Goal: Task Accomplishment & Management: Manage account settings

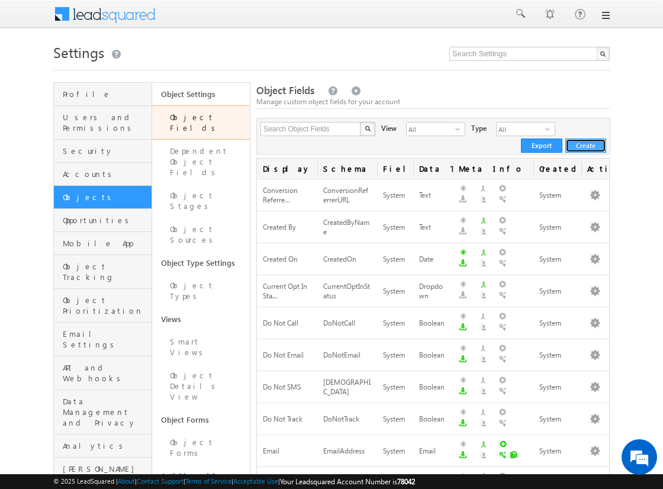
click at [586, 145] on button "Create" at bounding box center [585, 146] width 41 height 14
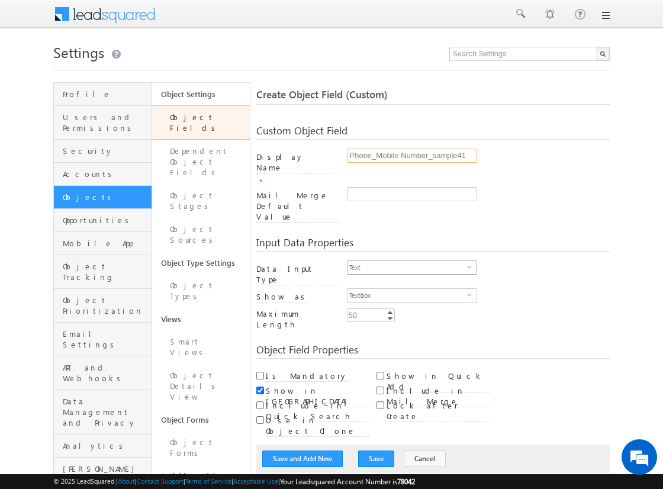
type input "Phone_Mobile Number_sample41"
click at [407, 261] on span "Text" at bounding box center [408, 267] width 120 height 13
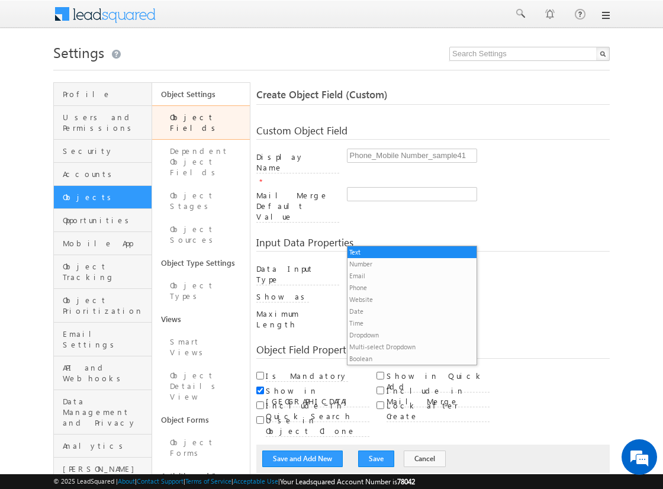
click at [407, 287] on li "Phone" at bounding box center [412, 288] width 129 height 12
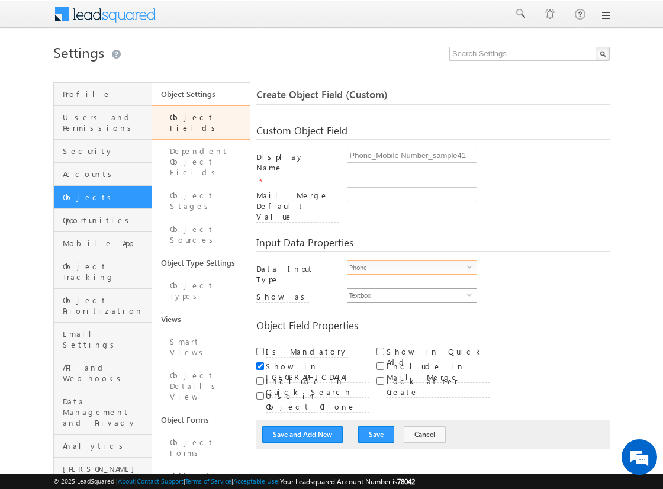
click at [407, 289] on span "Textbox" at bounding box center [408, 295] width 120 height 13
click at [412, 283] on li "Phone Control" at bounding box center [412, 284] width 129 height 12
checkbox input "true"
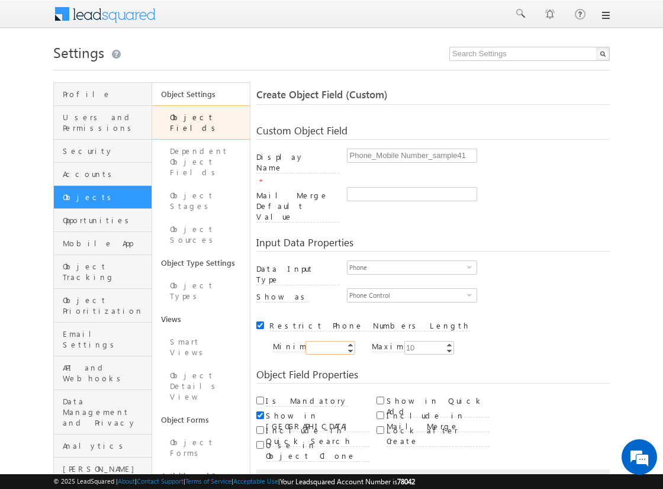
type input "10"
click at [260, 397] on input "Is Mandatory" at bounding box center [260, 401] width 8 height 8
checkbox input "true"
click at [303, 475] on button "Save and Add New" at bounding box center [302, 483] width 81 height 17
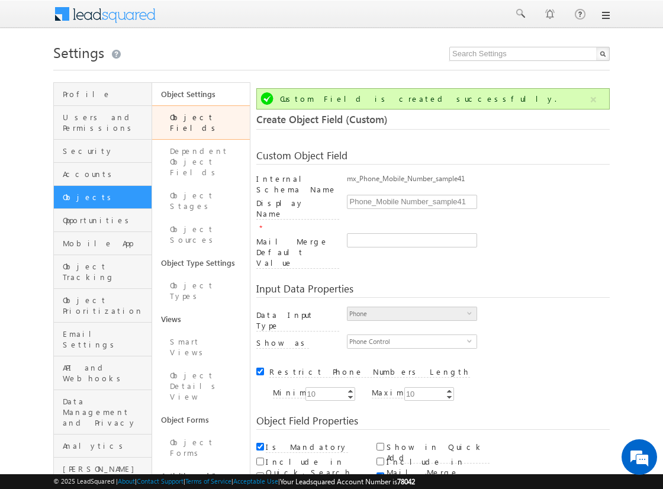
scroll to position [88, 0]
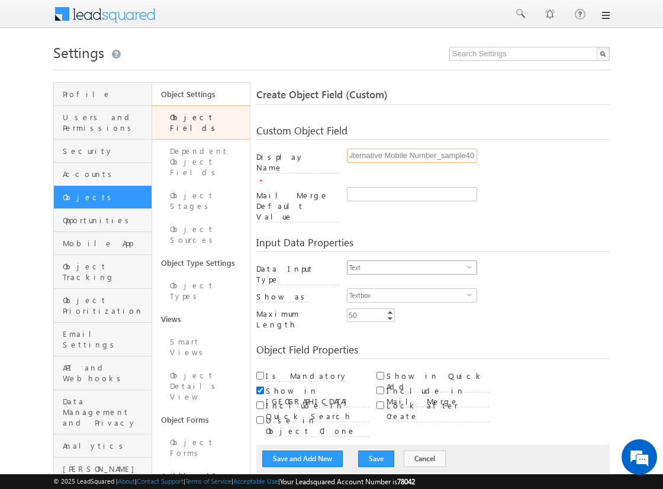
type input "Alternative Mobile Number_sample40"
click at [407, 261] on span "Text" at bounding box center [408, 267] width 120 height 13
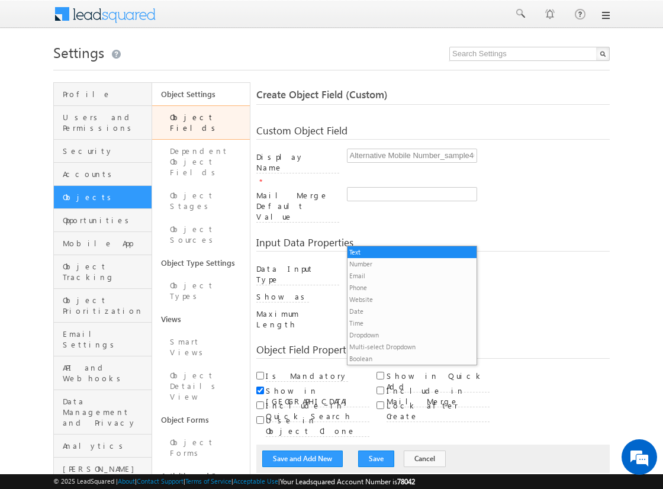
click at [407, 287] on li "Phone" at bounding box center [412, 288] width 129 height 12
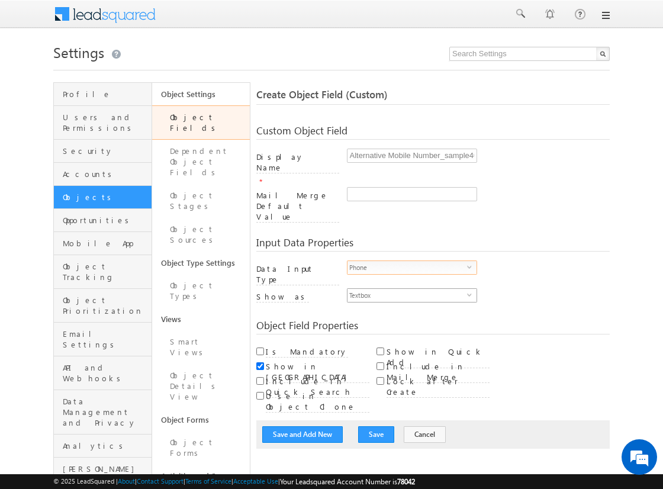
click at [407, 289] on span "Textbox" at bounding box center [408, 295] width 120 height 13
click at [412, 283] on li "Phone Control" at bounding box center [412, 284] width 129 height 12
checkbox input "true"
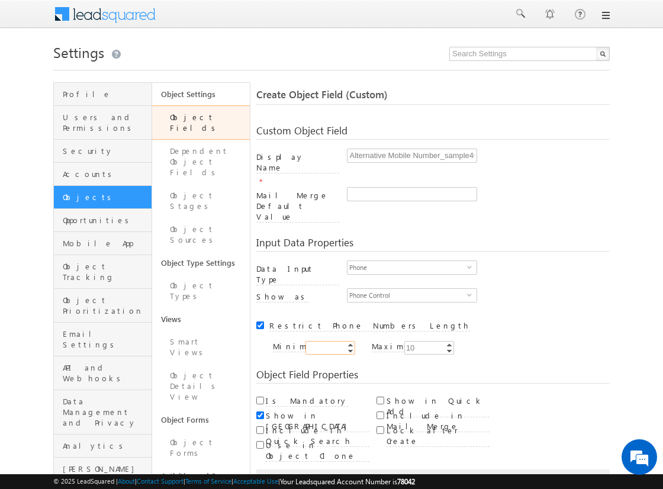
type input "10"
click at [303, 475] on button "Save and Add New" at bounding box center [302, 483] width 81 height 17
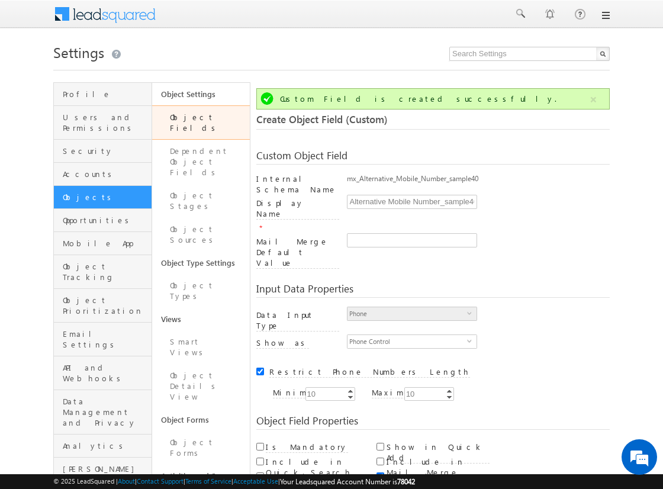
scroll to position [88, 0]
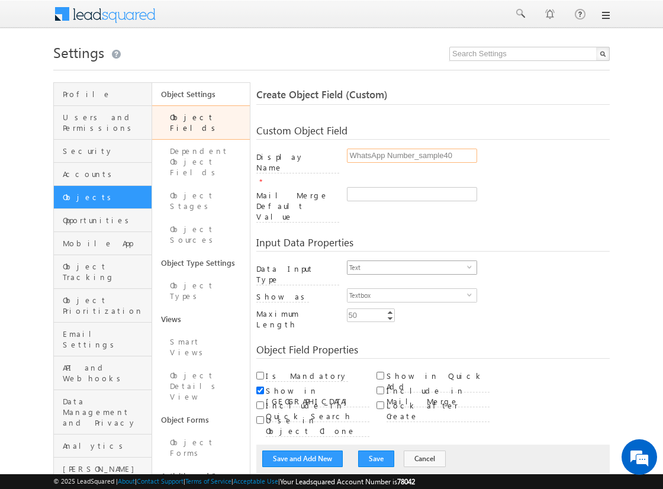
type input "WhatsApp Number_sample40"
click at [407, 261] on span "Text" at bounding box center [408, 267] width 120 height 13
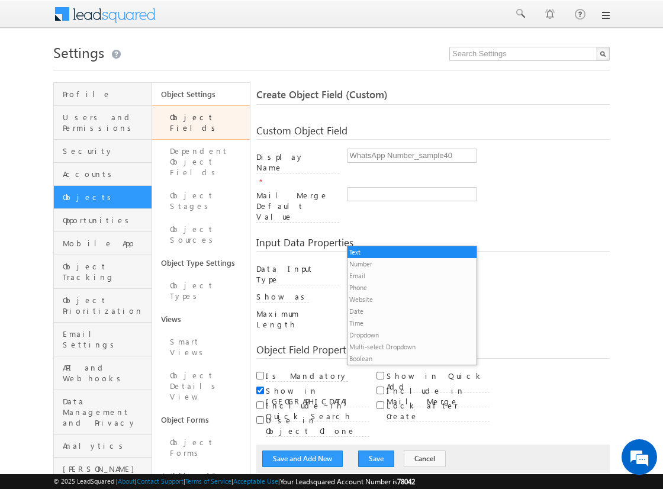
click at [407, 287] on li "Phone" at bounding box center [412, 288] width 129 height 12
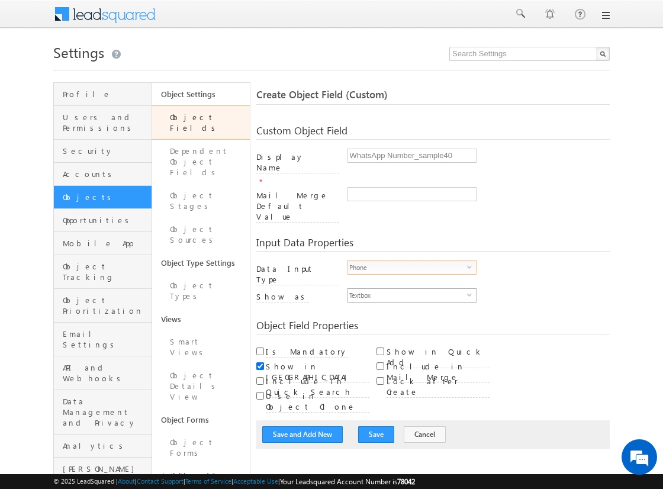
click at [407, 289] on span "Textbox" at bounding box center [408, 295] width 120 height 13
click at [412, 283] on li "Phone Control" at bounding box center [412, 284] width 129 height 12
checkbox input "true"
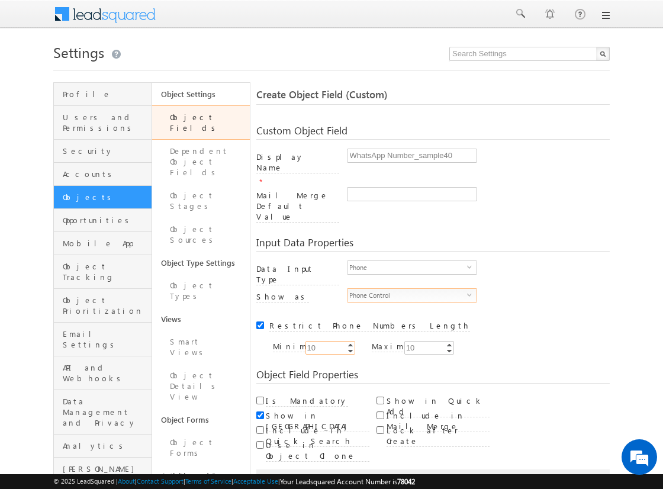
type input "10"
click at [303, 475] on button "Save and Add New" at bounding box center [302, 483] width 81 height 17
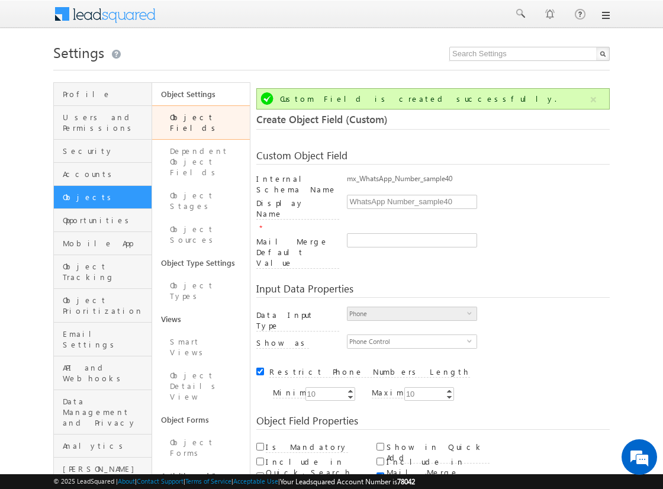
scroll to position [88, 0]
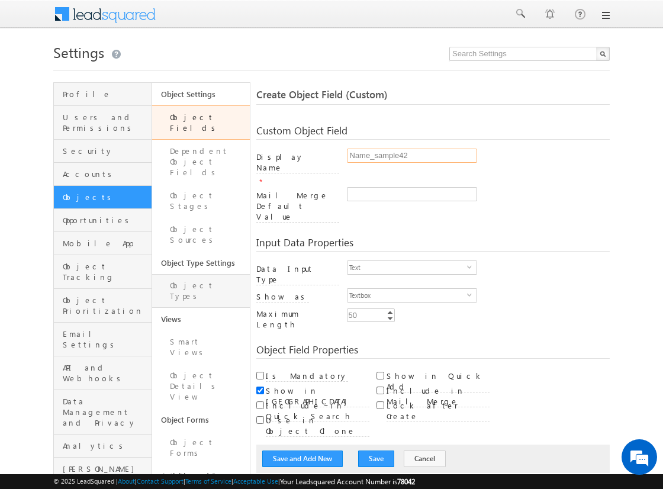
type input "Name_sample42"
type input "255"
click at [260, 372] on input "Is Mandatory" at bounding box center [260, 376] width 8 height 8
checkbox input "true"
click at [303, 451] on button "Save and Add New" at bounding box center [302, 459] width 81 height 17
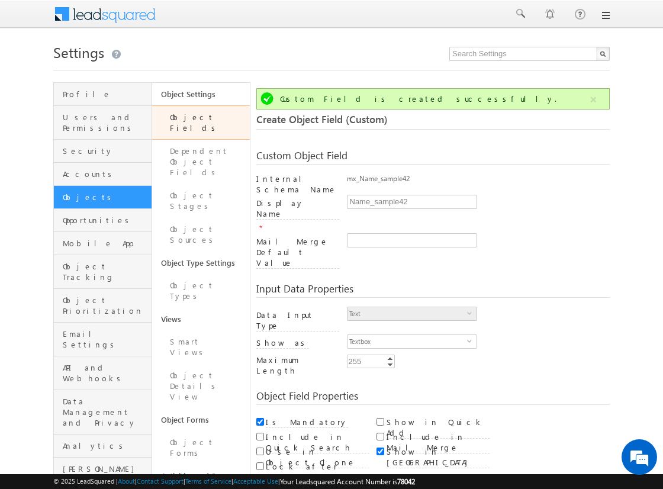
scroll to position [88, 0]
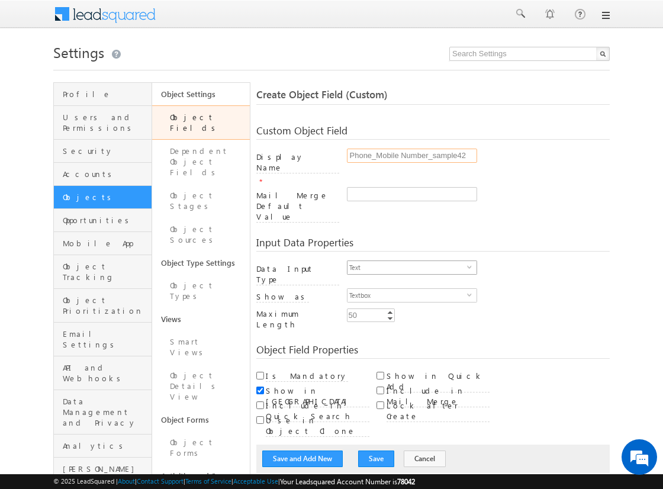
type input "Phone_Mobile Number_sample42"
click at [407, 261] on span "Text" at bounding box center [408, 267] width 120 height 13
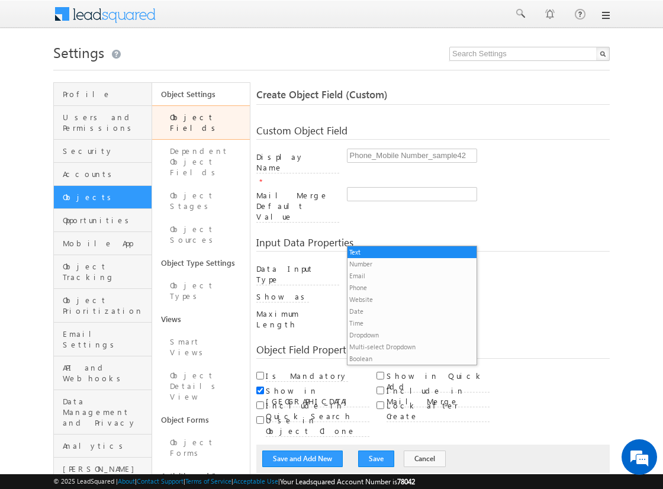
click at [407, 287] on li "Phone" at bounding box center [412, 288] width 129 height 12
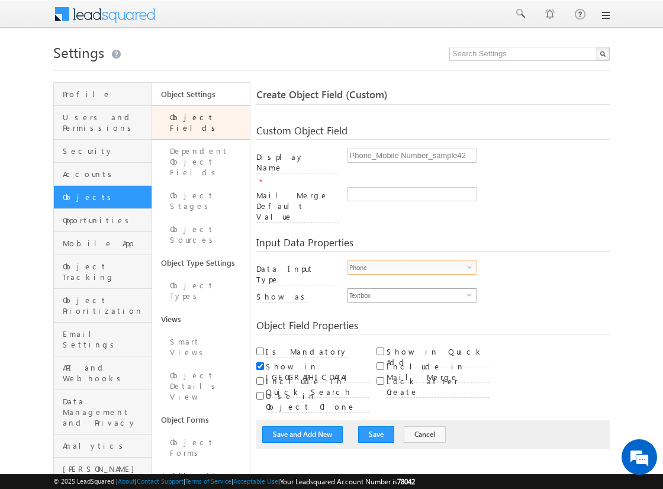
click at [407, 289] on span "Textbox" at bounding box center [408, 295] width 120 height 13
click at [412, 283] on li "Phone Control" at bounding box center [412, 284] width 129 height 12
checkbox input "true"
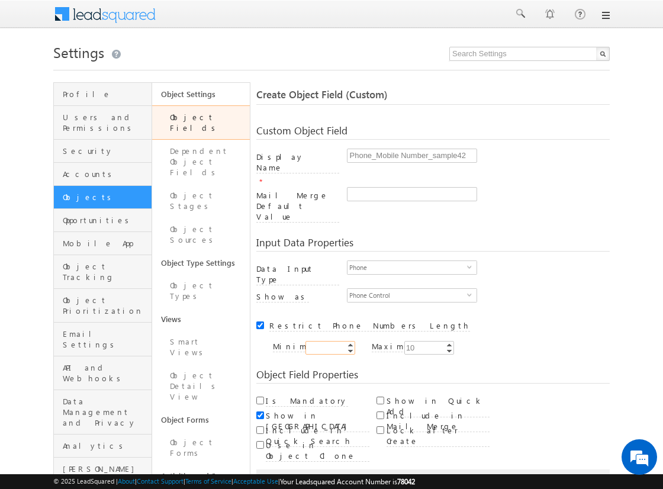
type input "10"
click at [260, 397] on input "Is Mandatory" at bounding box center [260, 401] width 8 height 8
checkbox input "true"
click at [303, 475] on button "Save and Add New" at bounding box center [302, 483] width 81 height 17
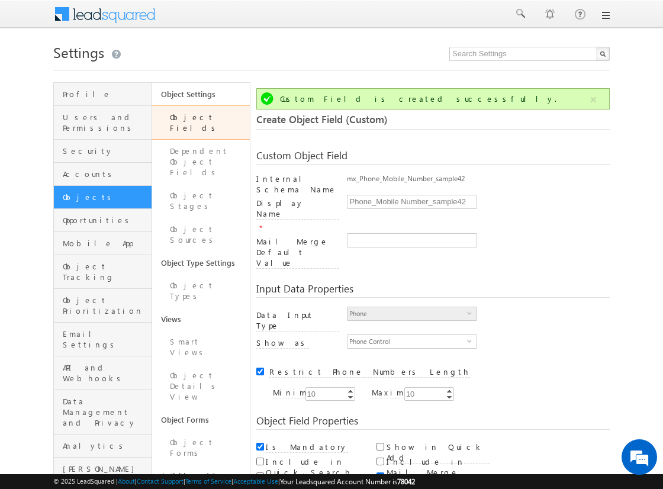
scroll to position [88, 0]
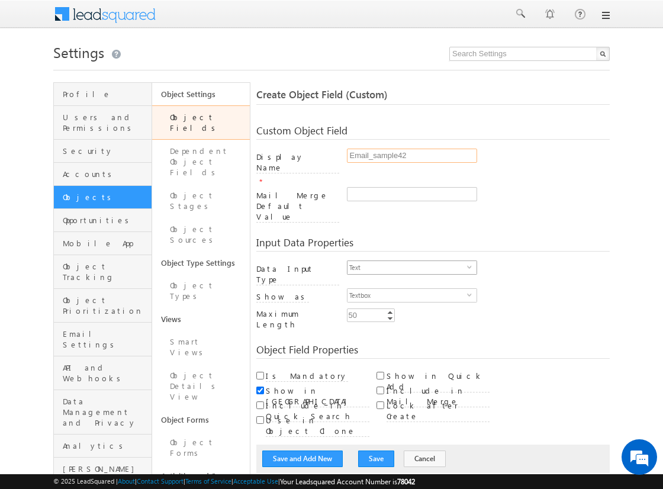
type input "Email_sample42"
click at [407, 261] on span "Text" at bounding box center [408, 267] width 120 height 13
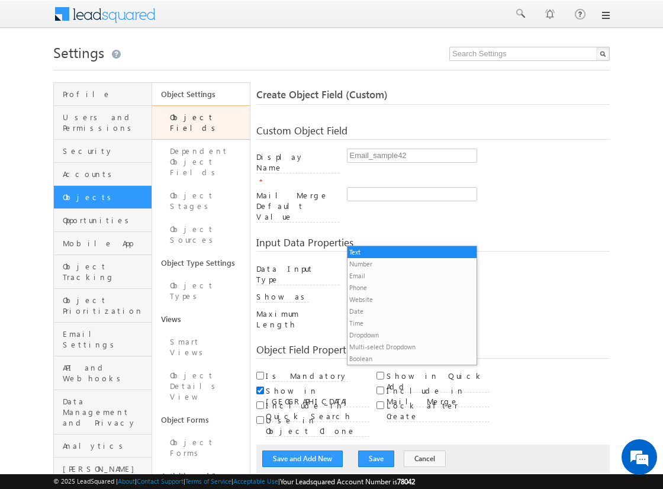
click at [407, 275] on li "Email" at bounding box center [412, 276] width 129 height 12
type input "256"
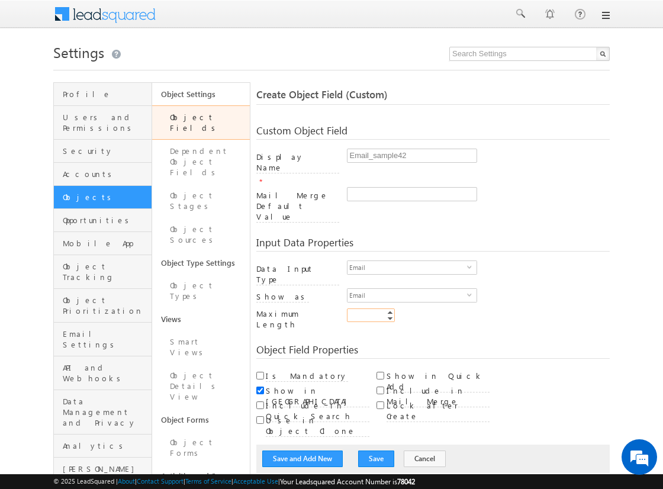
type input "256"
click at [303, 451] on button "Save and Add New" at bounding box center [302, 459] width 81 height 17
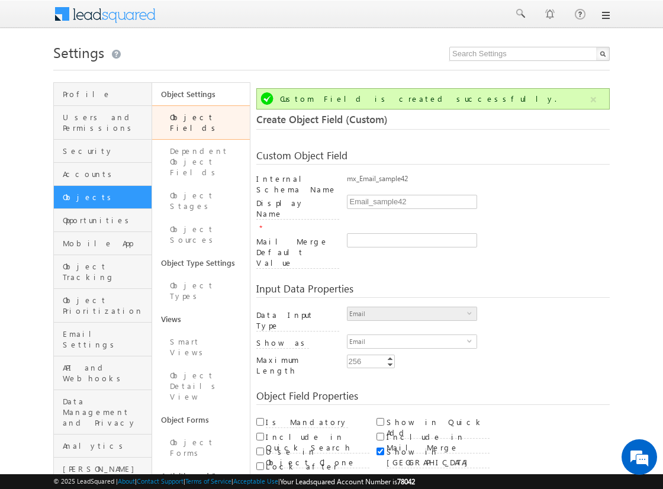
scroll to position [88, 0]
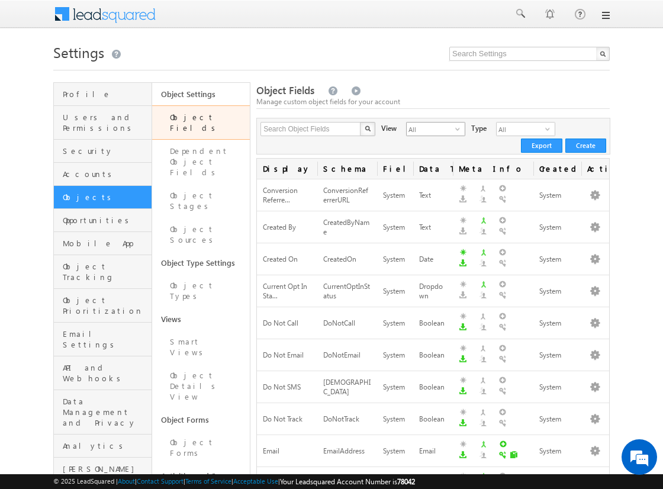
click at [423, 129] on span "All" at bounding box center [431, 129] width 49 height 13
click at [428, 166] on li "Custom Fields" at bounding box center [428, 167] width 58 height 12
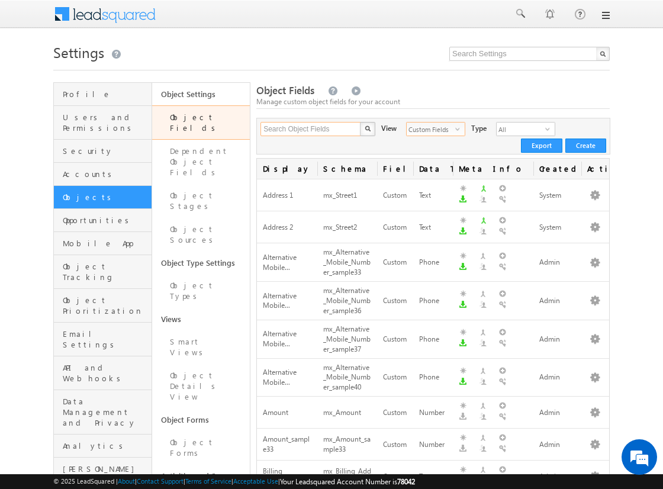
click at [311, 129] on input "Search Object Fields" at bounding box center [311, 129] width 101 height 14
click at [311, 129] on input "text" at bounding box center [311, 129] width 101 height 14
type input "_sample"
click at [367, 129] on img "button" at bounding box center [368, 129] width 6 height 6
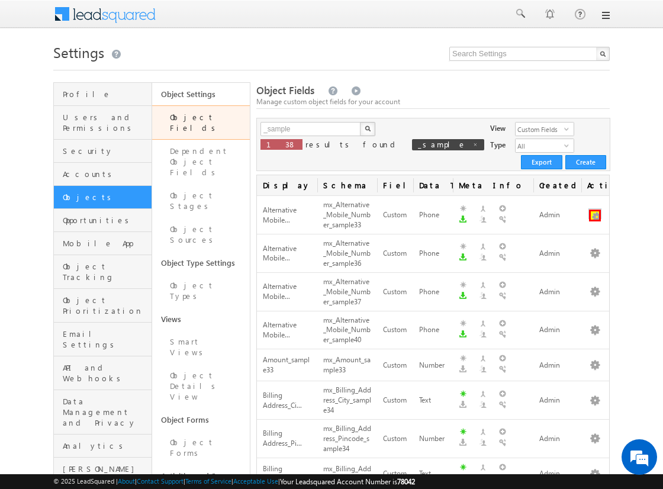
click at [595, 210] on button "button" at bounding box center [595, 216] width 12 height 12
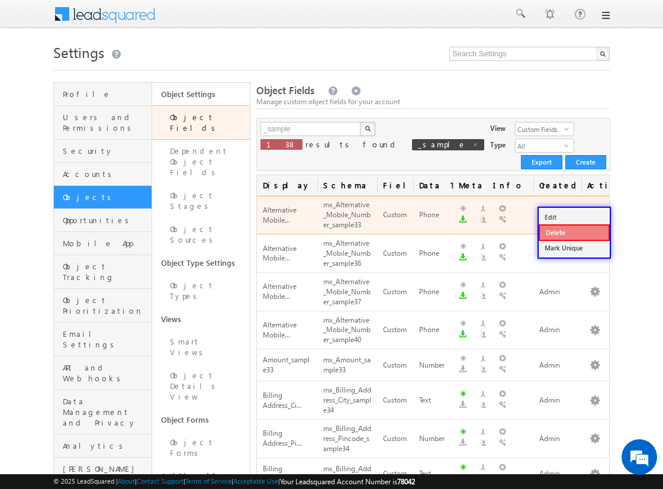
click at [574, 232] on link "Delete" at bounding box center [574, 232] width 71 height 17
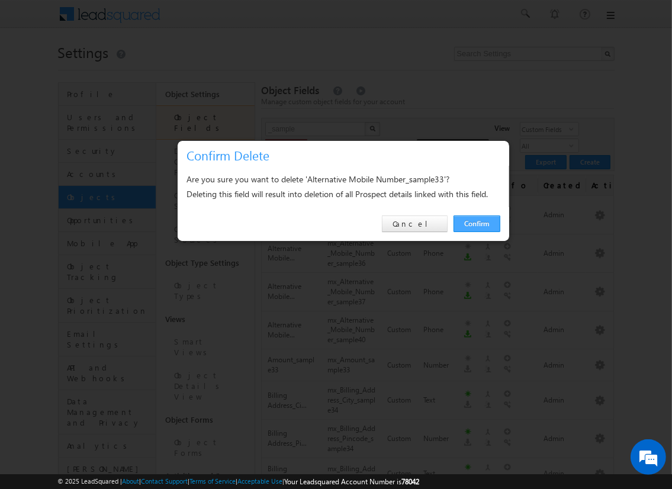
click at [476, 223] on link "Confirm" at bounding box center [477, 224] width 47 height 17
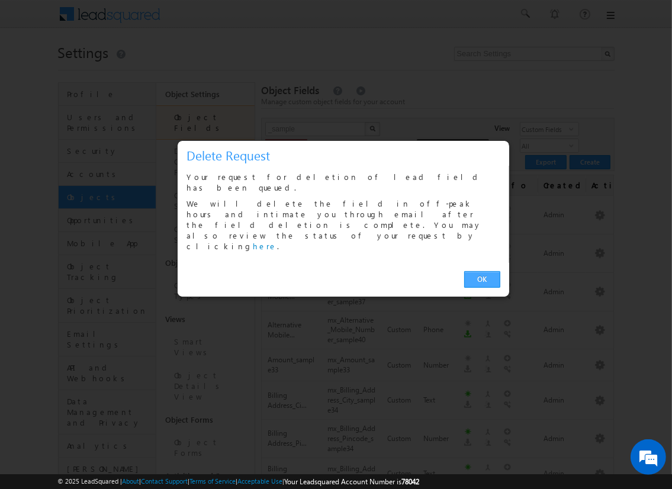
click at [482, 271] on link "OK" at bounding box center [482, 279] width 36 height 17
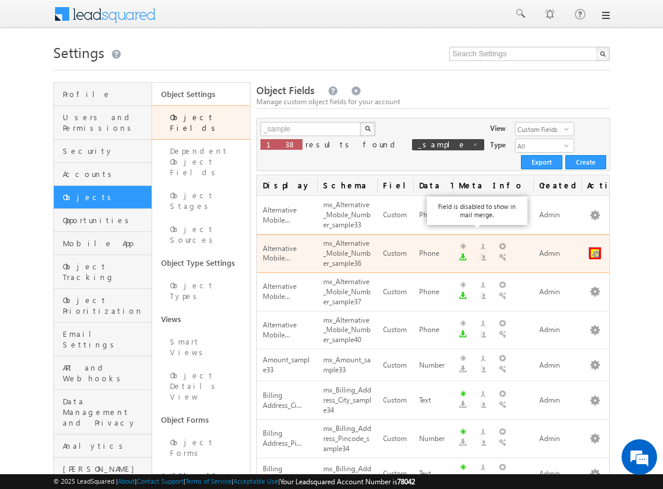
click at [595, 247] on button "button" at bounding box center [595, 253] width 12 height 12
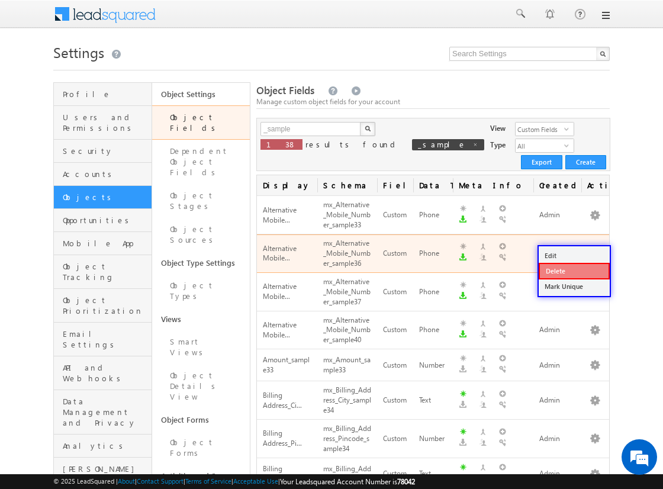
click at [574, 270] on link "Delete" at bounding box center [574, 271] width 71 height 17
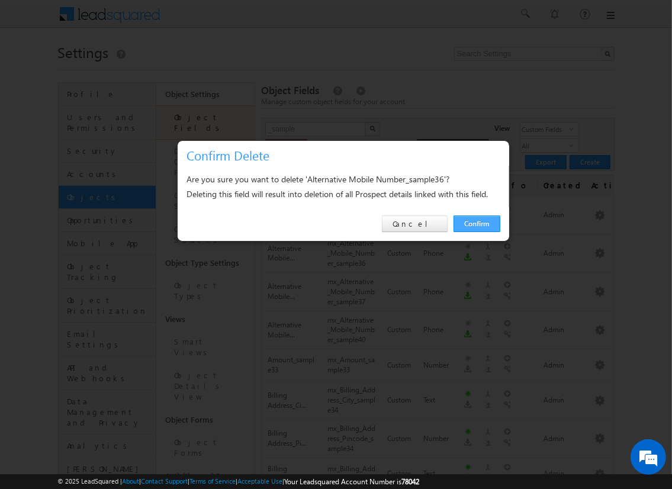
click at [476, 223] on link "Confirm" at bounding box center [477, 224] width 47 height 17
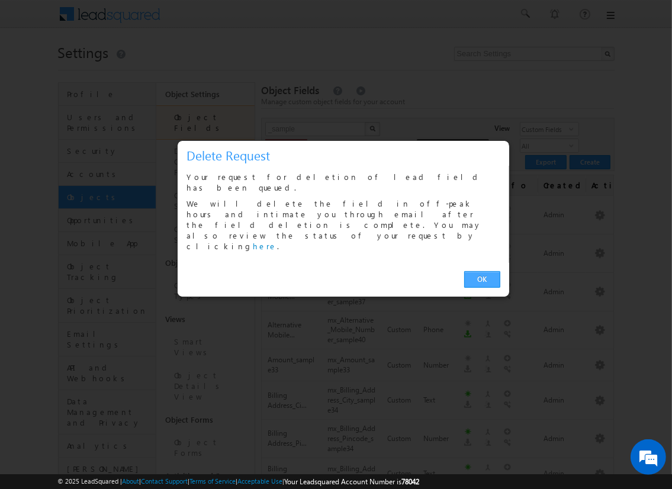
click at [482, 271] on link "OK" at bounding box center [482, 279] width 36 height 17
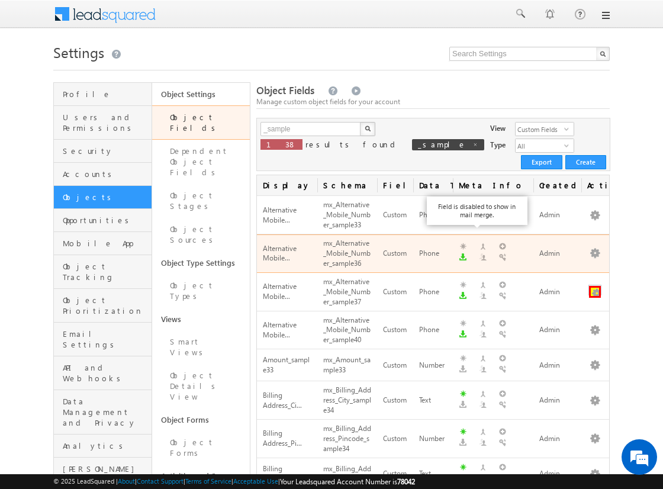
click at [595, 286] on button "button" at bounding box center [595, 292] width 12 height 12
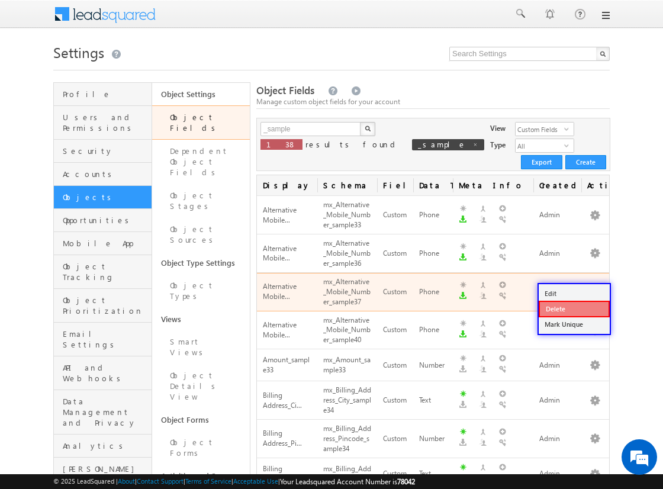
click at [574, 308] on link "Delete" at bounding box center [574, 309] width 71 height 17
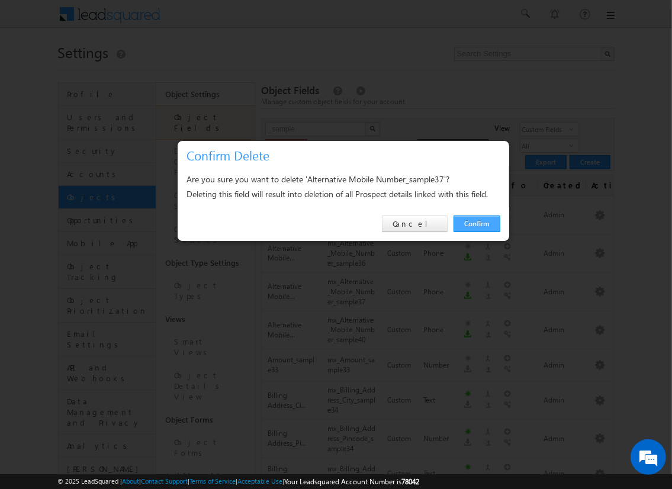
click at [476, 223] on link "Confirm" at bounding box center [477, 224] width 47 height 17
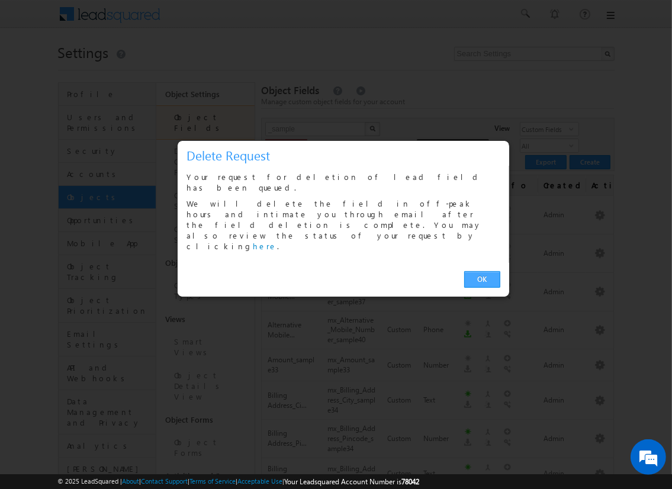
click at [482, 271] on link "OK" at bounding box center [482, 279] width 36 height 17
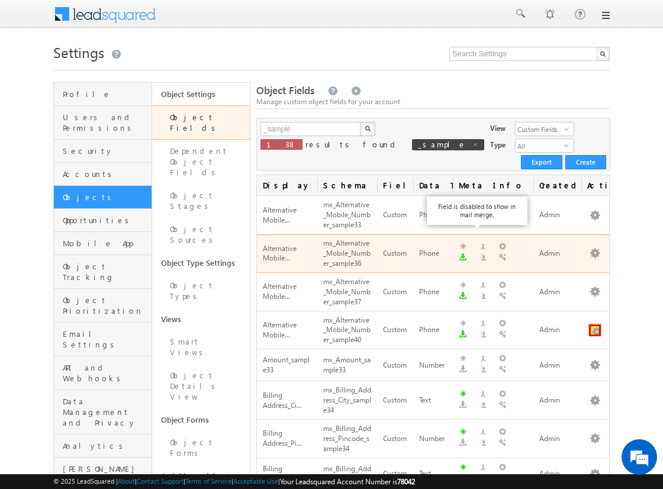
click at [595, 324] on button "button" at bounding box center [595, 330] width 12 height 12
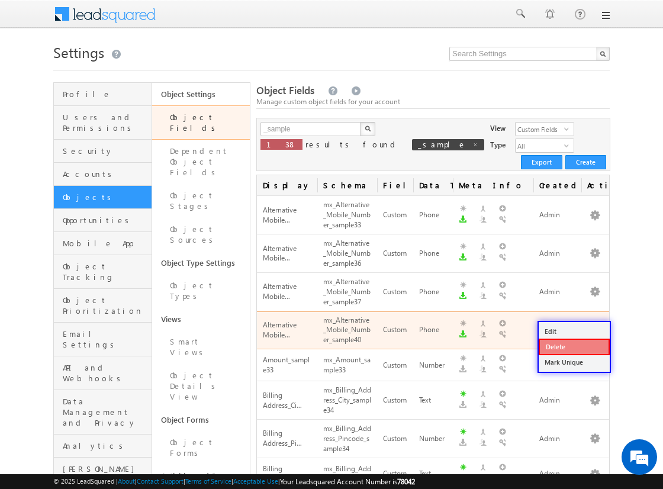
click at [574, 346] on link "Delete" at bounding box center [574, 347] width 71 height 17
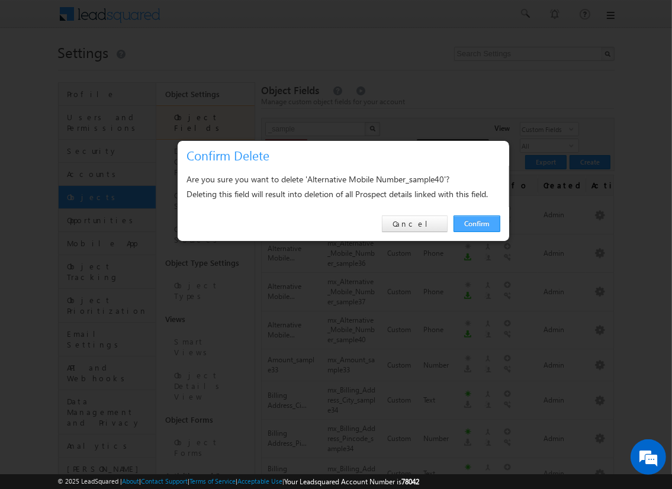
click at [476, 223] on link "Confirm" at bounding box center [477, 224] width 47 height 17
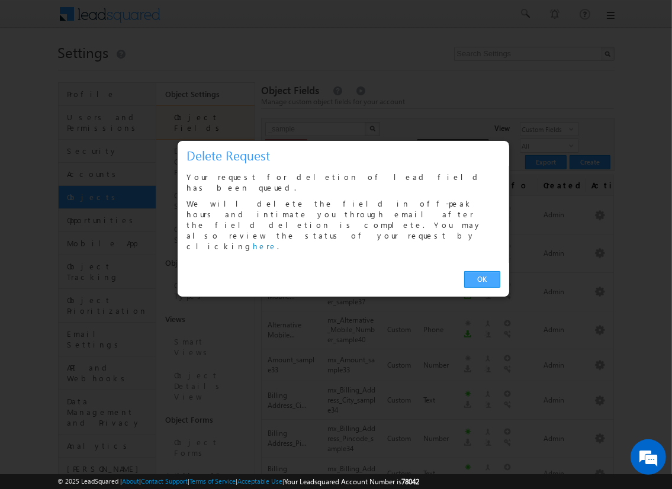
click at [482, 271] on link "OK" at bounding box center [482, 279] width 36 height 17
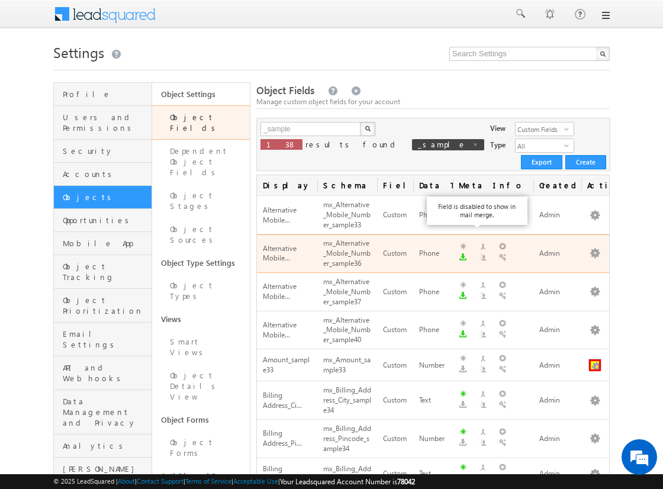
click at [595, 359] on button "button" at bounding box center [595, 365] width 12 height 12
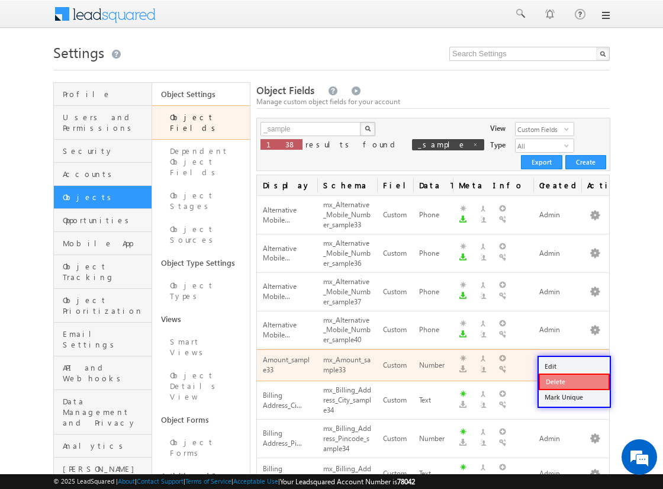
click at [574, 381] on link "Delete" at bounding box center [574, 382] width 71 height 17
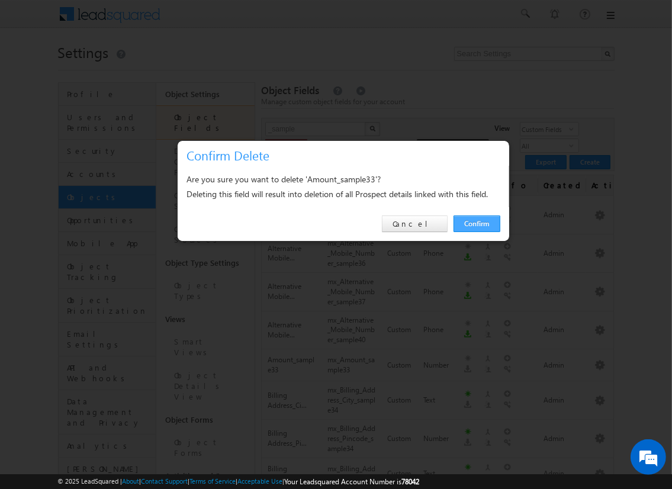
click at [476, 223] on link "Confirm" at bounding box center [477, 224] width 47 height 17
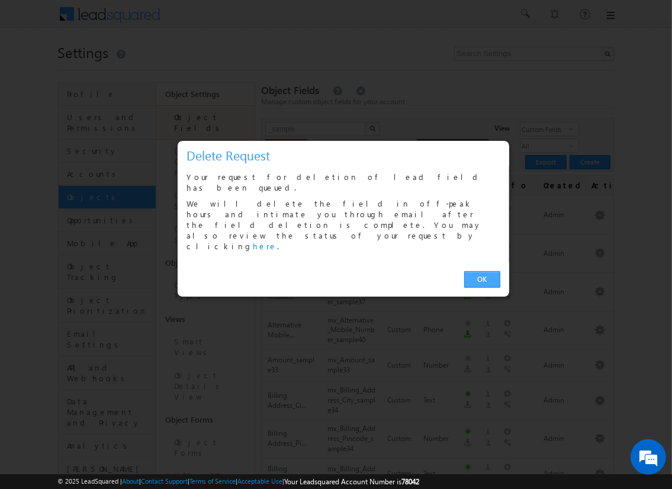
click at [482, 271] on link "OK" at bounding box center [482, 279] width 36 height 17
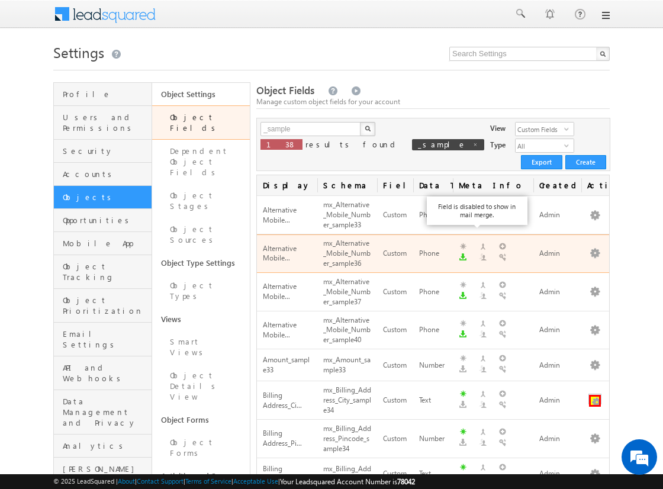
click at [595, 395] on button "button" at bounding box center [595, 401] width 12 height 12
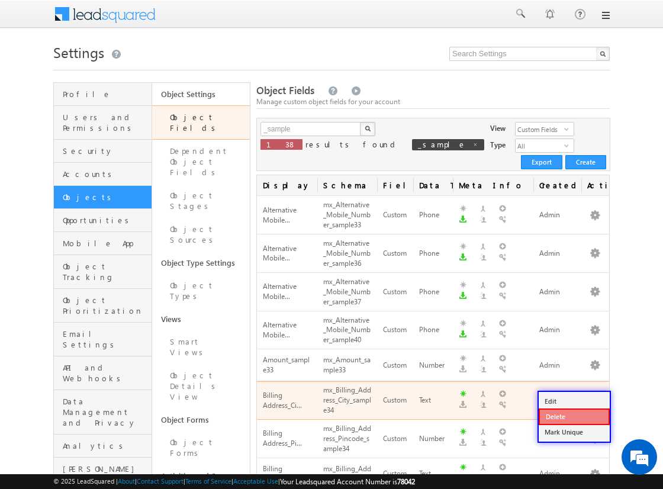
click at [574, 416] on link "Delete" at bounding box center [574, 417] width 71 height 17
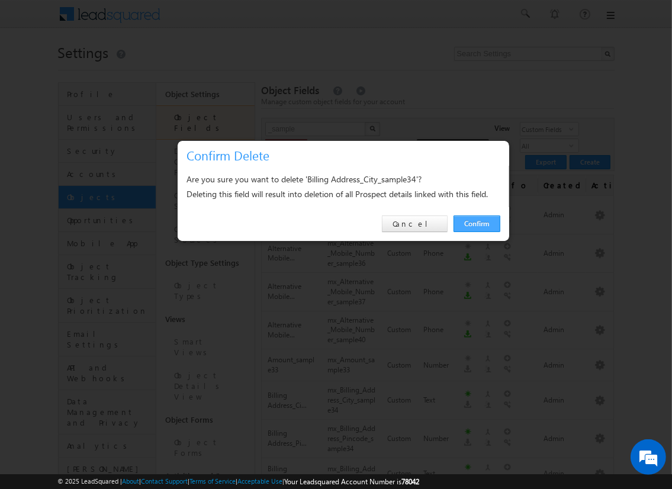
click at [476, 223] on link "Confirm" at bounding box center [477, 224] width 47 height 17
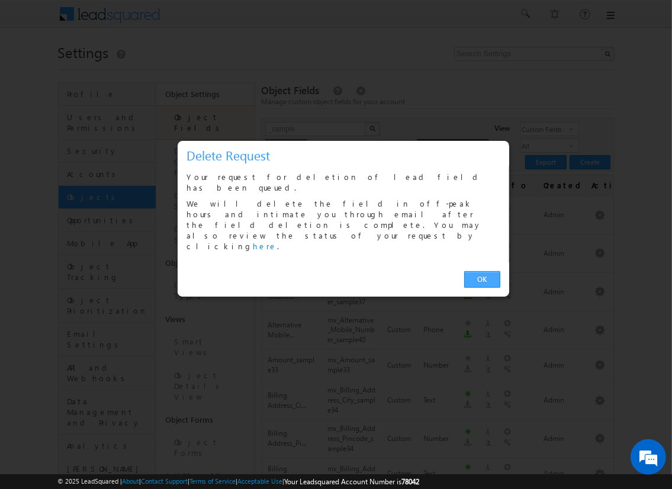
click at [482, 271] on link "OK" at bounding box center [482, 279] width 36 height 17
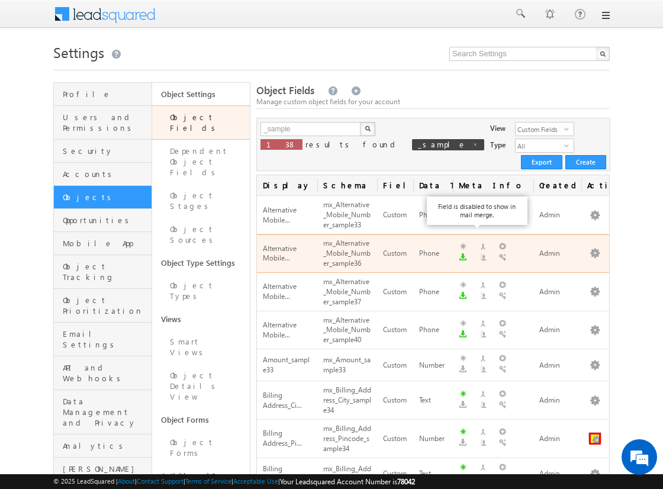
click at [595, 433] on button "button" at bounding box center [595, 439] width 12 height 12
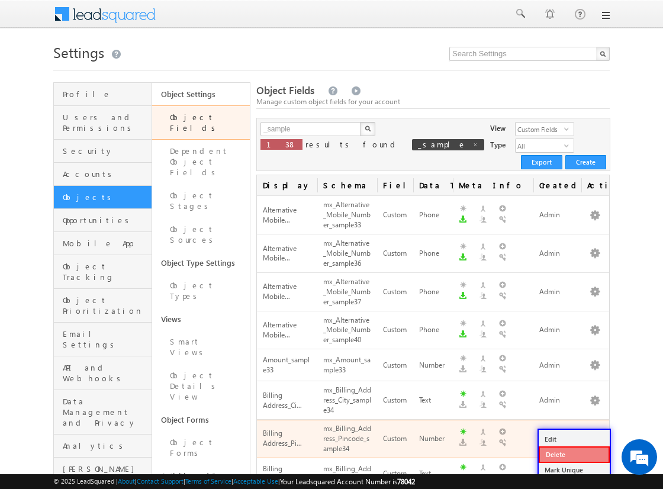
click at [574, 454] on link "Delete" at bounding box center [574, 454] width 71 height 17
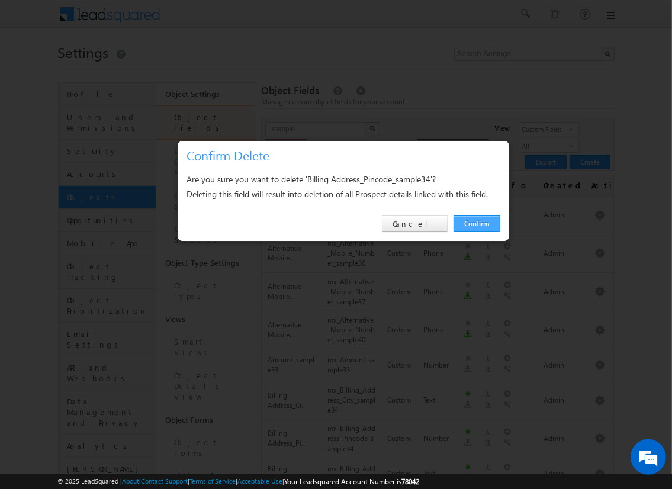
click at [476, 223] on link "Confirm" at bounding box center [477, 224] width 47 height 17
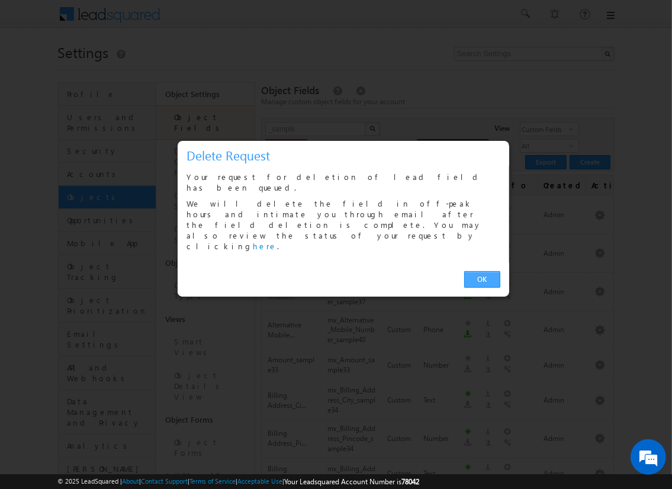
click at [482, 271] on link "OK" at bounding box center [482, 279] width 36 height 17
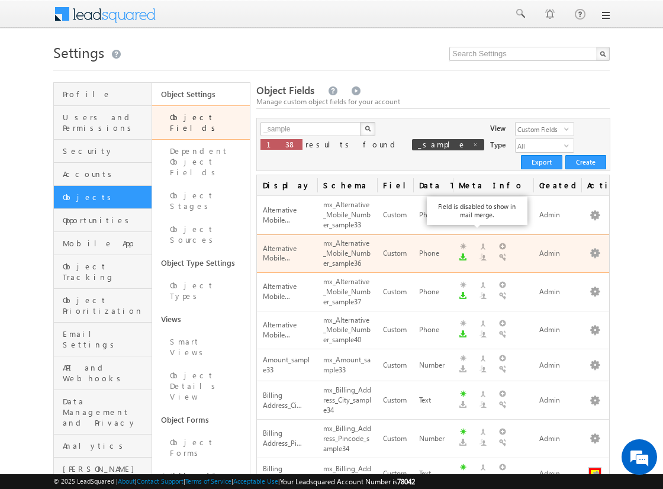
click at [595, 468] on button "button" at bounding box center [595, 474] width 12 height 12
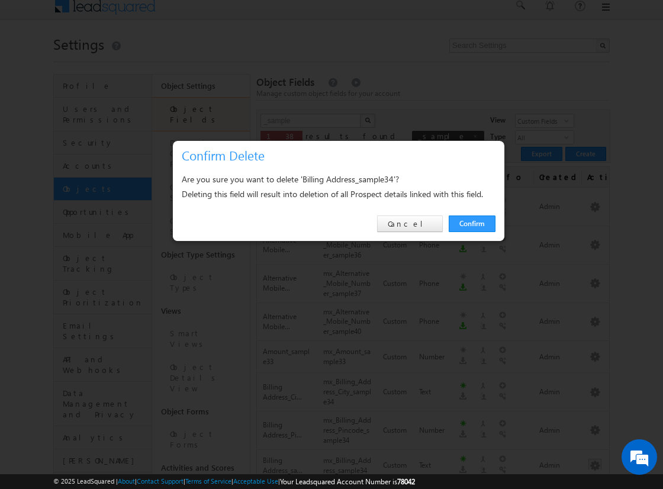
scroll to position [245, 0]
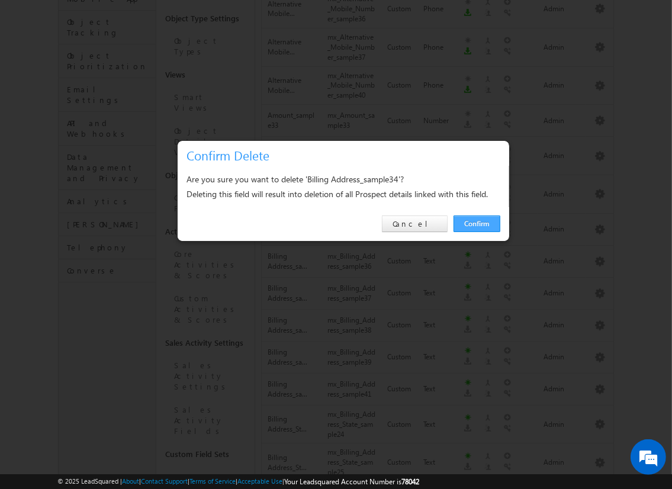
click at [476, 223] on link "Confirm" at bounding box center [477, 224] width 47 height 17
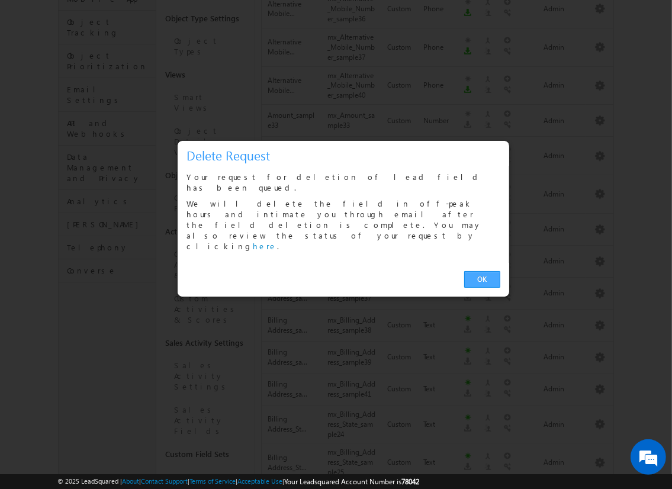
click at [482, 271] on link "OK" at bounding box center [482, 279] width 36 height 17
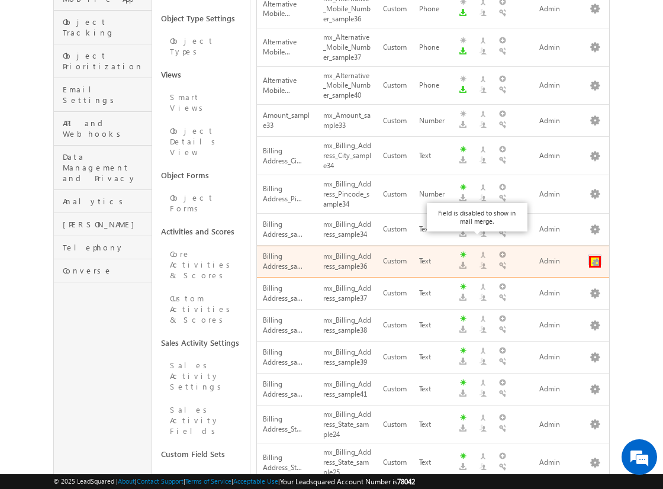
click at [595, 256] on button "button" at bounding box center [595, 262] width 12 height 12
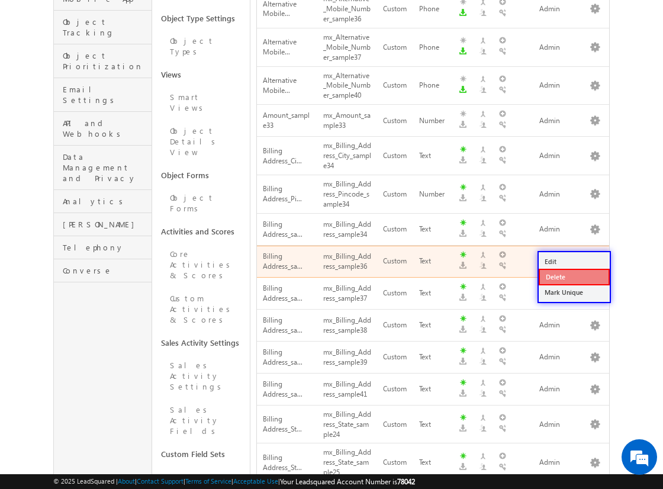
click at [574, 276] on link "Delete" at bounding box center [574, 277] width 71 height 17
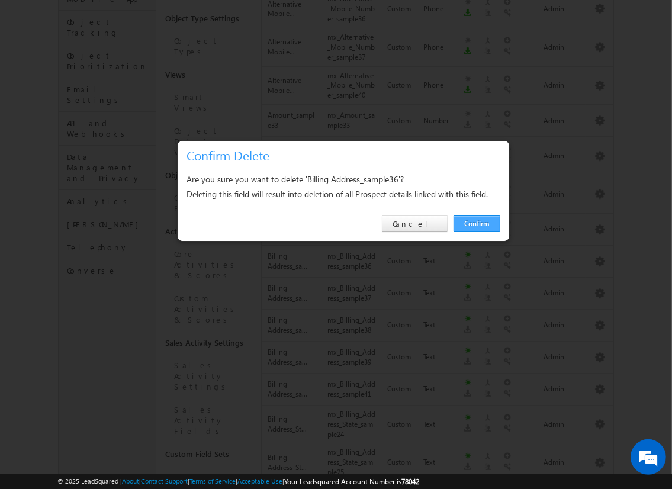
click at [476, 223] on link "Confirm" at bounding box center [477, 224] width 47 height 17
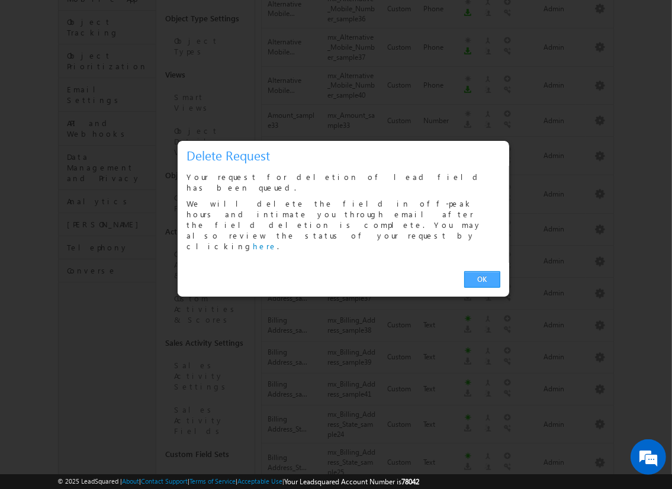
click at [482, 271] on link "OK" at bounding box center [482, 279] width 36 height 17
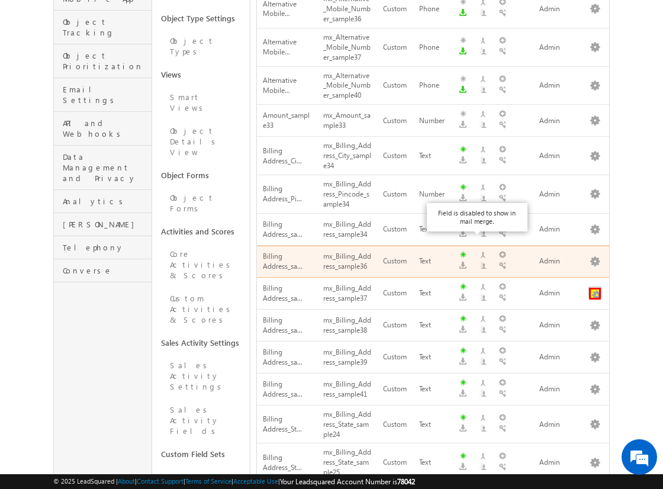
click at [595, 288] on button "button" at bounding box center [595, 294] width 12 height 12
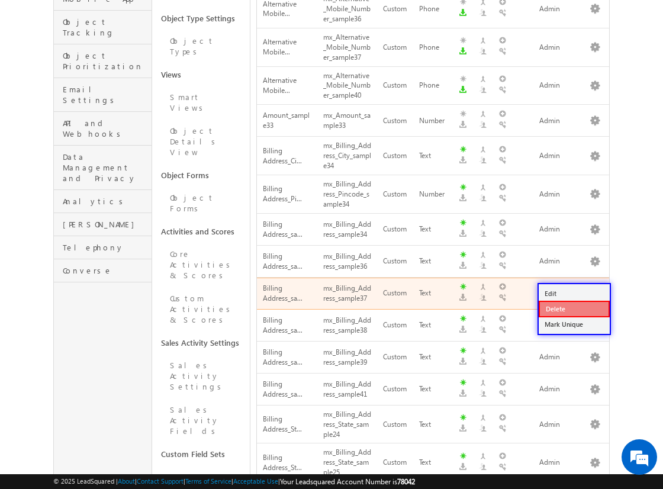
click at [574, 308] on link "Delete" at bounding box center [574, 309] width 71 height 17
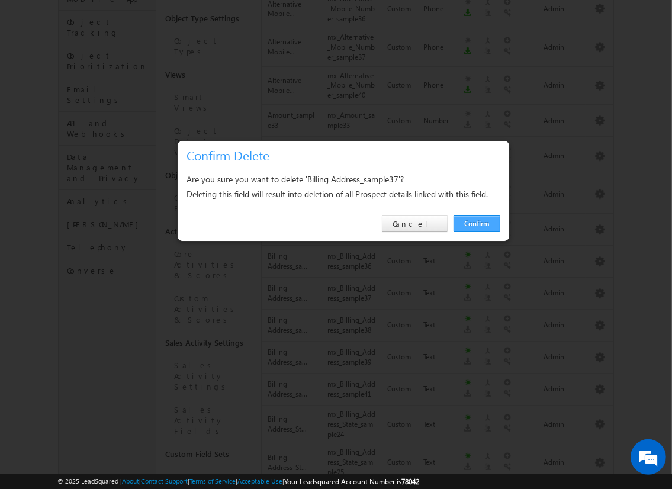
click at [476, 223] on link "Confirm" at bounding box center [477, 224] width 47 height 17
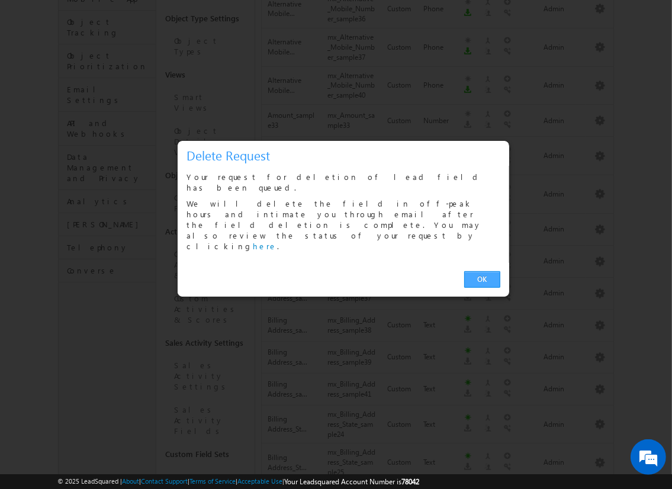
click at [482, 271] on link "OK" at bounding box center [482, 279] width 36 height 17
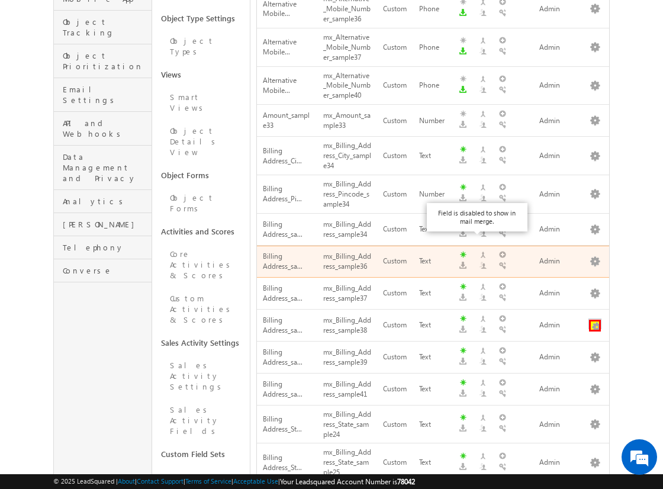
click at [595, 320] on button "button" at bounding box center [595, 326] width 12 height 12
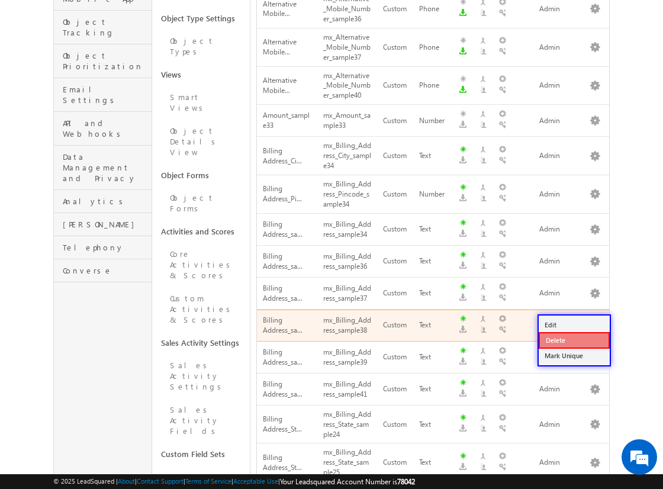
click at [574, 339] on link "Delete" at bounding box center [574, 340] width 71 height 17
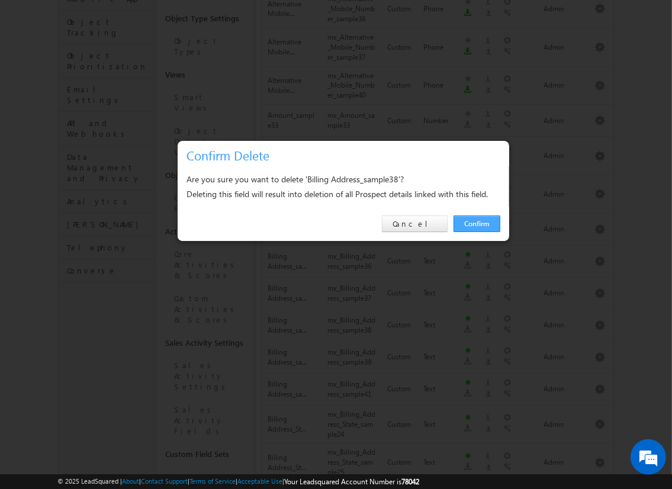
click at [476, 223] on link "Confirm" at bounding box center [477, 224] width 47 height 17
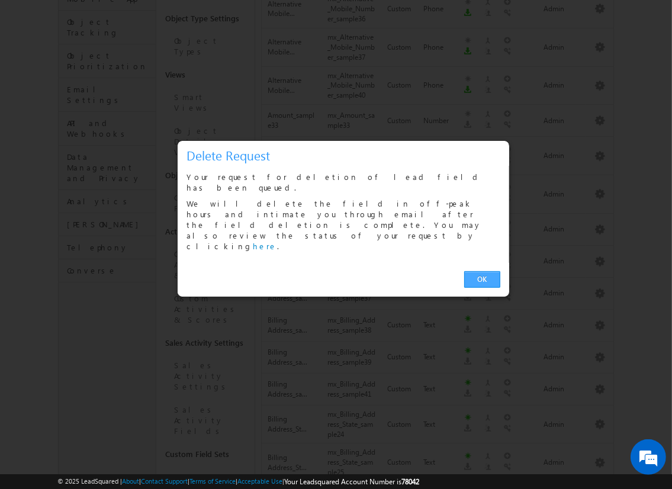
click at [482, 271] on link "OK" at bounding box center [482, 279] width 36 height 17
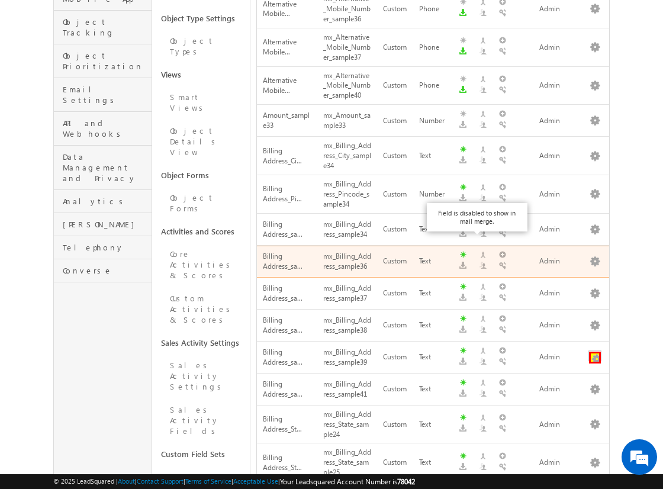
click at [595, 352] on button "button" at bounding box center [595, 358] width 12 height 12
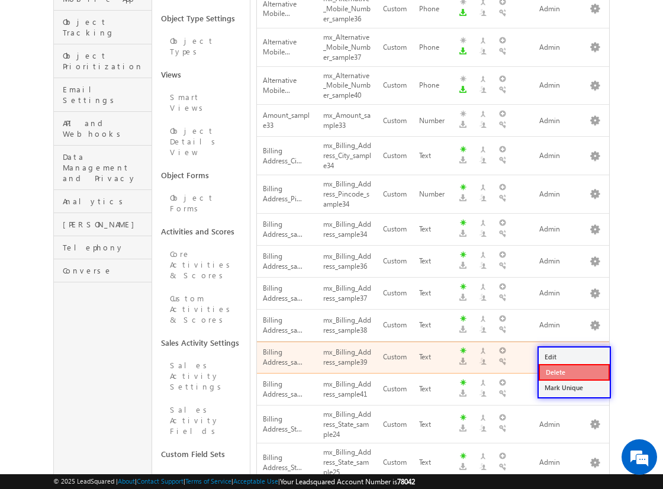
click at [574, 371] on link "Delete" at bounding box center [574, 372] width 71 height 17
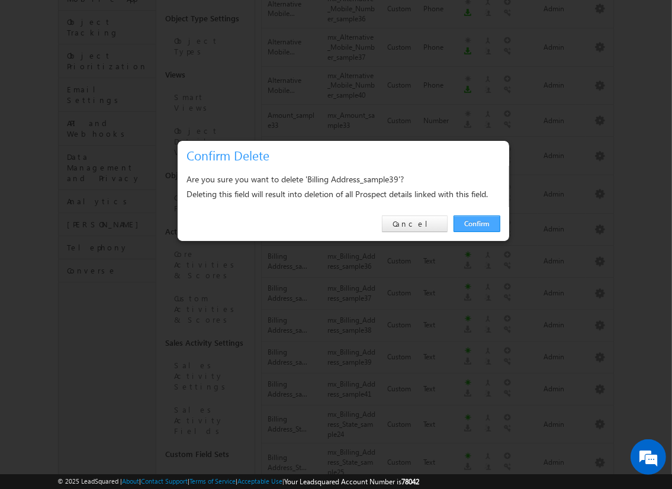
click at [476, 223] on link "Confirm" at bounding box center [477, 224] width 47 height 17
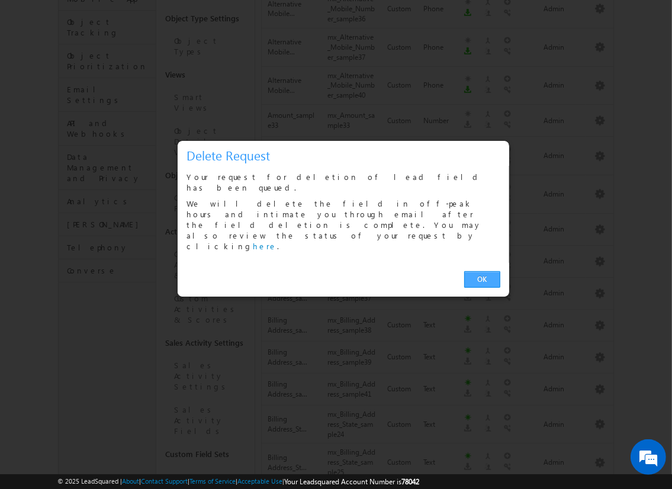
click at [482, 271] on link "OK" at bounding box center [482, 279] width 36 height 17
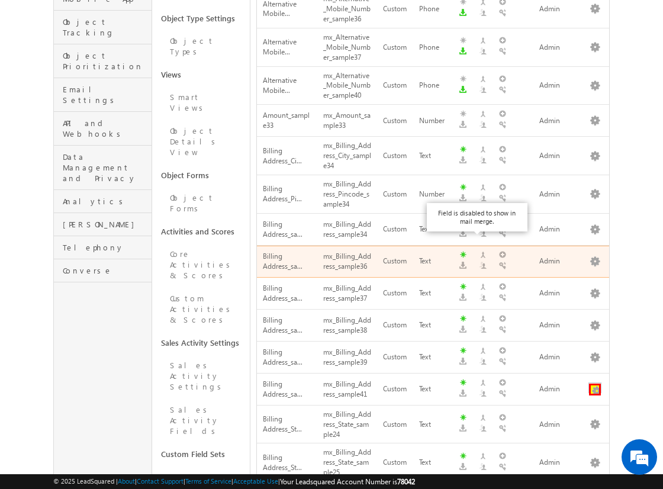
click at [595, 384] on button "button" at bounding box center [595, 390] width 12 height 12
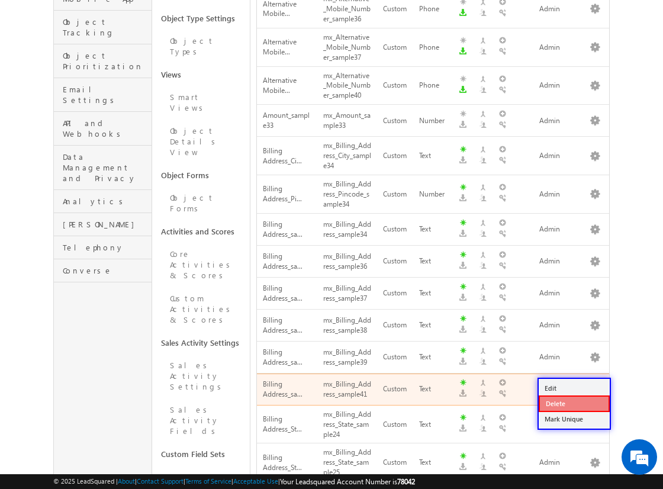
click at [574, 403] on link "Delete" at bounding box center [574, 404] width 71 height 17
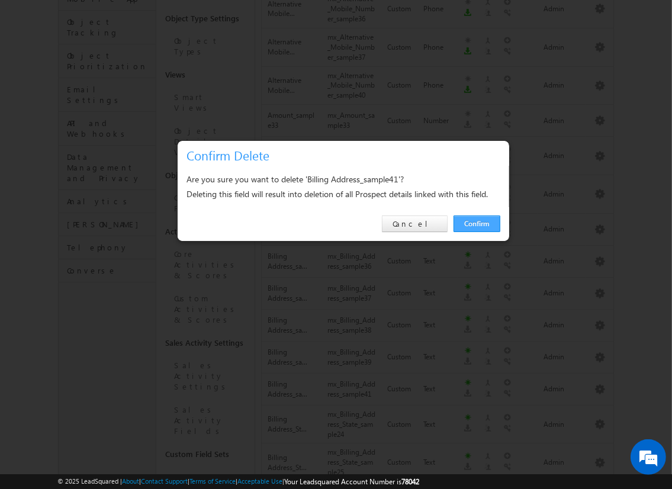
click at [476, 223] on link "Confirm" at bounding box center [477, 224] width 47 height 17
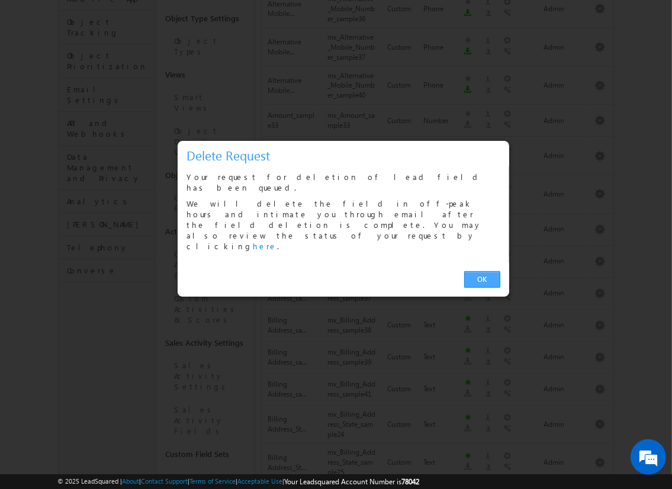
click at [482, 271] on link "OK" at bounding box center [482, 279] width 36 height 17
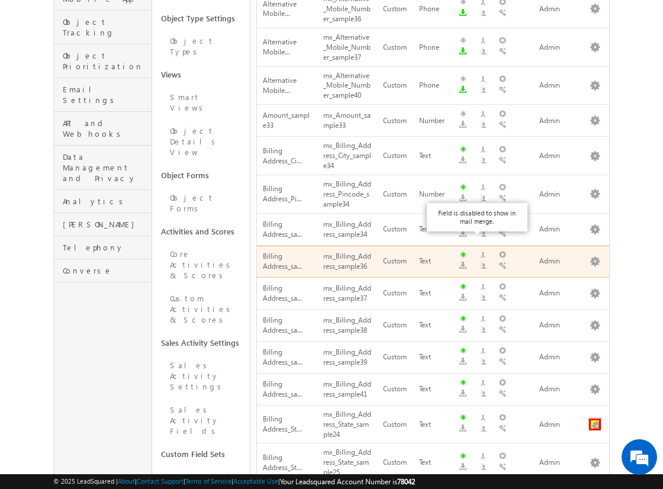
click at [595, 419] on button "button" at bounding box center [595, 425] width 12 height 12
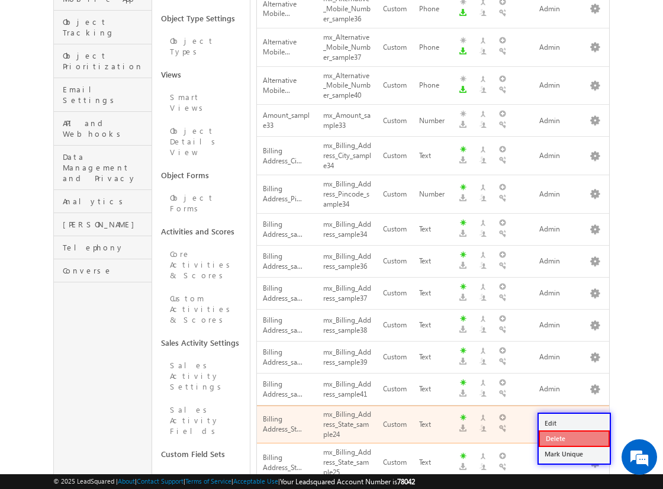
click at [574, 438] on link "Delete" at bounding box center [574, 438] width 71 height 17
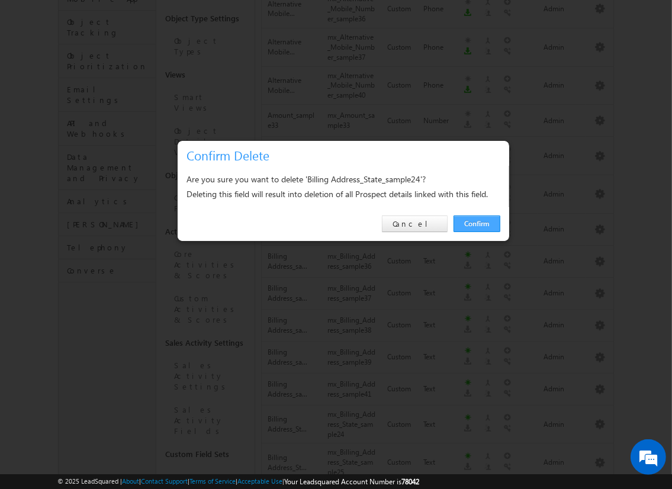
click at [476, 223] on link "Confirm" at bounding box center [477, 224] width 47 height 17
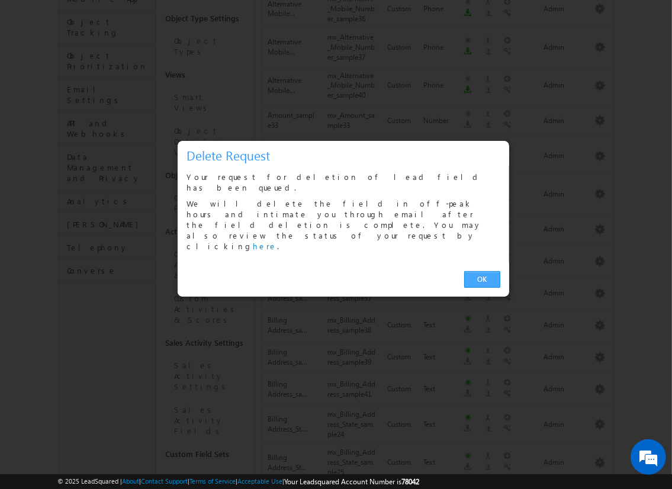
click at [482, 271] on link "OK" at bounding box center [482, 279] width 36 height 17
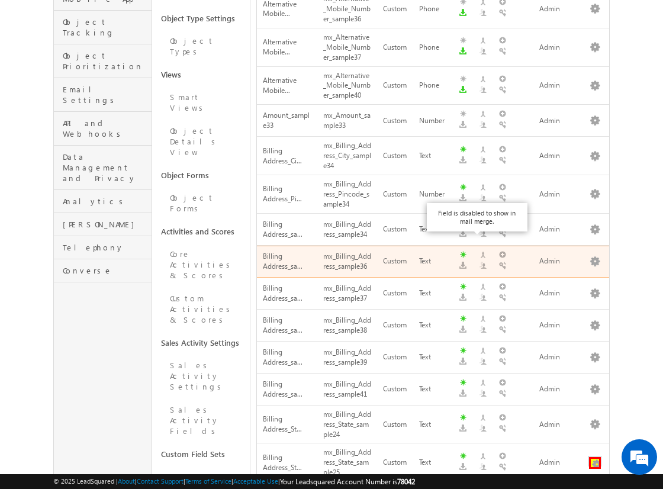
click at [595, 457] on button "button" at bounding box center [595, 463] width 12 height 12
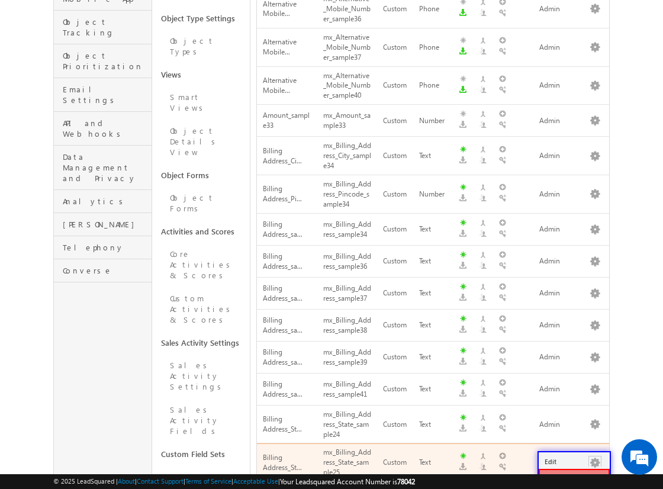
scroll to position [240, 0]
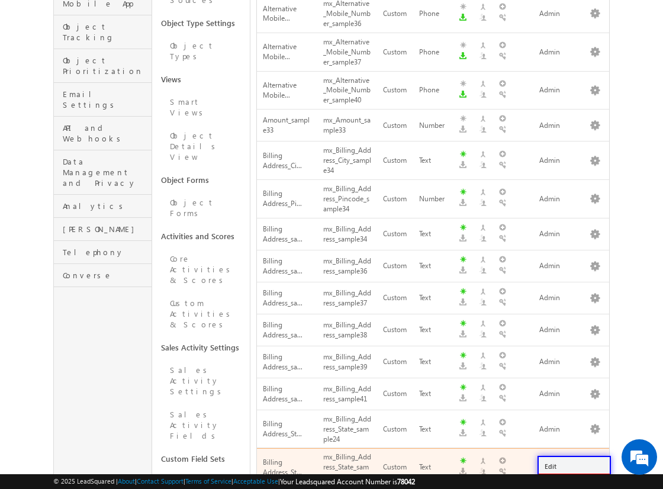
click at [574, 474] on link "Delete" at bounding box center [574, 482] width 71 height 17
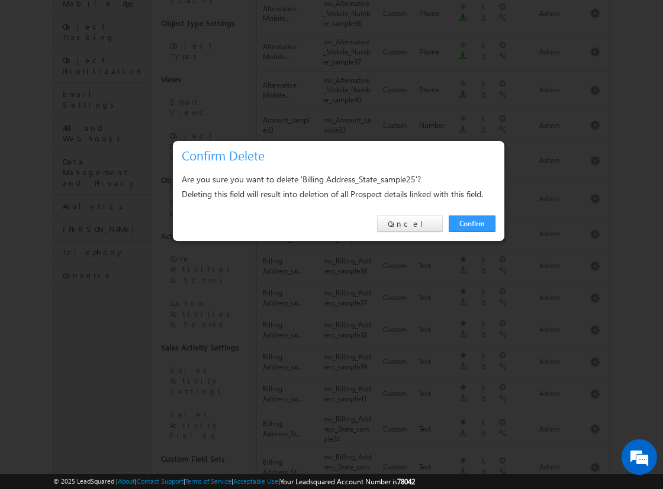
scroll to position [476, 0]
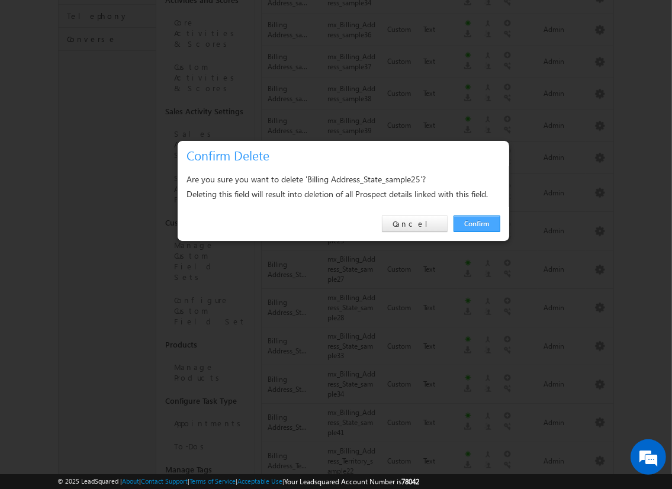
click at [476, 223] on link "Confirm" at bounding box center [477, 224] width 47 height 17
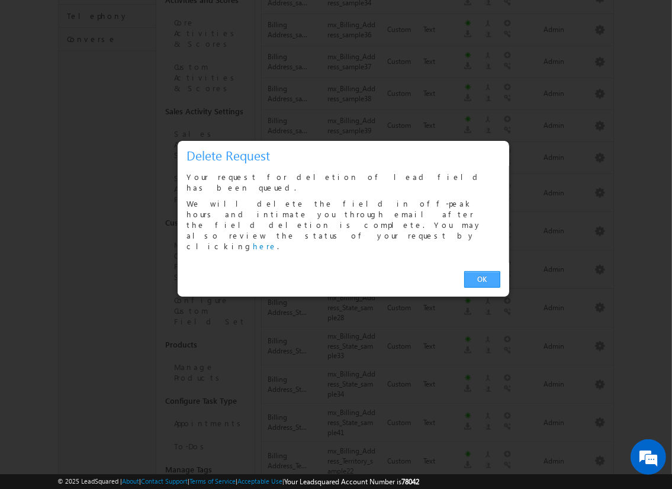
click at [482, 271] on link "OK" at bounding box center [482, 279] width 36 height 17
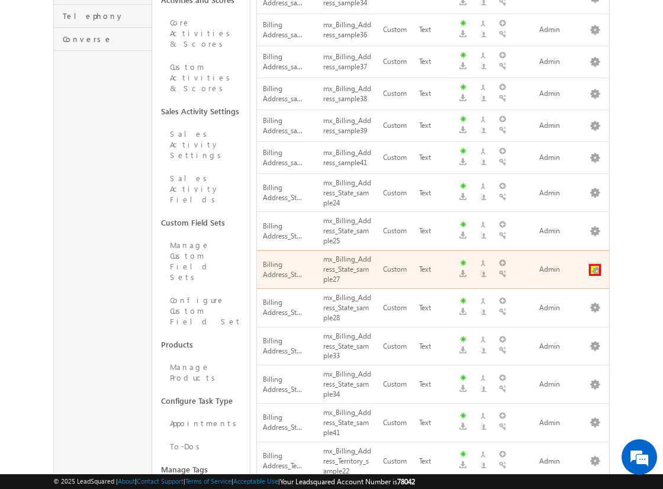
click at [595, 264] on button "button" at bounding box center [595, 270] width 12 height 12
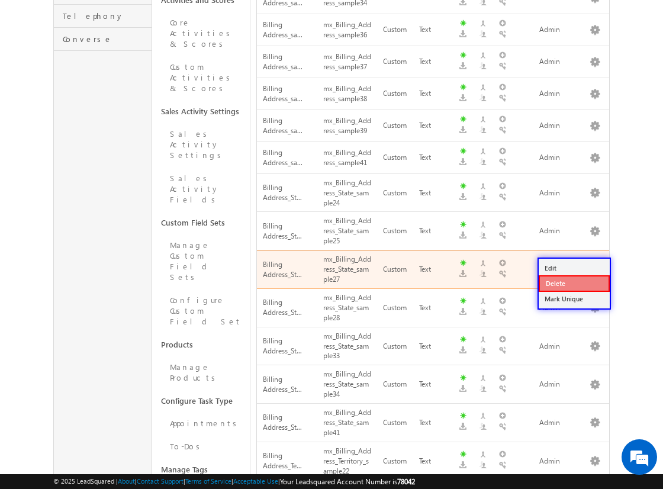
click at [574, 282] on link "Delete" at bounding box center [574, 283] width 71 height 17
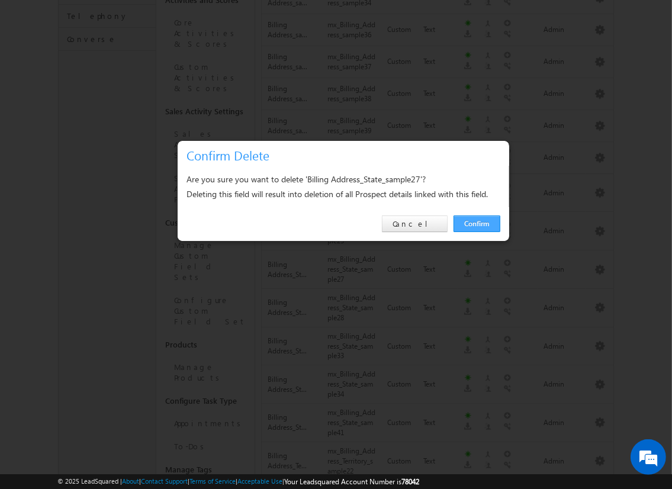
click at [476, 223] on link "Confirm" at bounding box center [477, 224] width 47 height 17
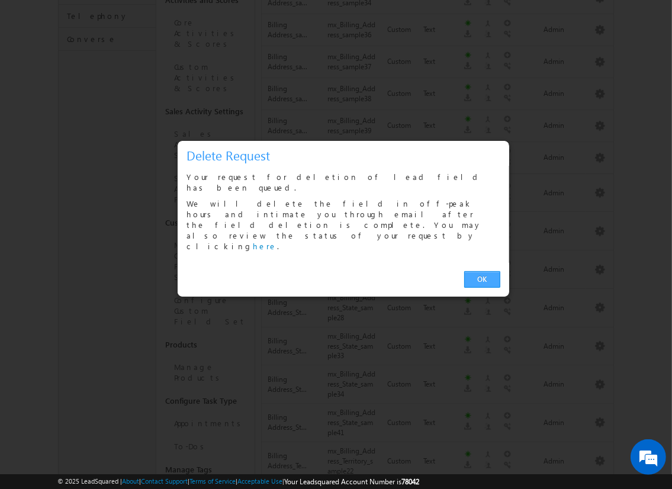
click at [482, 271] on link "OK" at bounding box center [482, 279] width 36 height 17
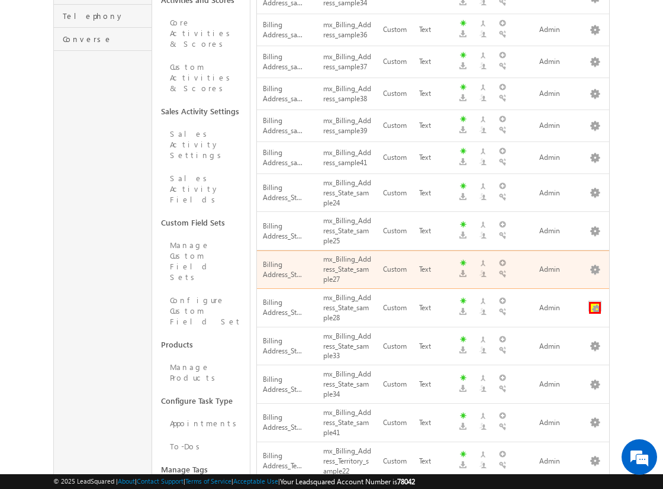
click at [595, 302] on button "button" at bounding box center [595, 308] width 12 height 12
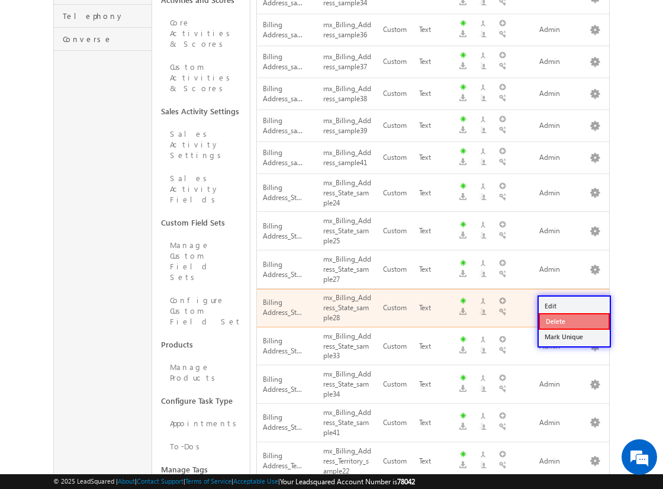
click at [574, 320] on link "Delete" at bounding box center [574, 321] width 71 height 17
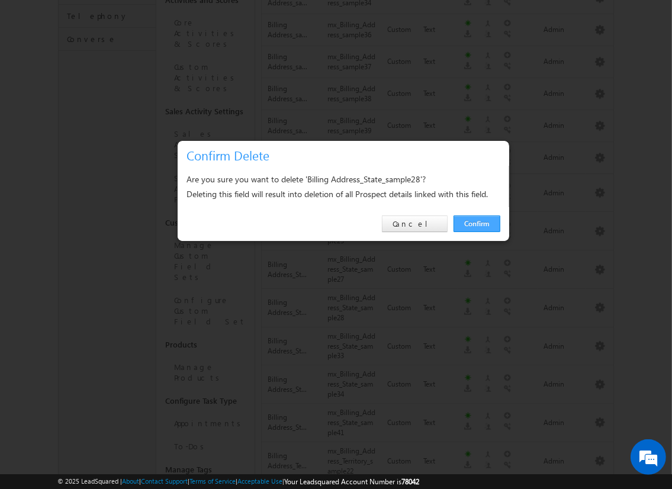
click at [476, 223] on link "Confirm" at bounding box center [477, 224] width 47 height 17
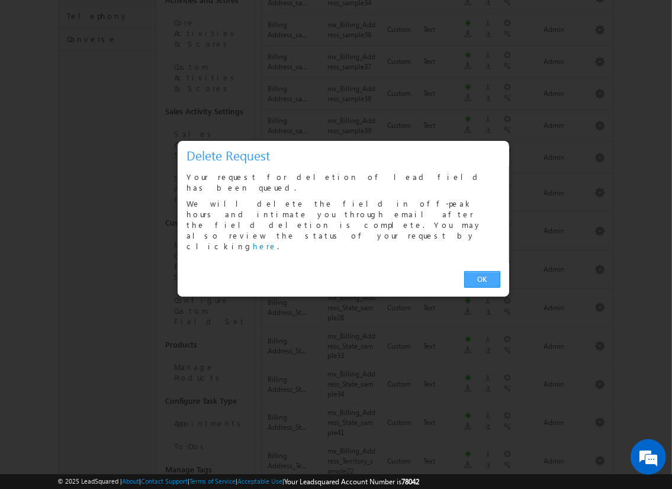
click at [482, 271] on link "OK" at bounding box center [482, 279] width 36 height 17
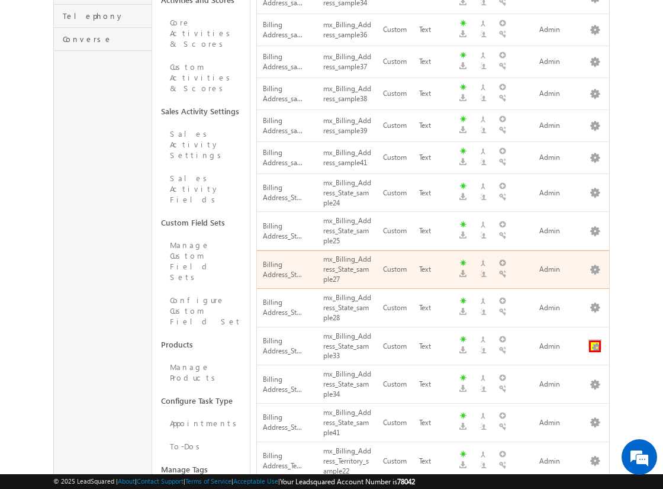
click at [595, 340] on button "button" at bounding box center [595, 346] width 12 height 12
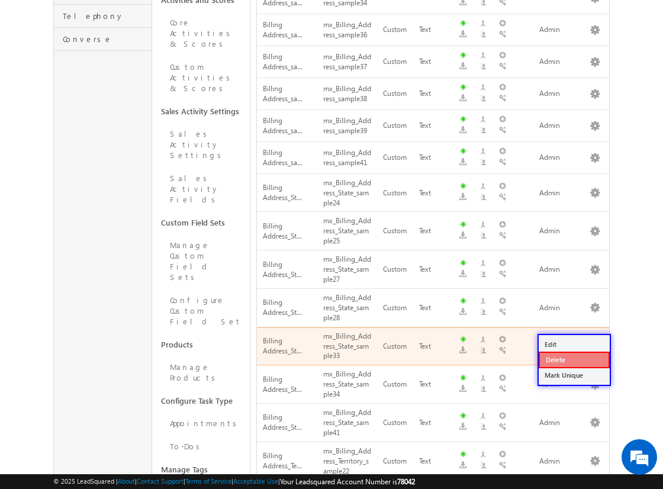
click at [574, 358] on link "Delete" at bounding box center [574, 360] width 71 height 17
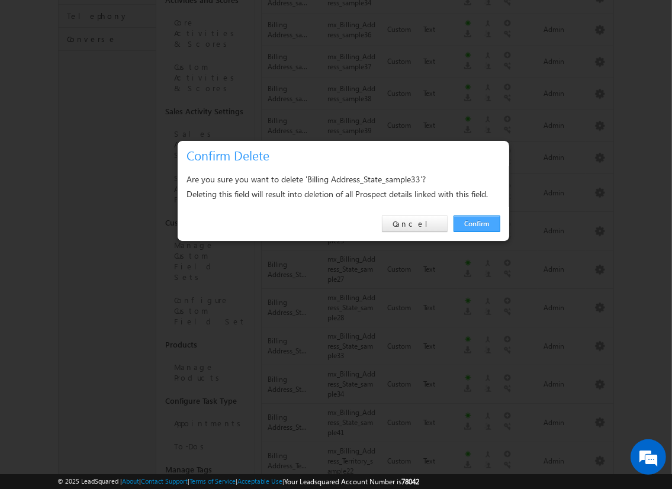
click at [476, 223] on link "Confirm" at bounding box center [477, 224] width 47 height 17
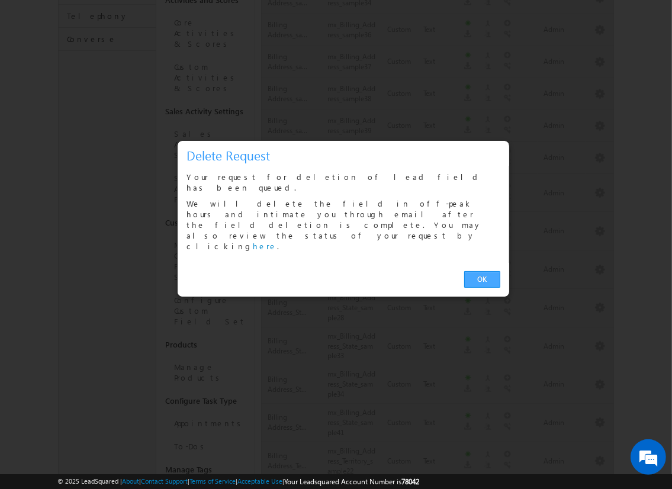
click at [482, 271] on link "OK" at bounding box center [482, 279] width 36 height 17
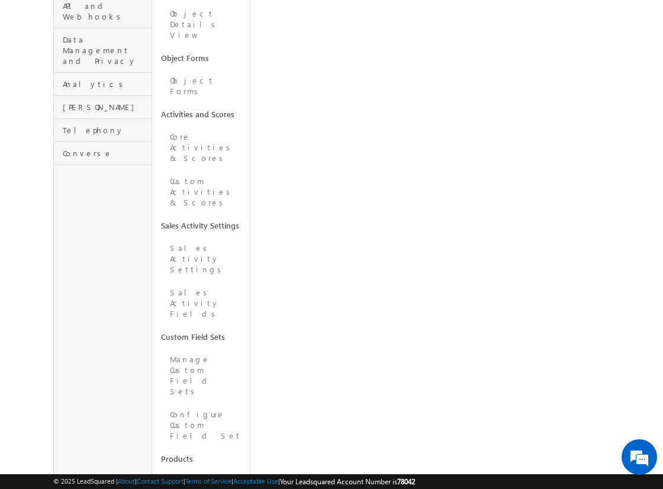
scroll to position [343, 0]
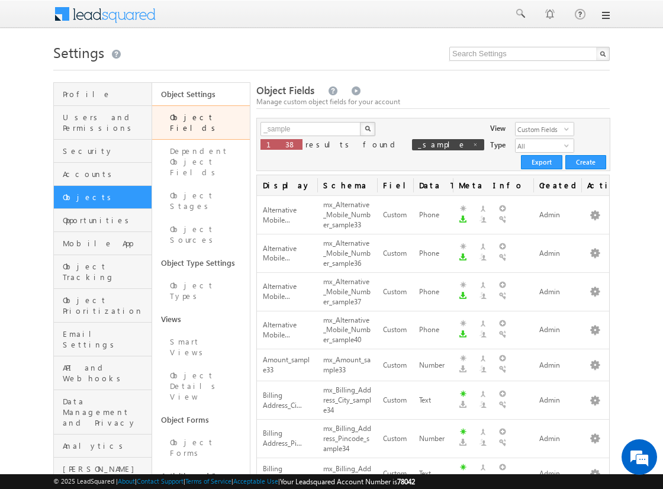
scroll to position [638, 0]
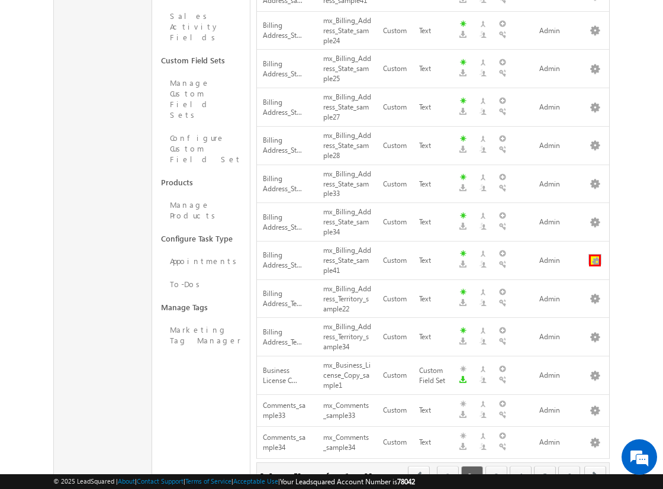
click at [595, 255] on button "button" at bounding box center [595, 261] width 12 height 12
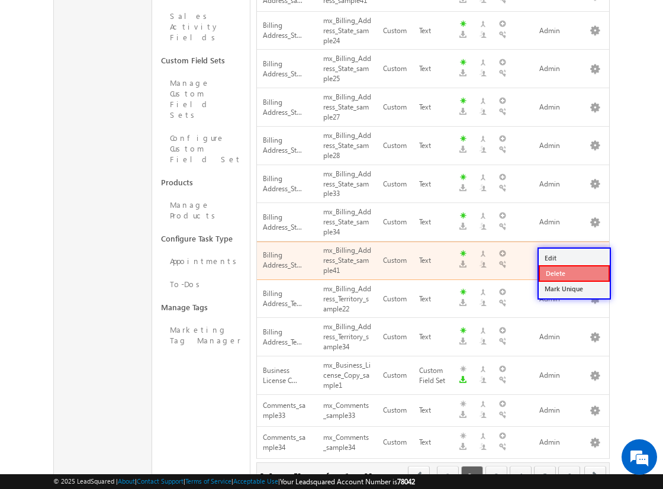
click at [574, 272] on link "Delete" at bounding box center [574, 273] width 71 height 17
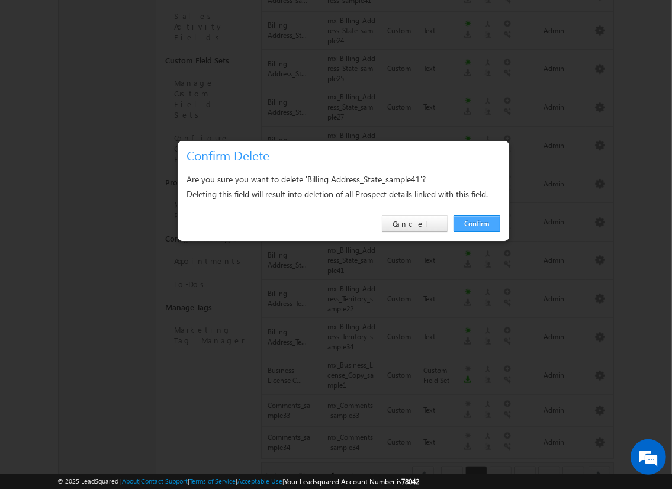
click at [476, 223] on link "Confirm" at bounding box center [477, 224] width 47 height 17
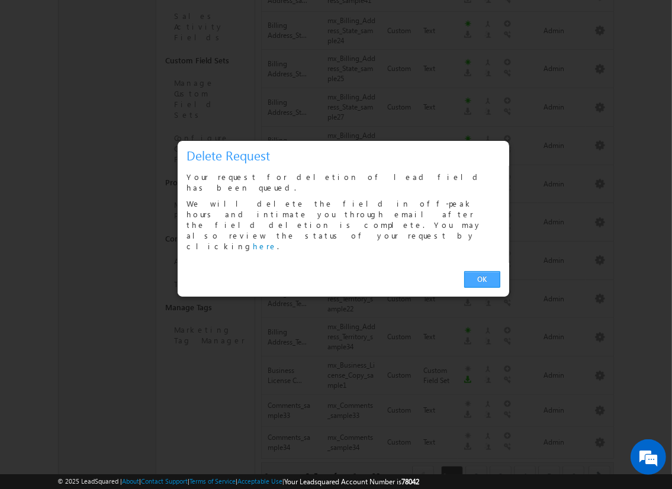
click at [482, 271] on link "OK" at bounding box center [482, 279] width 36 height 17
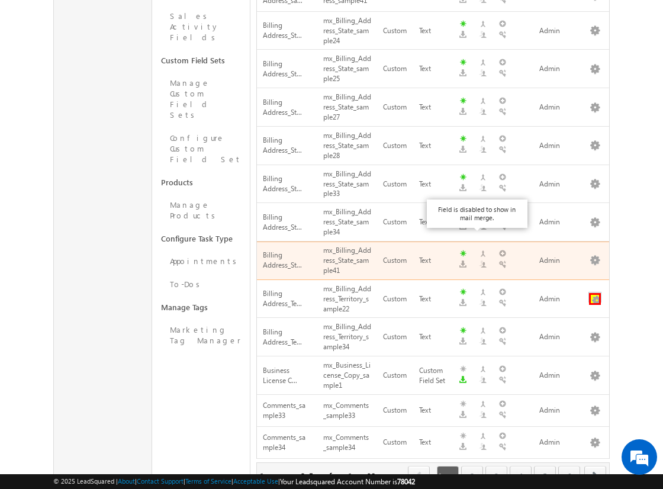
click at [595, 293] on button "button" at bounding box center [595, 299] width 12 height 12
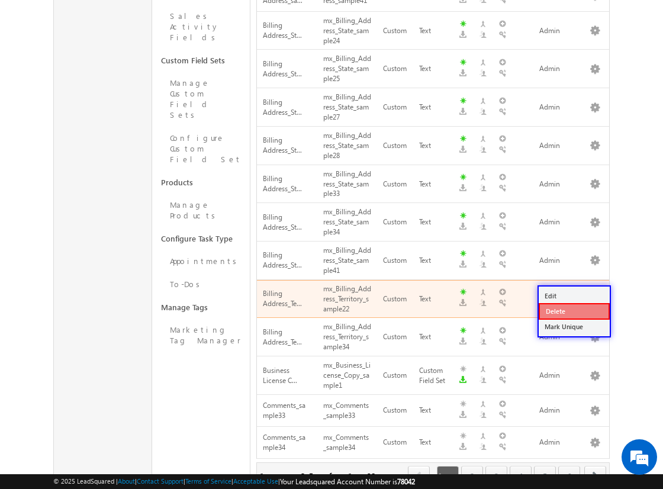
click at [574, 311] on link "Delete" at bounding box center [574, 311] width 71 height 17
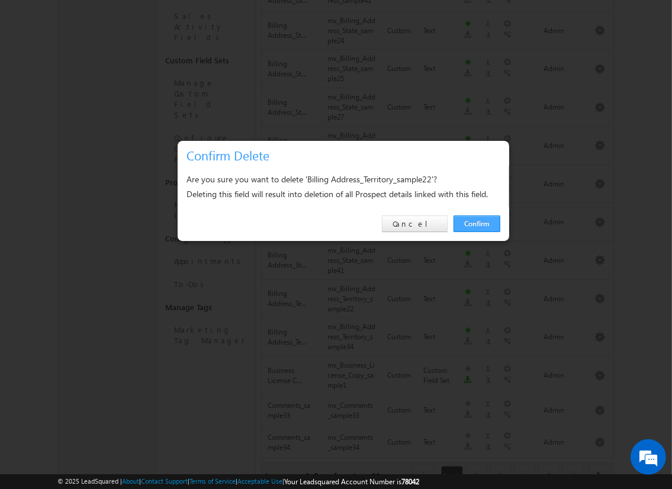
click at [476, 223] on link "Confirm" at bounding box center [477, 224] width 47 height 17
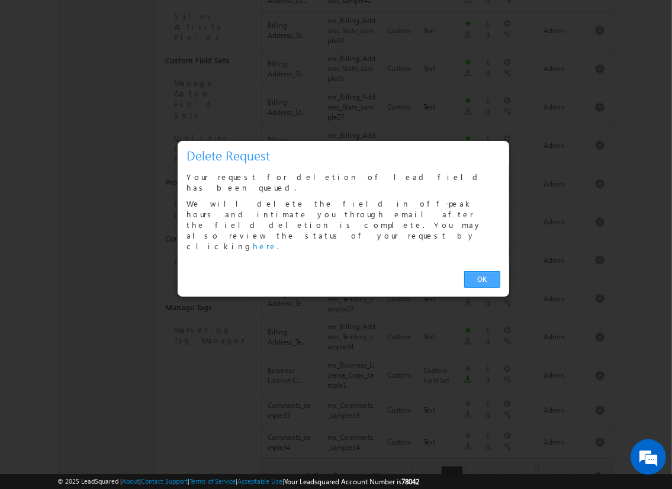
click at [482, 271] on link "OK" at bounding box center [482, 279] width 36 height 17
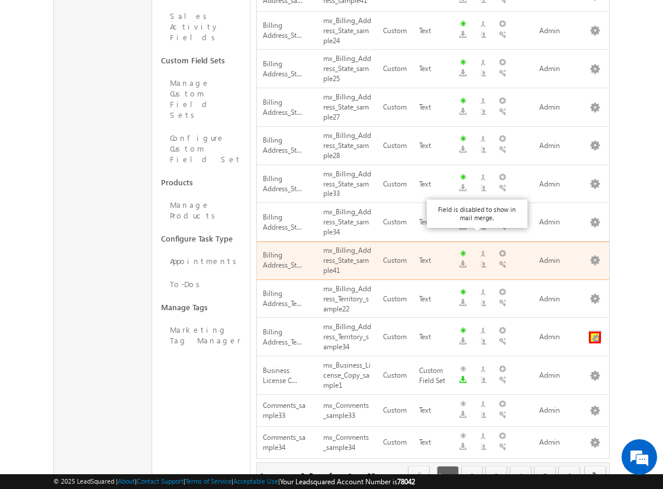
click at [595, 332] on button "button" at bounding box center [595, 338] width 12 height 12
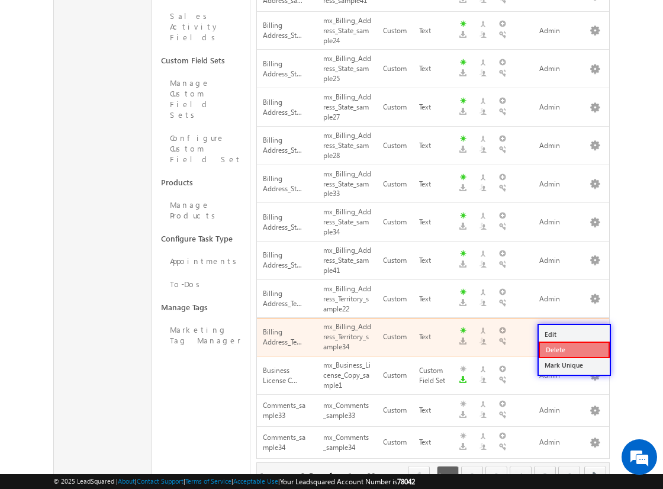
click at [574, 349] on link "Delete" at bounding box center [574, 350] width 71 height 17
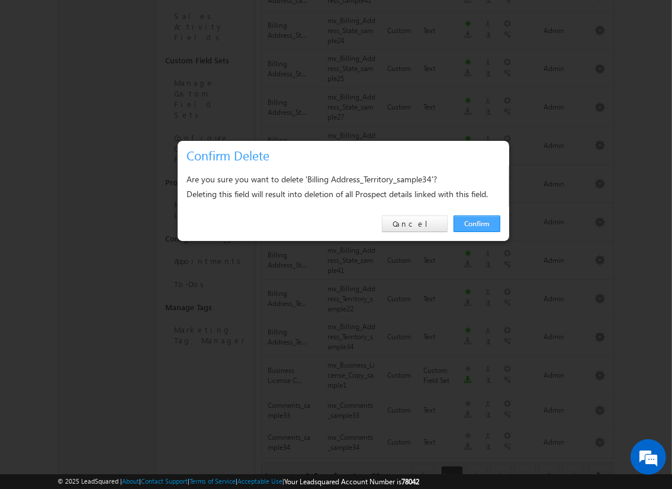
click at [476, 223] on link "Confirm" at bounding box center [477, 224] width 47 height 17
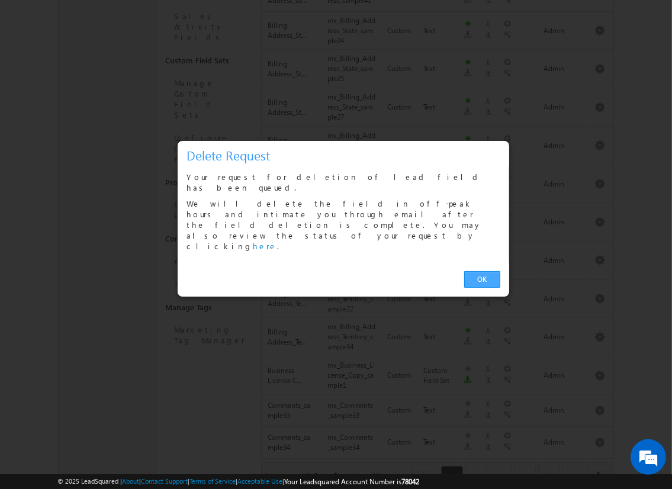
click at [482, 271] on link "OK" at bounding box center [482, 279] width 36 height 17
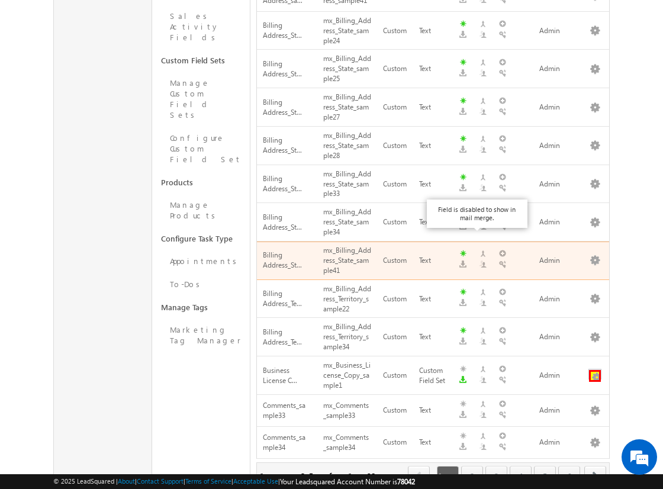
click at [595, 370] on button "button" at bounding box center [595, 376] width 12 height 12
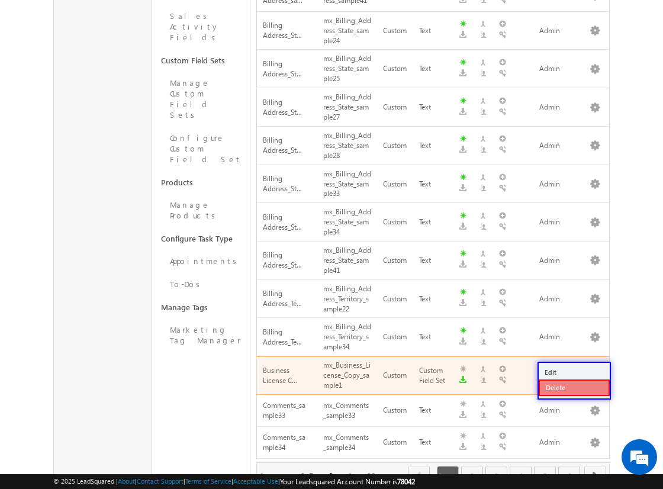
click at [574, 387] on link "Delete" at bounding box center [574, 388] width 71 height 17
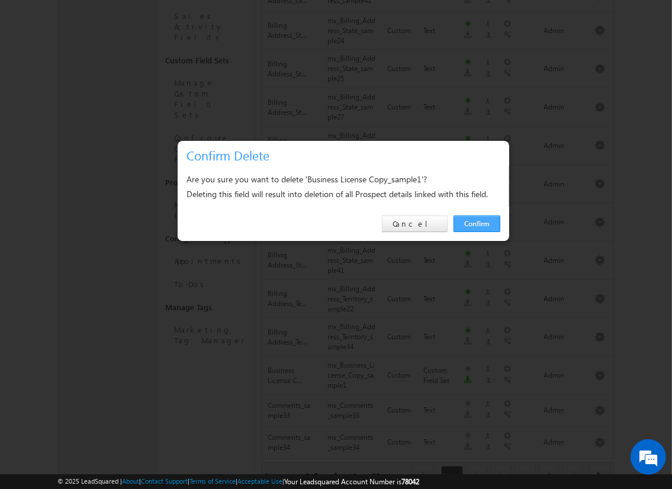
click at [476, 223] on link "Confirm" at bounding box center [477, 224] width 47 height 17
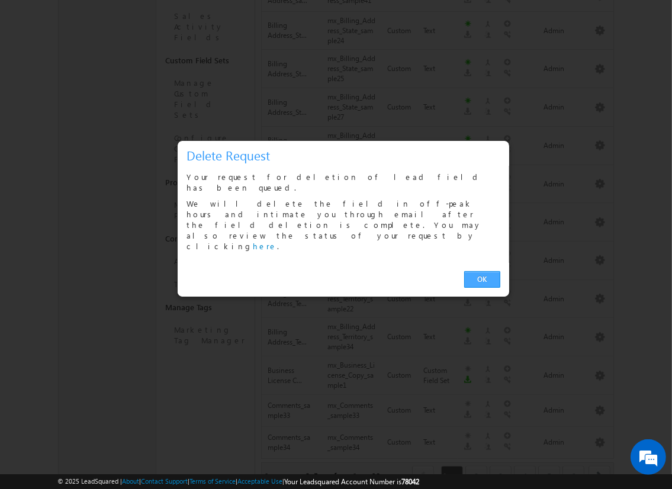
click at [482, 271] on link "OK" at bounding box center [482, 279] width 36 height 17
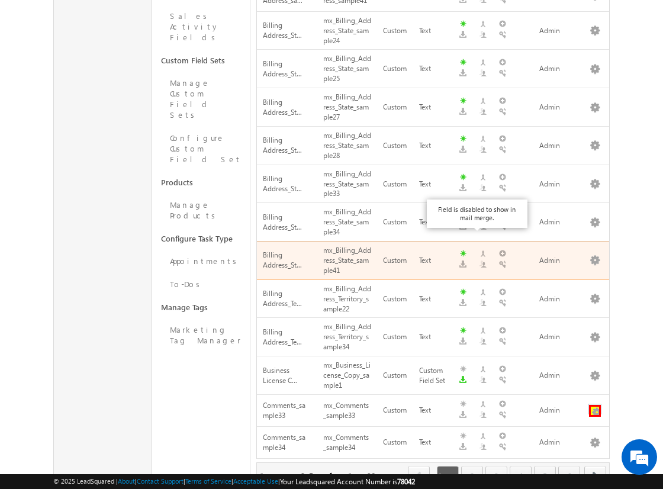
click at [595, 405] on button "button" at bounding box center [595, 411] width 12 height 12
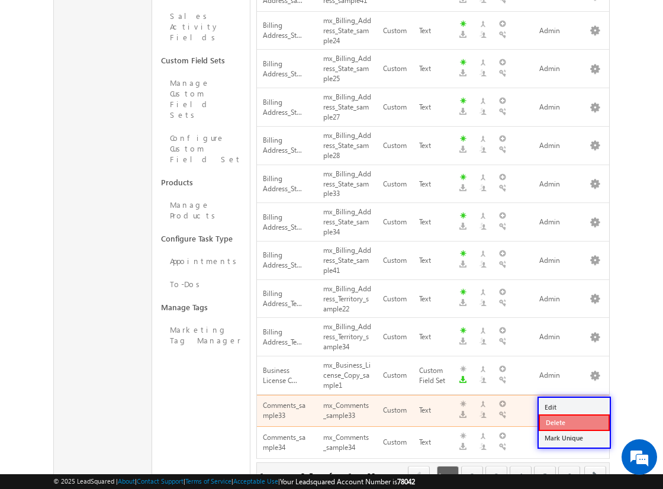
click at [574, 422] on link "Delete" at bounding box center [574, 422] width 71 height 17
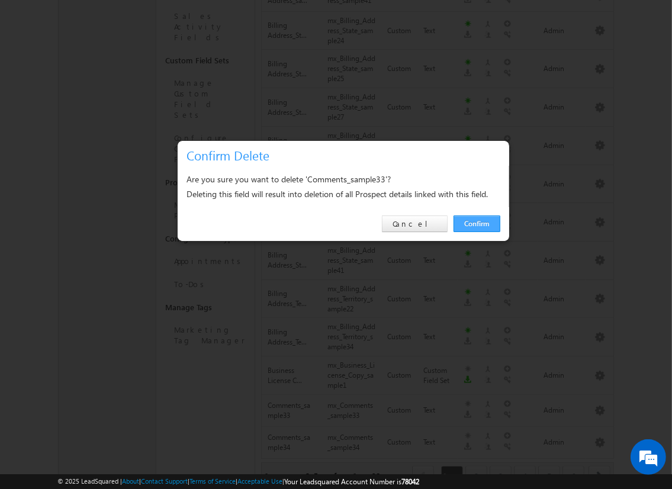
click at [476, 223] on link "Confirm" at bounding box center [477, 224] width 47 height 17
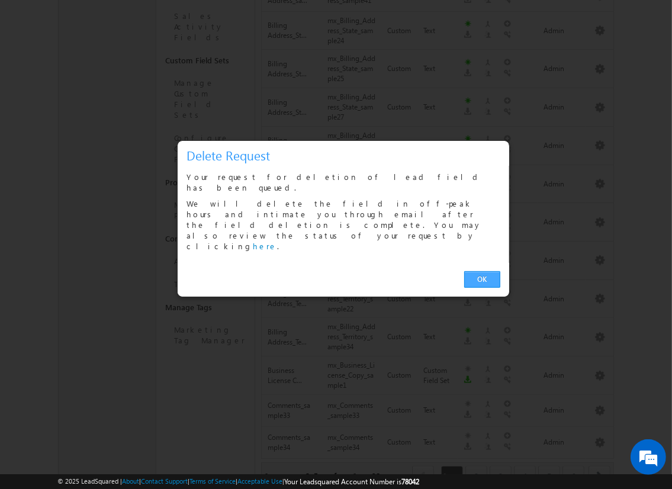
click at [482, 271] on link "OK" at bounding box center [482, 279] width 36 height 17
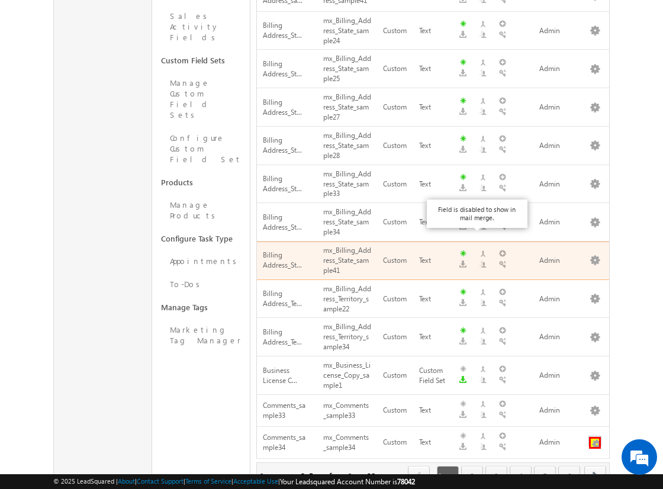
click at [595, 437] on button "button" at bounding box center [595, 443] width 12 height 12
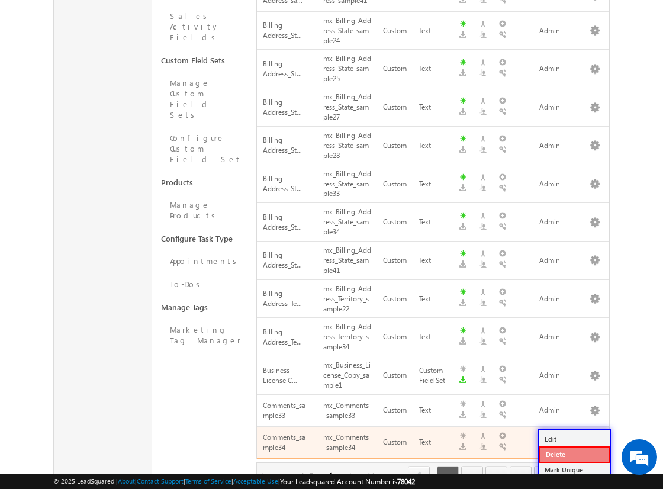
click at [574, 454] on link "Delete" at bounding box center [574, 454] width 71 height 17
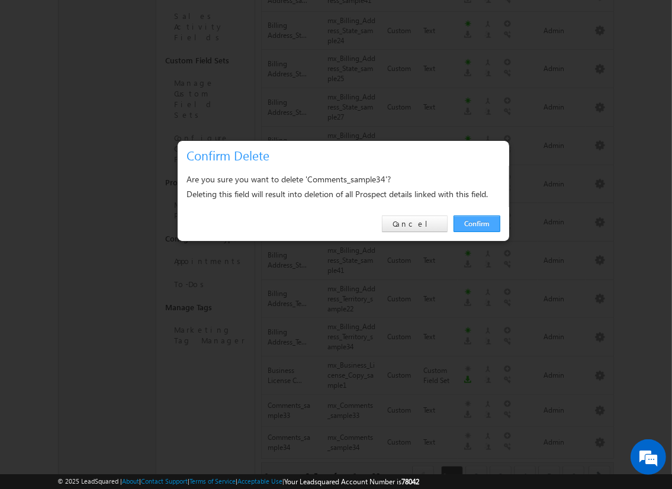
click at [476, 223] on link "Confirm" at bounding box center [477, 224] width 47 height 17
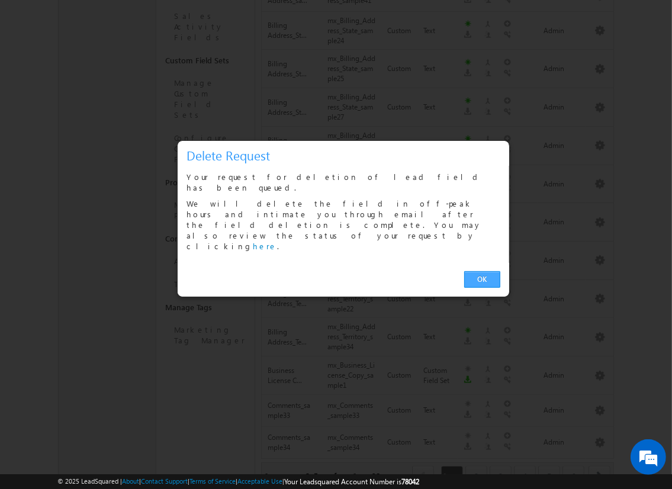
click at [482, 271] on link "OK" at bounding box center [482, 279] width 36 height 17
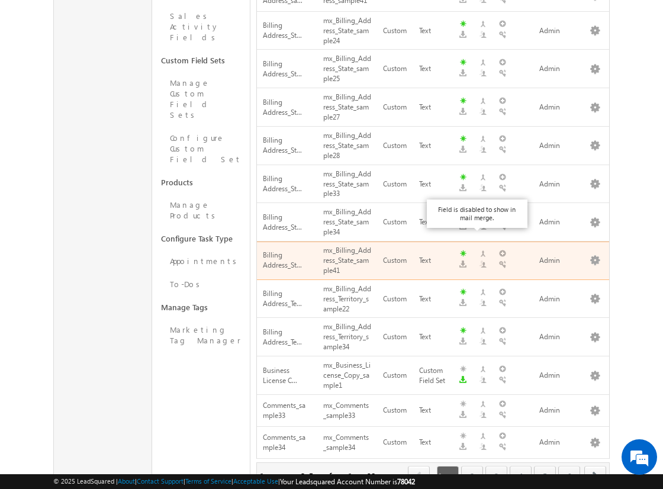
click at [595, 466] on span "next" at bounding box center [595, 476] width 22 height 20
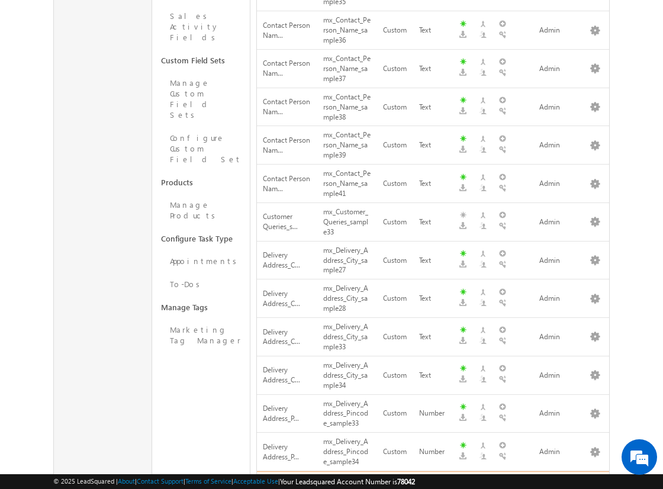
scroll to position [0, 0]
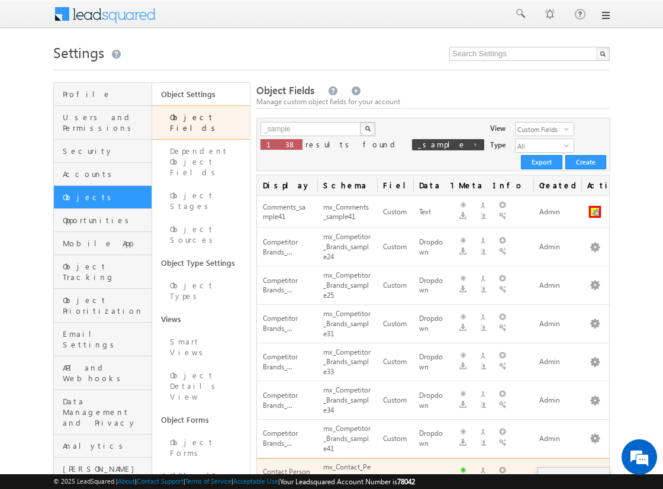
click at [595, 206] on button "button" at bounding box center [595, 212] width 12 height 12
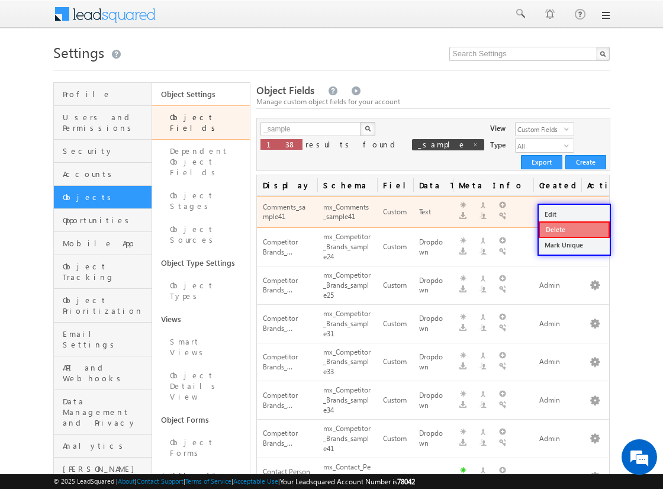
click at [574, 229] on link "Delete" at bounding box center [574, 229] width 71 height 17
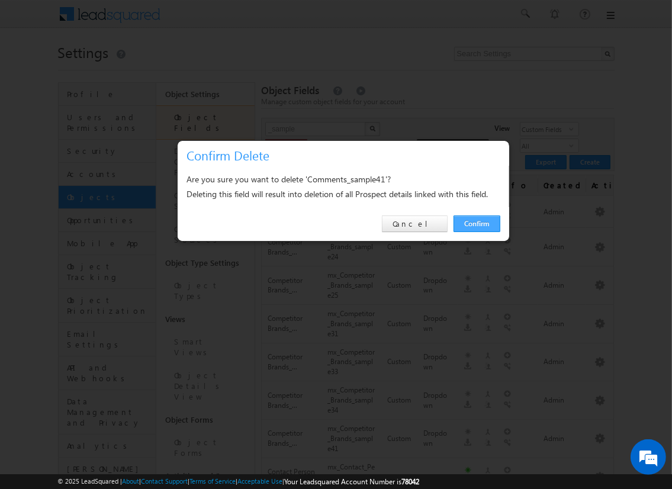
click at [476, 223] on link "Confirm" at bounding box center [477, 224] width 47 height 17
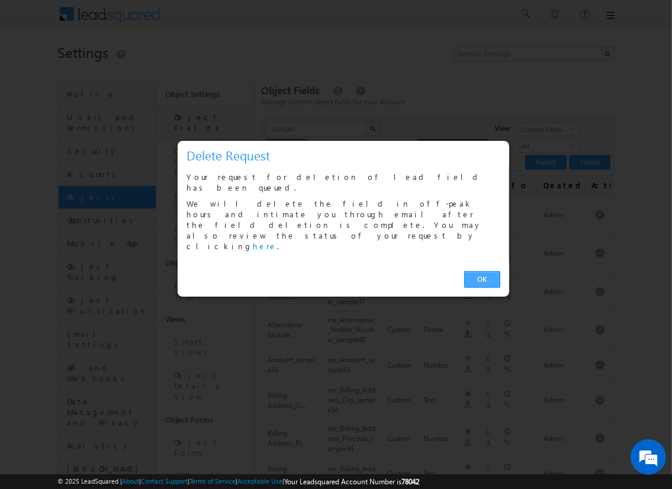
click at [482, 271] on link "OK" at bounding box center [482, 279] width 36 height 17
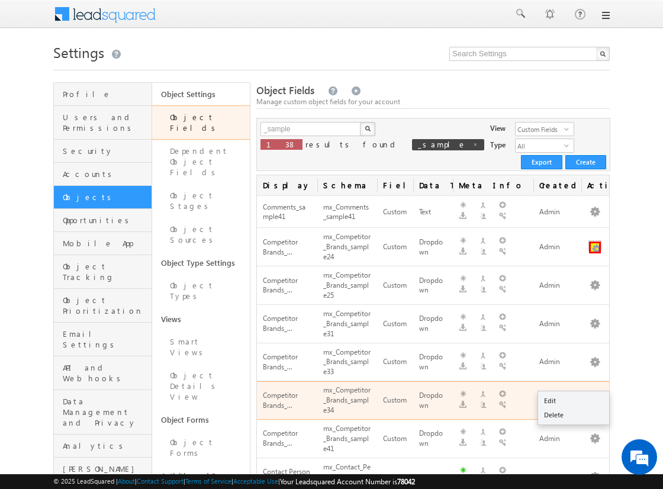
click at [595, 242] on button "button" at bounding box center [595, 248] width 12 height 12
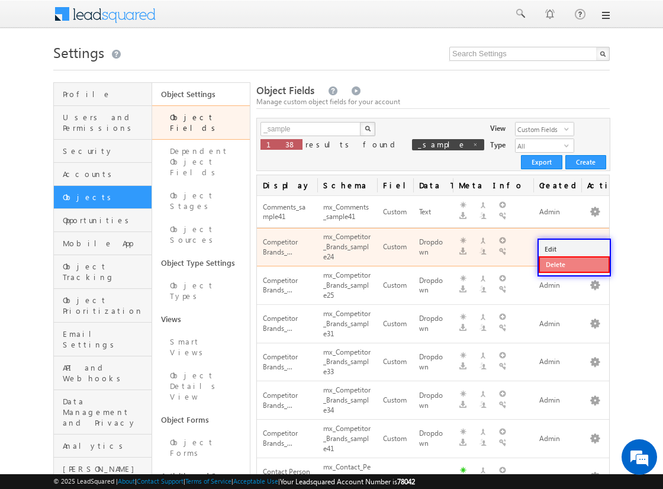
click at [574, 264] on link "Delete" at bounding box center [574, 264] width 71 height 17
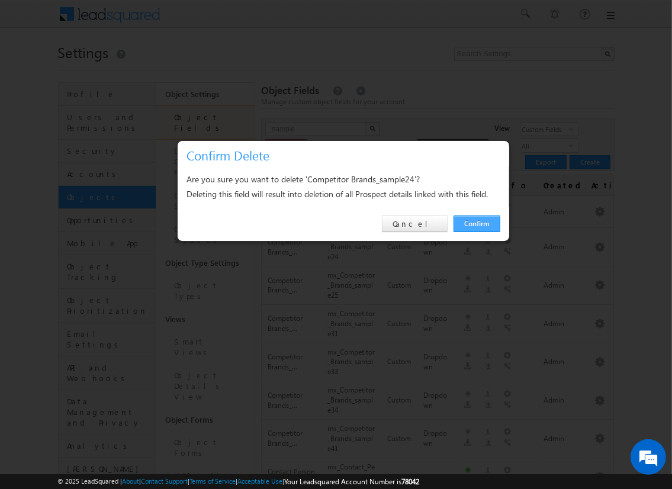
click at [476, 223] on link "Confirm" at bounding box center [477, 224] width 47 height 17
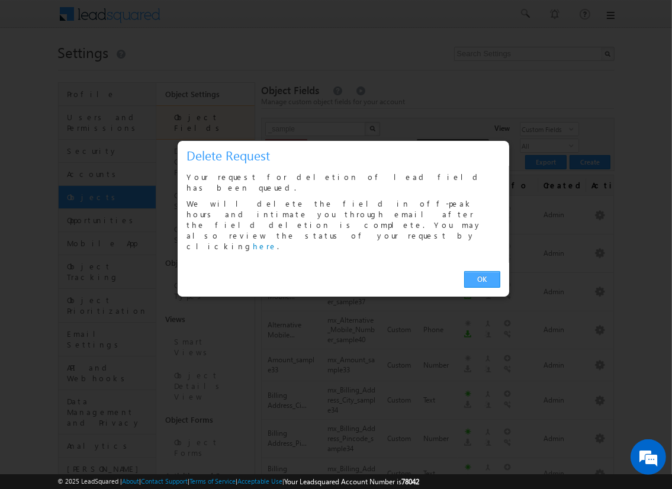
click at [482, 271] on link "OK" at bounding box center [482, 279] width 36 height 17
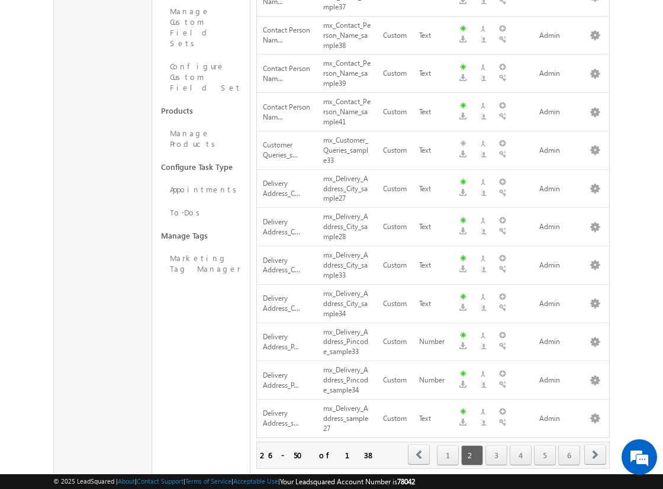
scroll to position [29, 0]
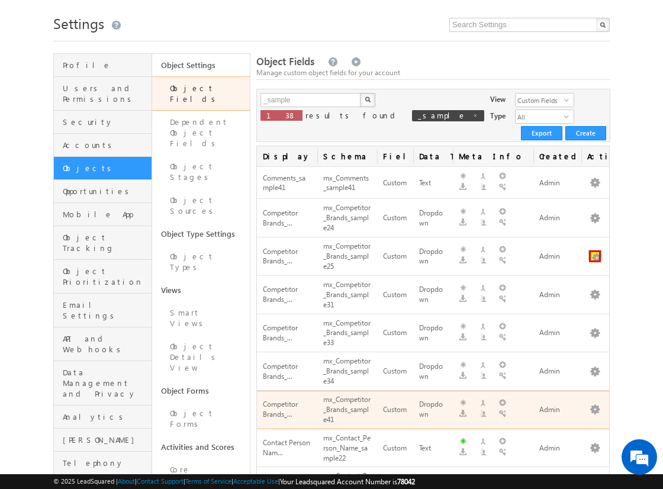
click at [595, 250] on button "button" at bounding box center [595, 256] width 12 height 12
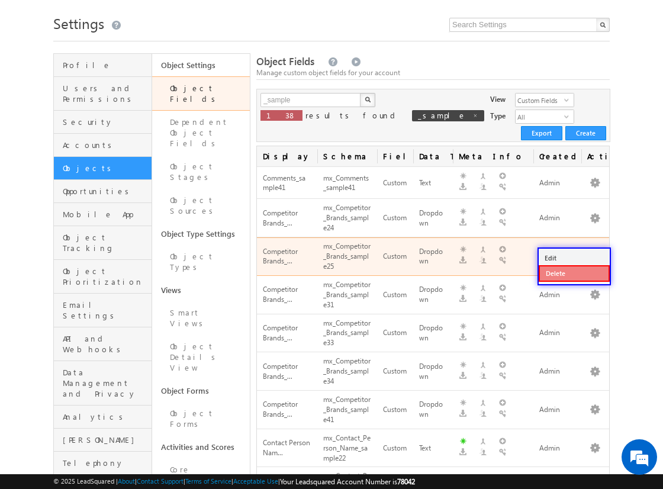
click at [574, 272] on link "Delete" at bounding box center [574, 273] width 71 height 17
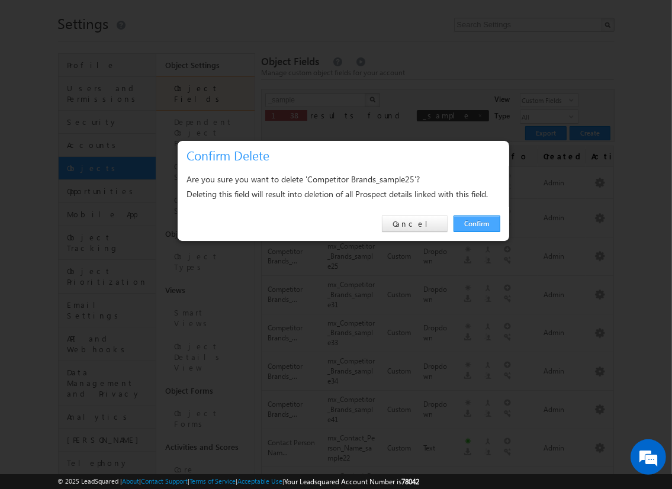
click at [476, 223] on link "Confirm" at bounding box center [477, 224] width 47 height 17
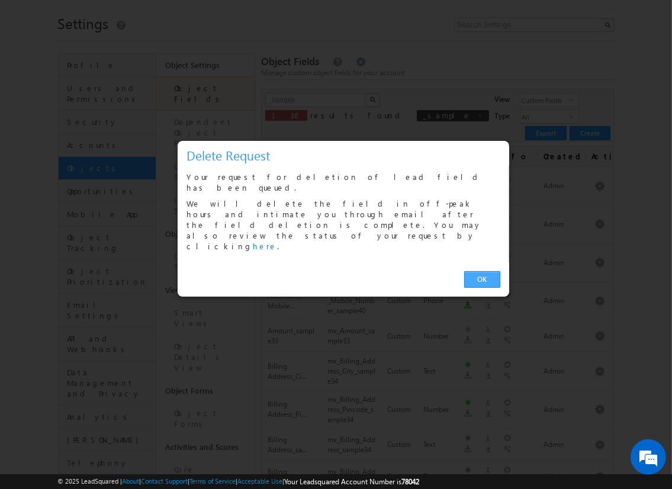
click at [482, 271] on link "OK" at bounding box center [482, 279] width 36 height 17
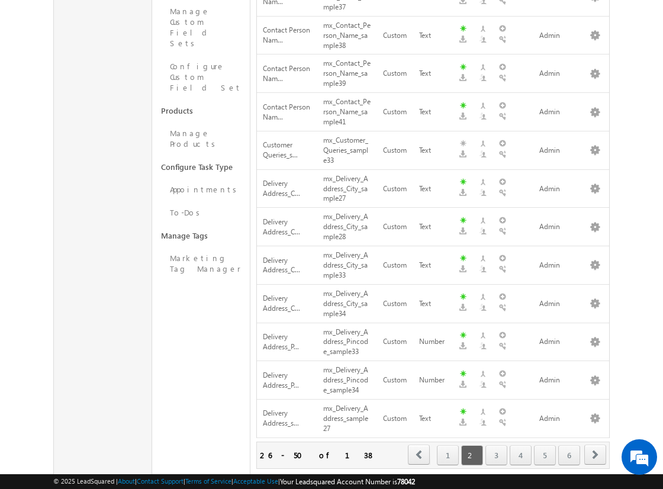
scroll to position [67, 0]
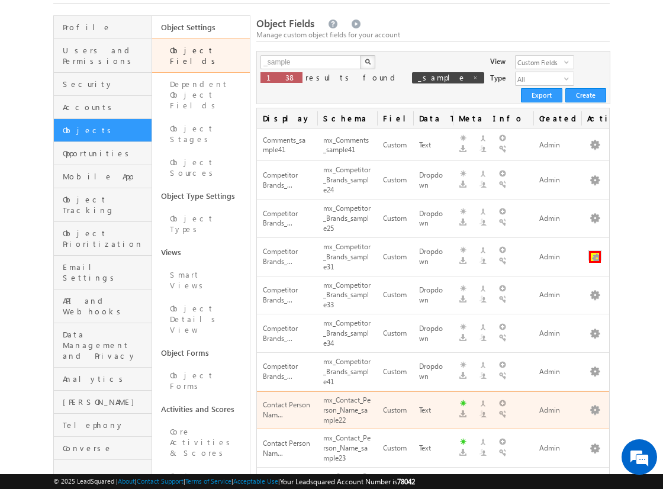
click at [595, 251] on button "button" at bounding box center [595, 257] width 12 height 12
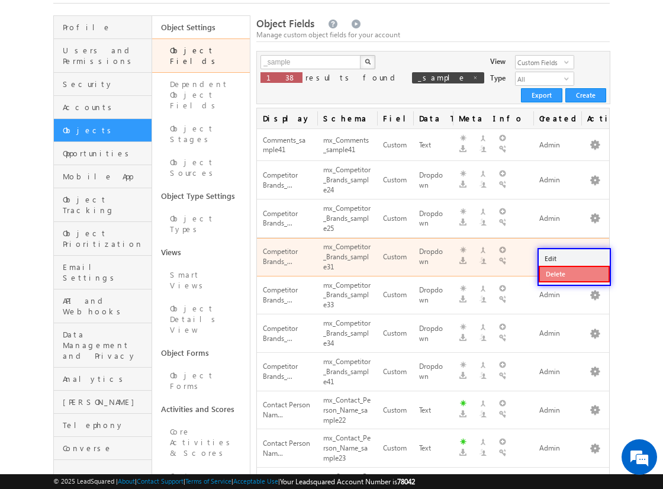
click at [574, 273] on link "Delete" at bounding box center [574, 274] width 71 height 17
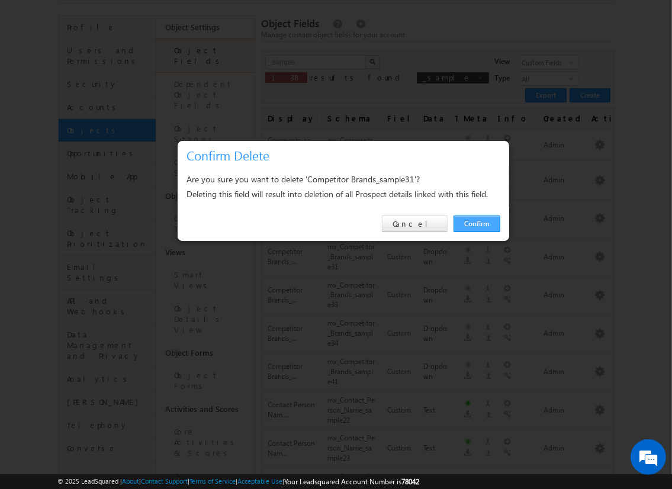
click at [476, 223] on link "Confirm" at bounding box center [477, 224] width 47 height 17
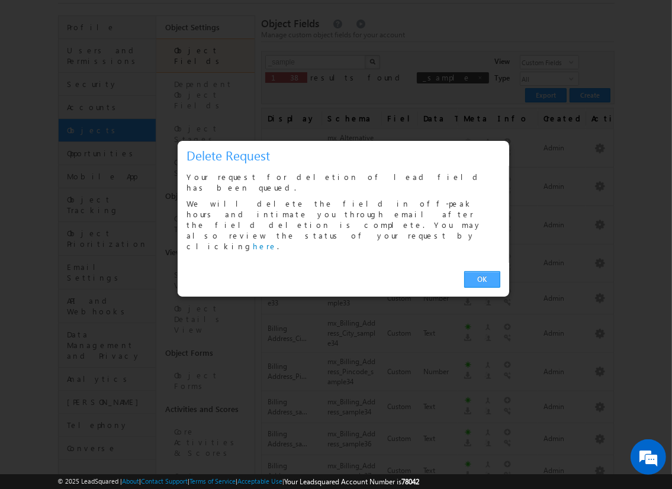
click at [482, 271] on link "OK" at bounding box center [482, 279] width 36 height 17
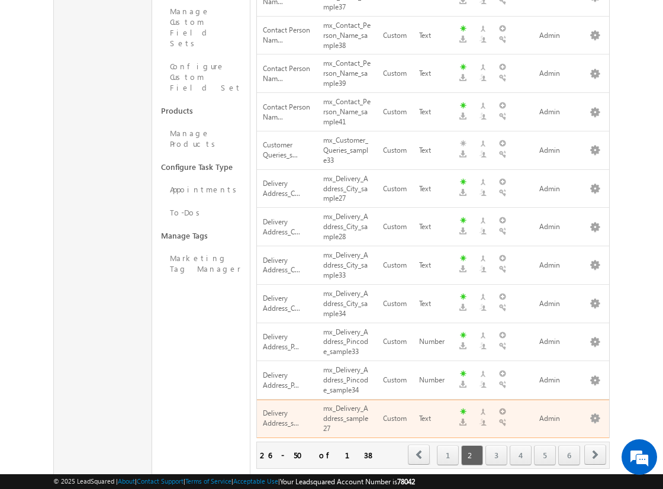
scroll to position [105, 0]
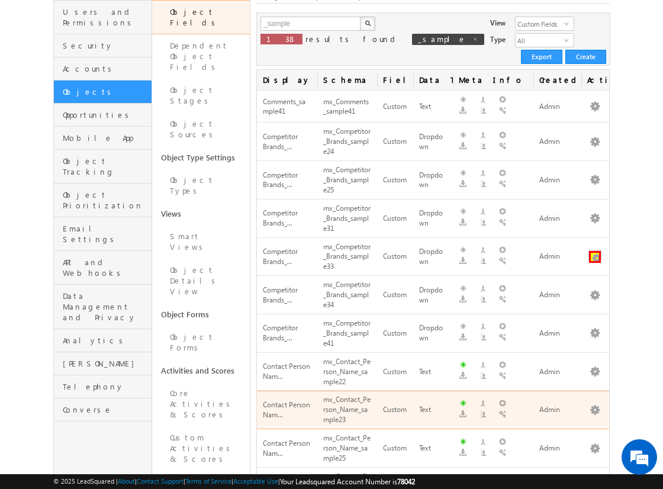
click at [595, 251] on button "button" at bounding box center [595, 257] width 12 height 12
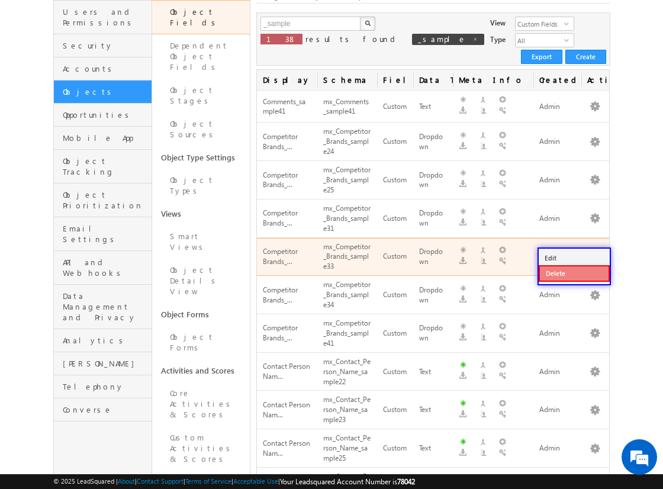
click at [574, 272] on link "Delete" at bounding box center [574, 273] width 71 height 17
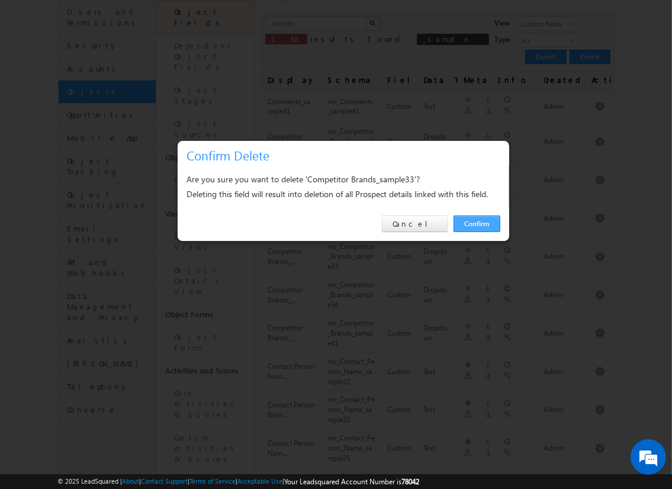
click at [476, 223] on link "Confirm" at bounding box center [477, 224] width 47 height 17
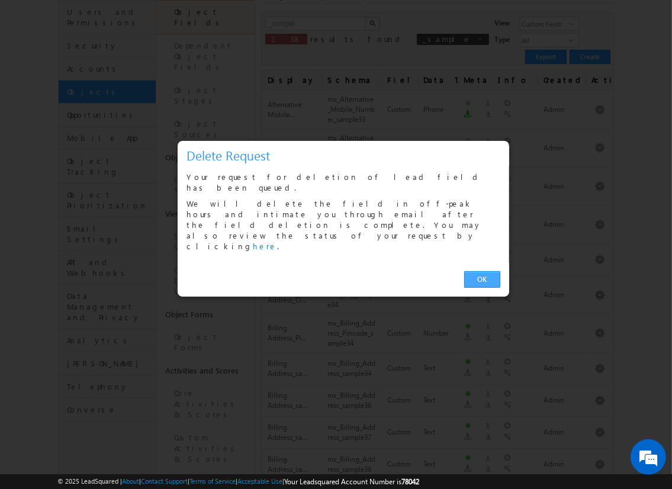
click at [482, 271] on link "OK" at bounding box center [482, 279] width 36 height 17
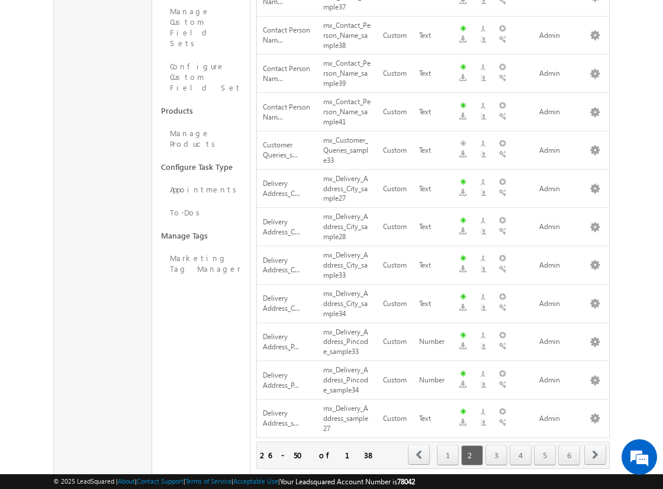
scroll to position [143, 0]
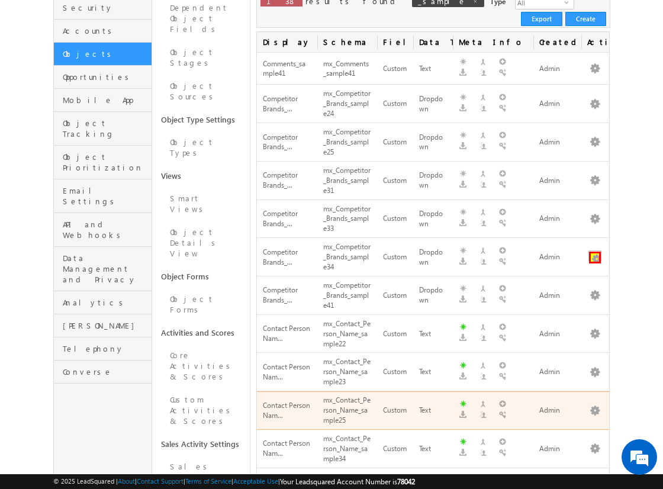
click at [595, 252] on button "button" at bounding box center [595, 258] width 12 height 12
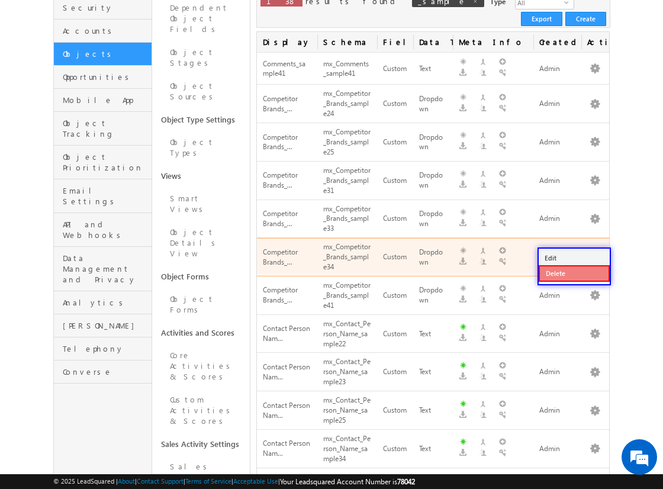
click at [574, 272] on link "Delete" at bounding box center [574, 273] width 71 height 17
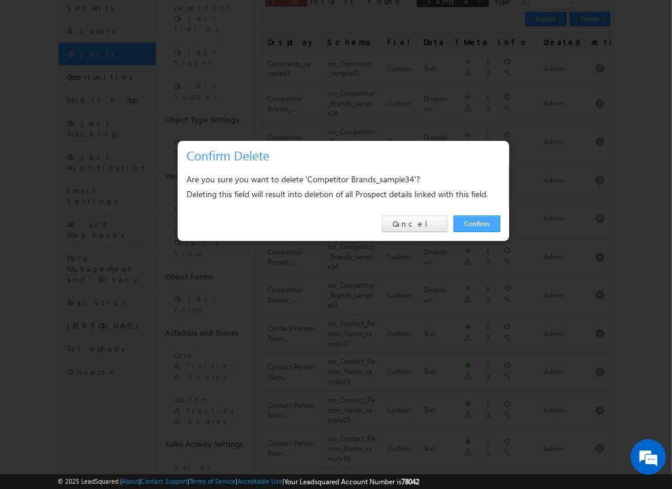
click at [476, 223] on link "Confirm" at bounding box center [477, 224] width 47 height 17
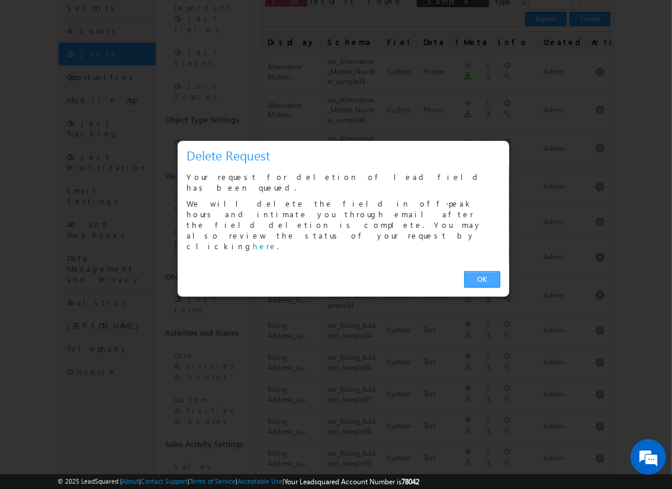
click at [482, 271] on link "OK" at bounding box center [482, 279] width 36 height 17
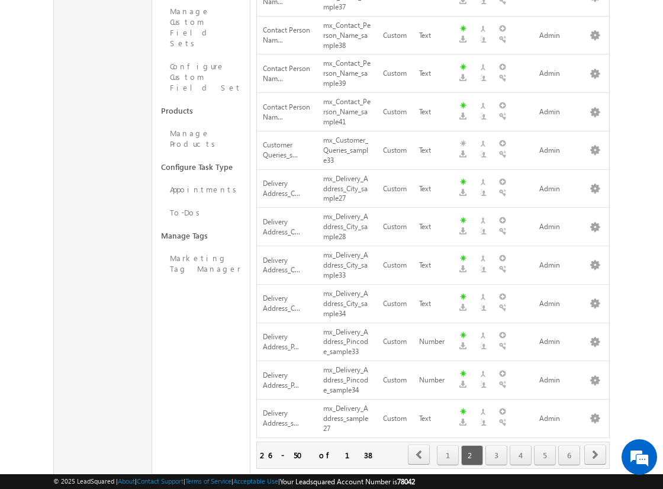
scroll to position [181, 0]
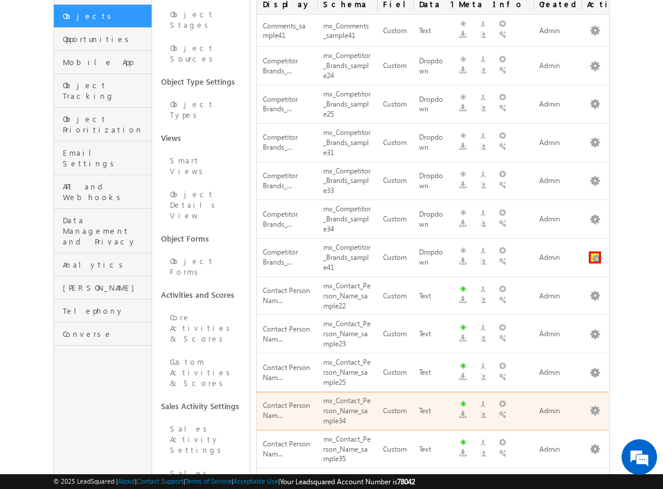
click at [595, 252] on button "button" at bounding box center [595, 258] width 12 height 12
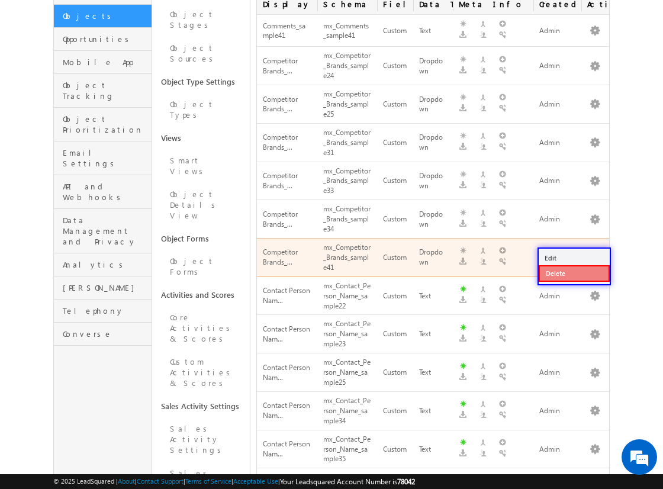
click at [574, 273] on link "Delete" at bounding box center [574, 273] width 71 height 17
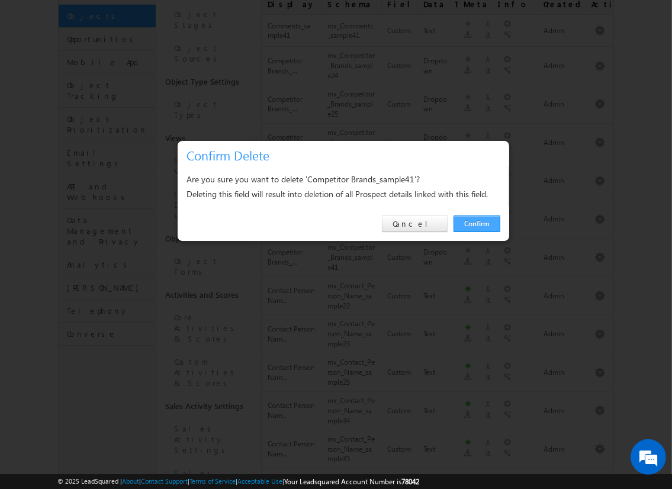
click at [476, 223] on link "Confirm" at bounding box center [477, 224] width 47 height 17
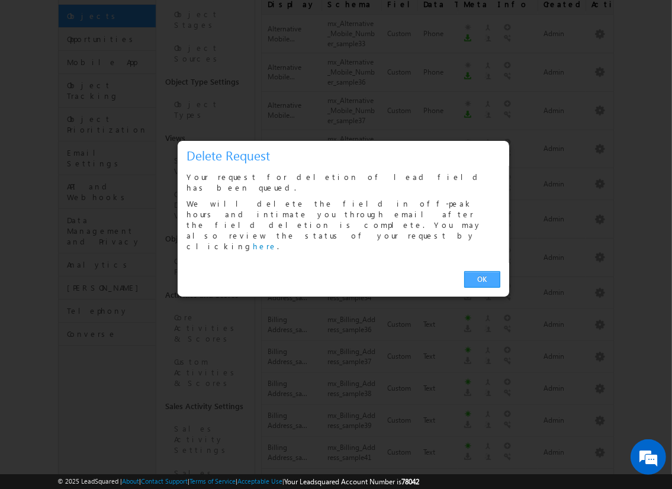
click at [482, 271] on link "OK" at bounding box center [482, 279] width 36 height 17
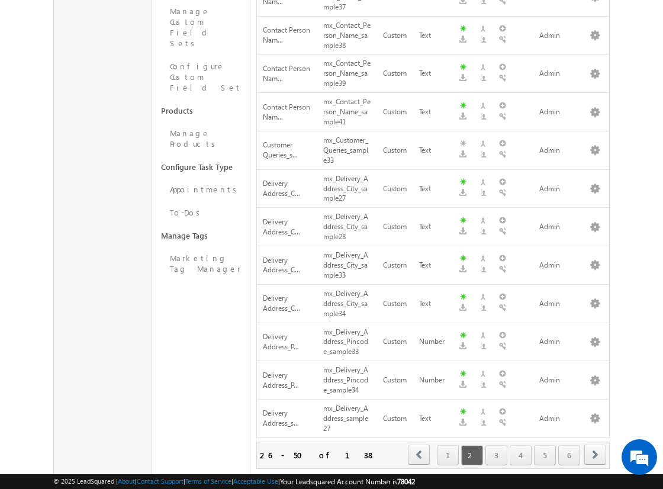
scroll to position [220, 0]
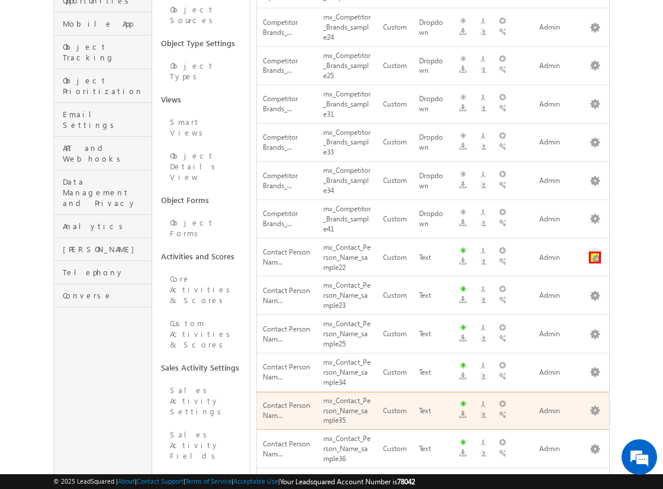
click at [595, 252] on button "button" at bounding box center [595, 258] width 12 height 12
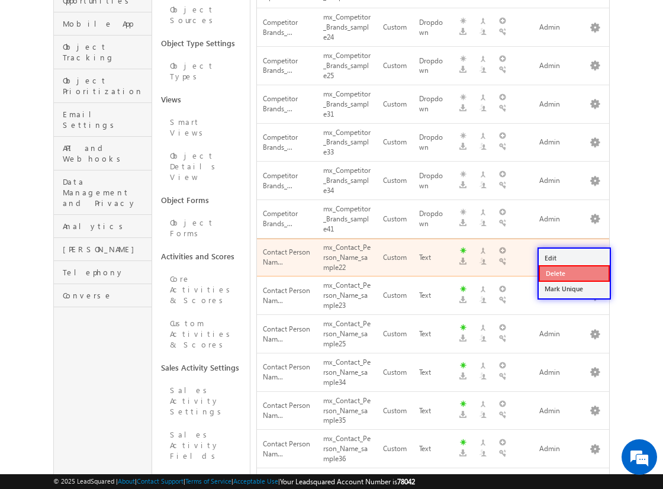
click at [574, 272] on link "Delete" at bounding box center [574, 273] width 71 height 17
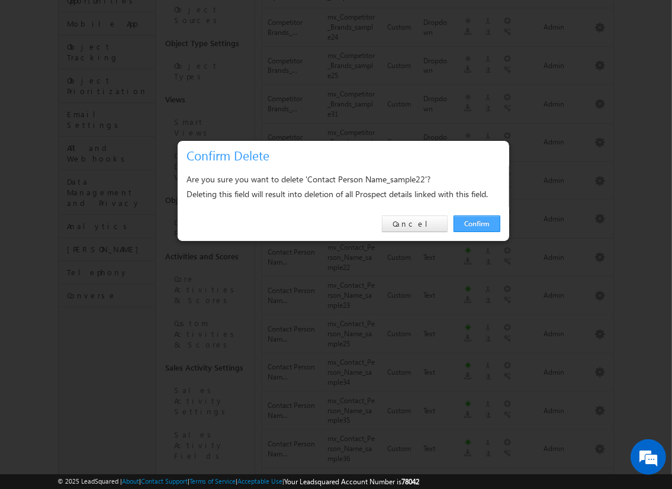
click at [476, 223] on link "Confirm" at bounding box center [477, 224] width 47 height 17
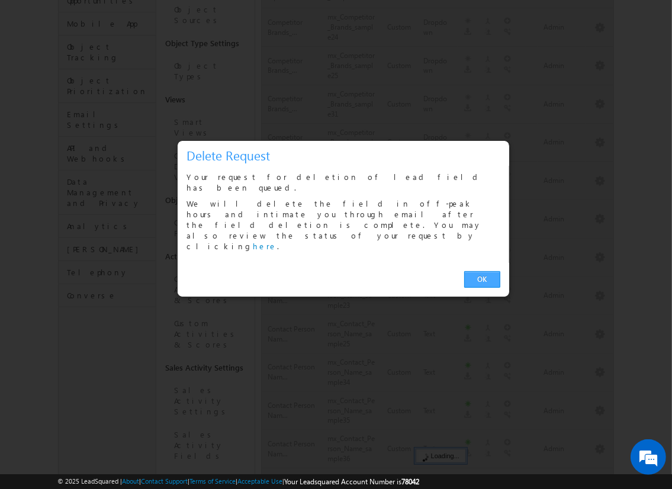
click at [482, 271] on link "OK" at bounding box center [482, 279] width 36 height 17
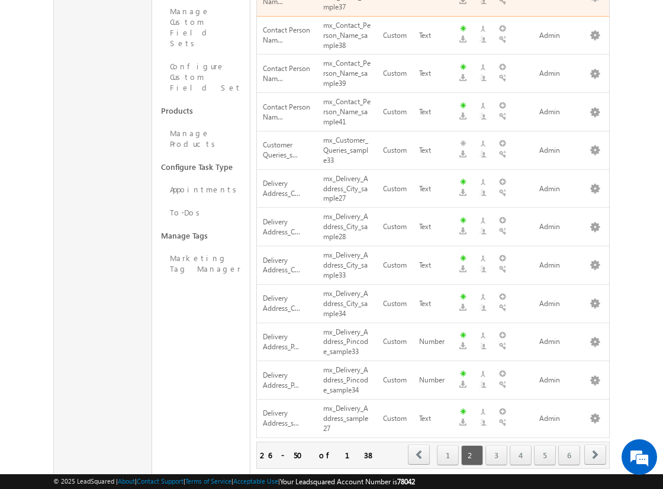
scroll to position [295, 0]
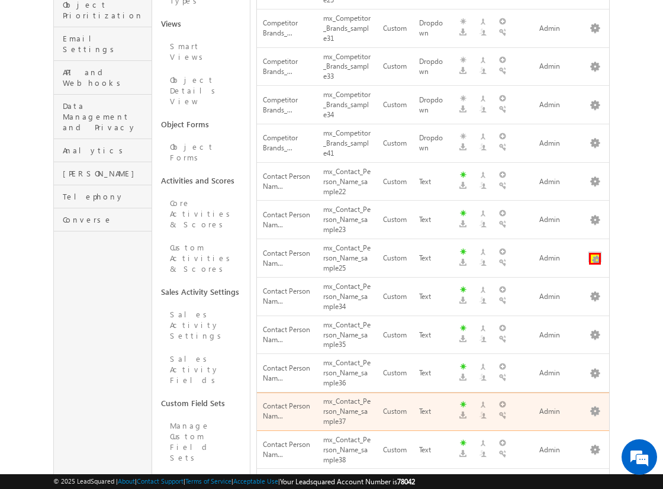
click at [595, 253] on button "button" at bounding box center [595, 259] width 12 height 12
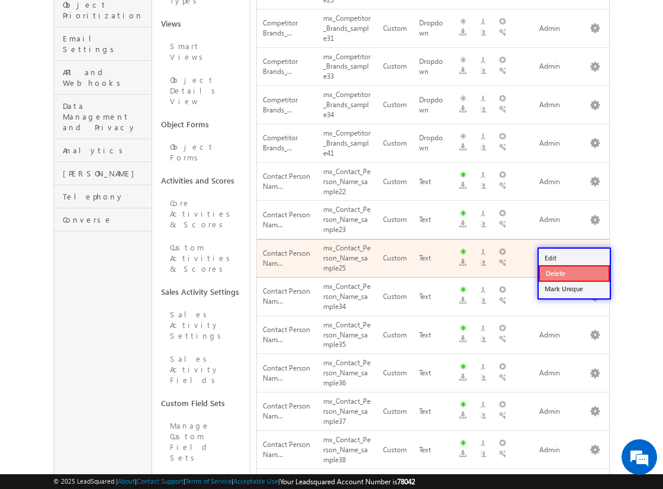
click at [574, 273] on link "Delete" at bounding box center [574, 273] width 71 height 17
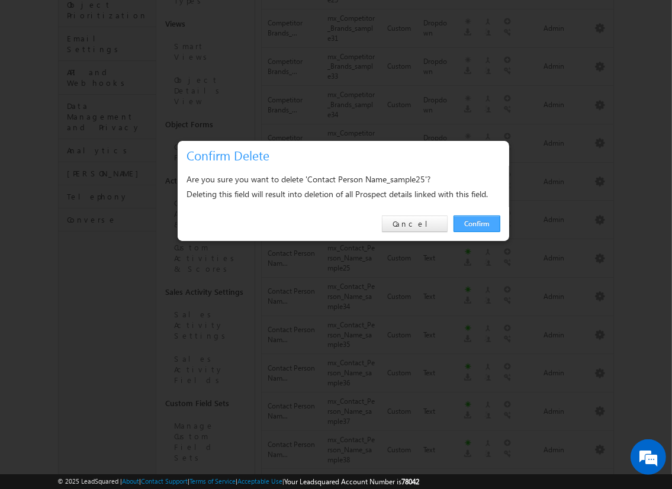
click at [476, 223] on link "Confirm" at bounding box center [477, 224] width 47 height 17
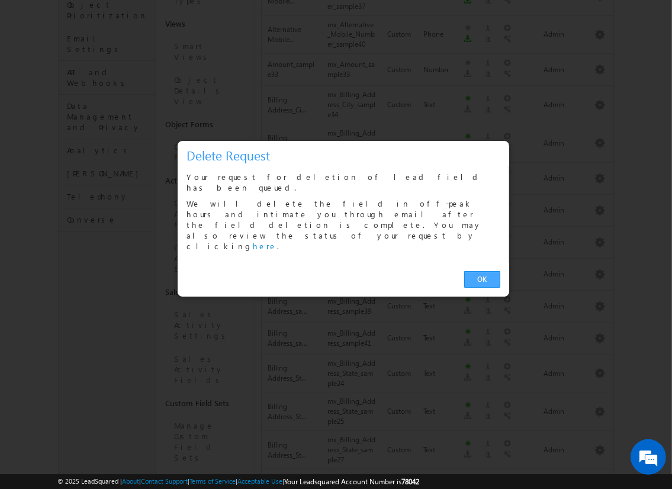
click at [482, 271] on link "OK" at bounding box center [482, 279] width 36 height 17
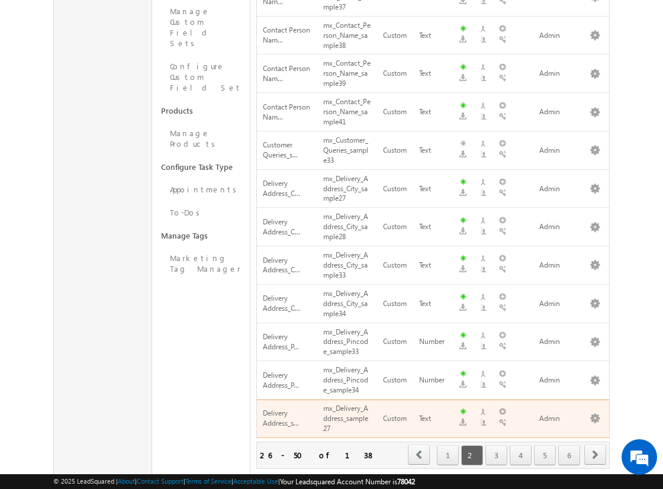
scroll to position [334, 0]
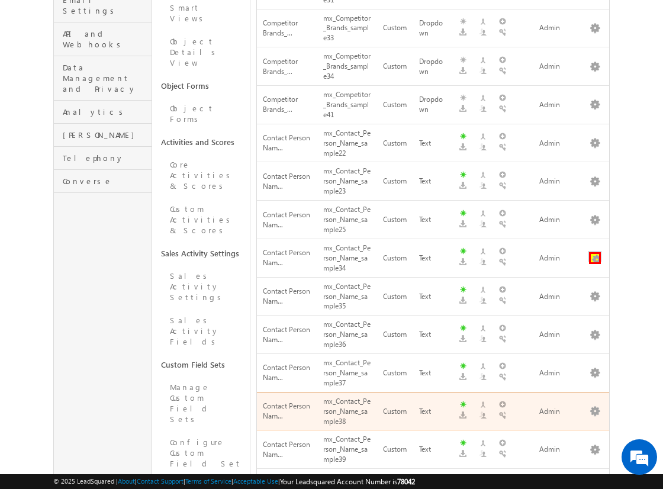
click at [595, 252] on button "button" at bounding box center [595, 258] width 12 height 12
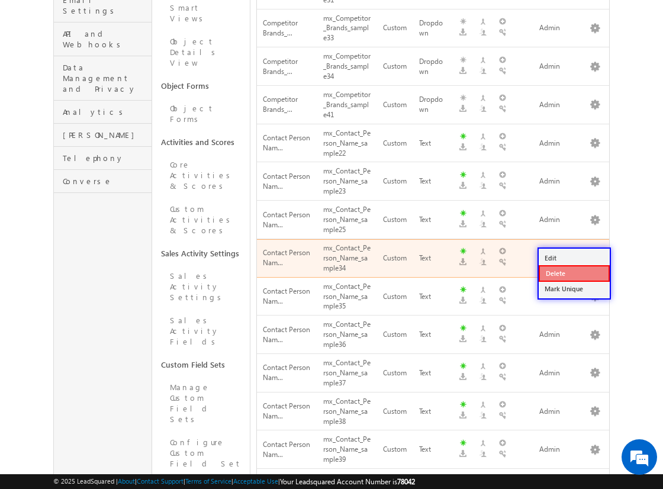
click at [574, 272] on link "Delete" at bounding box center [574, 273] width 71 height 17
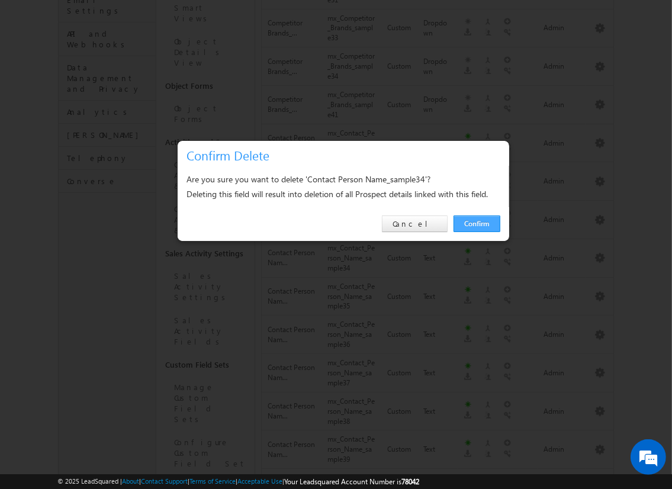
click at [476, 223] on link "Confirm" at bounding box center [477, 224] width 47 height 17
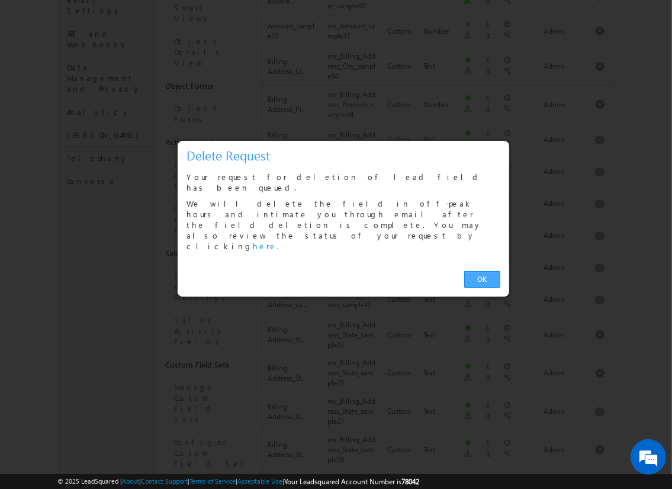
click at [482, 271] on link "OK" at bounding box center [482, 279] width 36 height 17
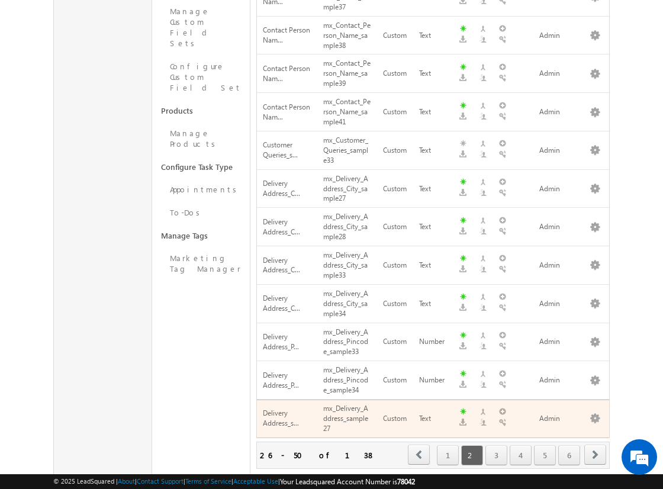
scroll to position [372, 0]
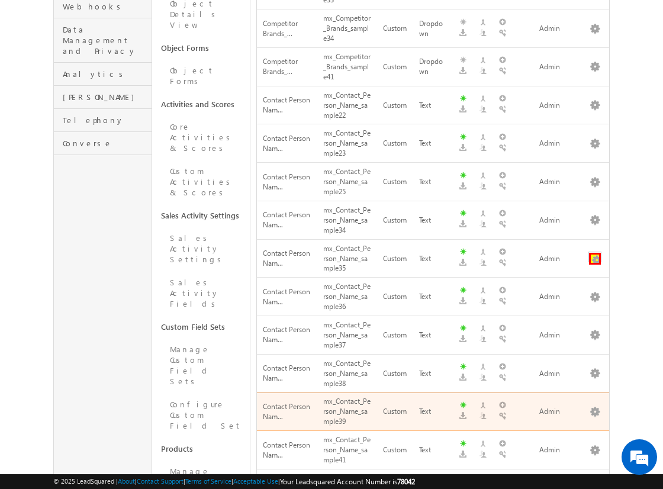
click at [595, 253] on button "button" at bounding box center [595, 259] width 12 height 12
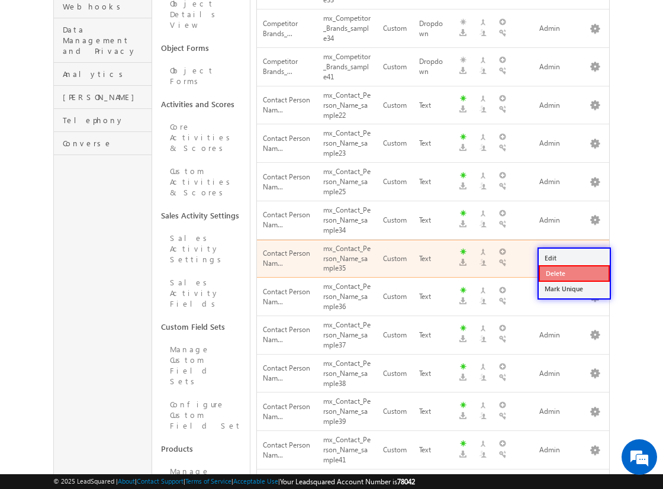
click at [574, 273] on link "Delete" at bounding box center [574, 273] width 71 height 17
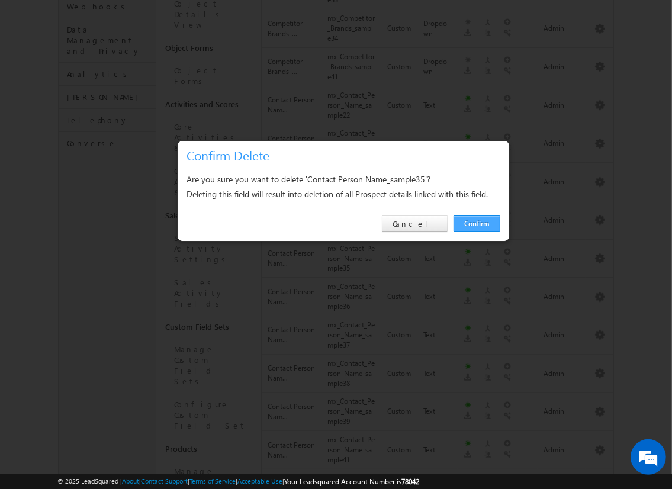
click at [476, 223] on link "Confirm" at bounding box center [477, 224] width 47 height 17
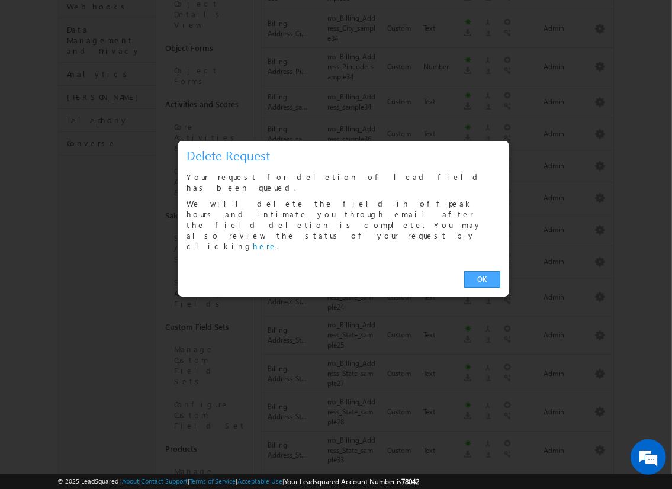
click at [482, 271] on link "OK" at bounding box center [482, 279] width 36 height 17
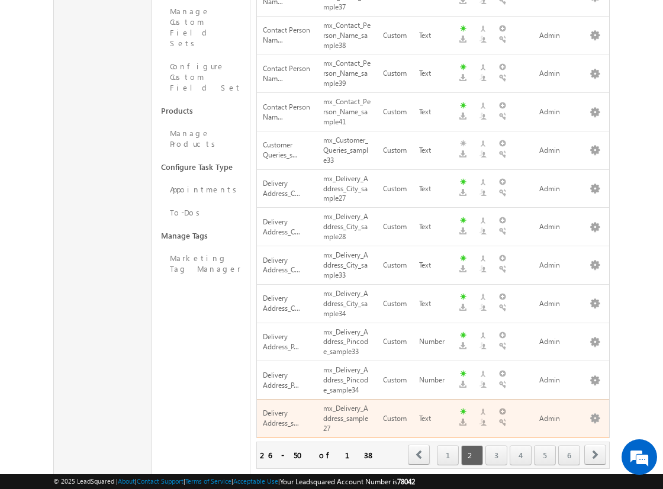
scroll to position [410, 0]
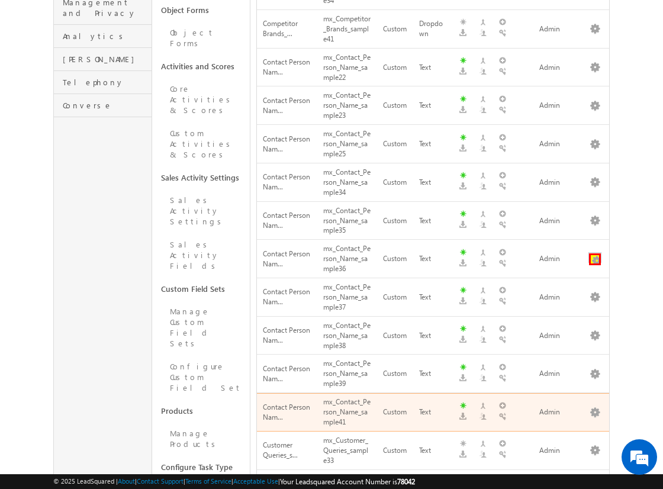
click at [595, 253] on button "button" at bounding box center [595, 259] width 12 height 12
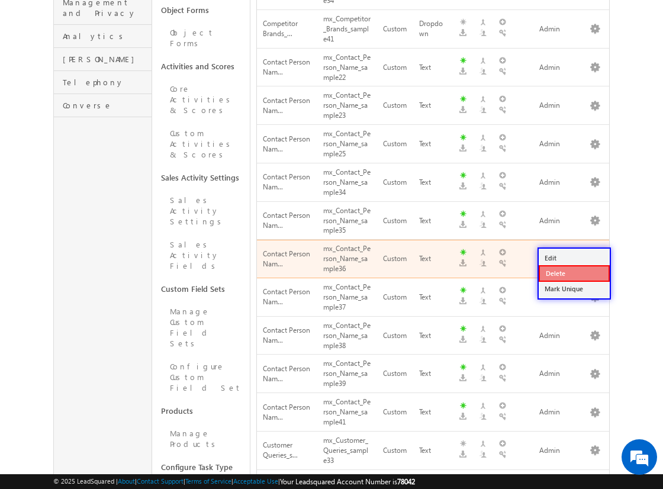
click at [574, 272] on link "Delete" at bounding box center [574, 273] width 71 height 17
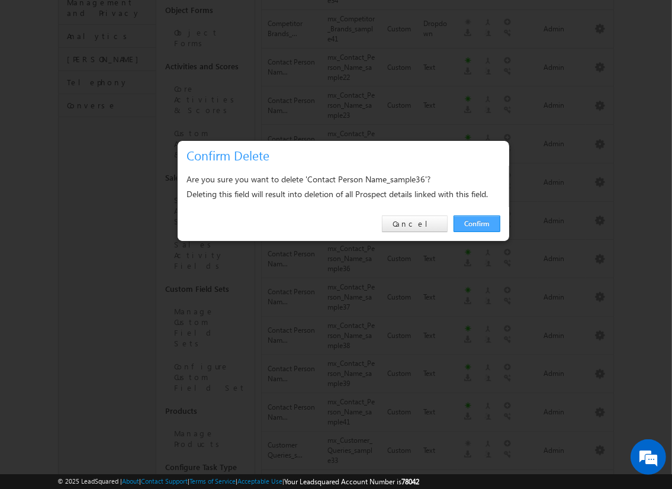
click at [476, 223] on link "Confirm" at bounding box center [477, 224] width 47 height 17
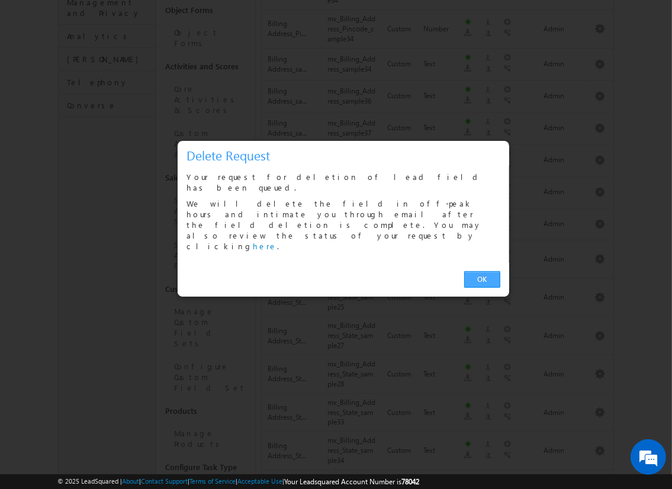
click at [482, 271] on link "OK" at bounding box center [482, 279] width 36 height 17
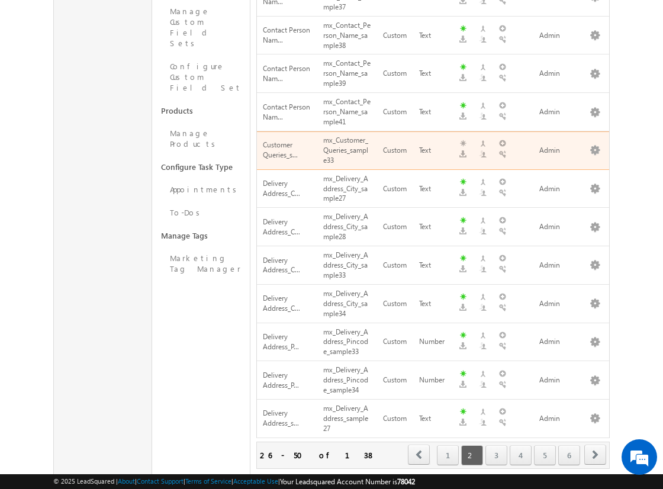
scroll to position [448, 0]
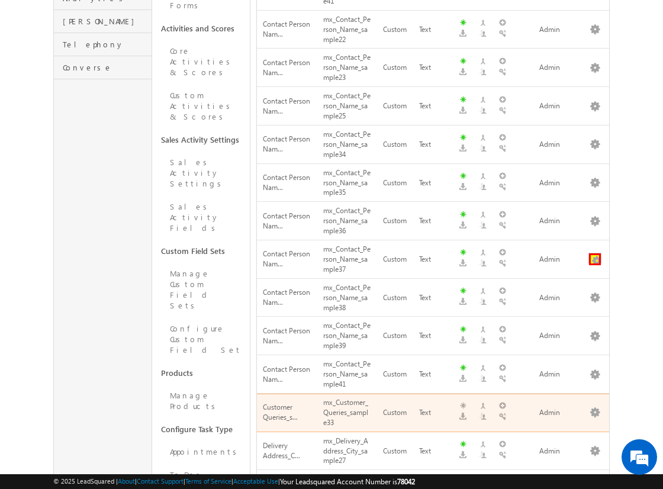
click at [595, 253] on button "button" at bounding box center [595, 259] width 12 height 12
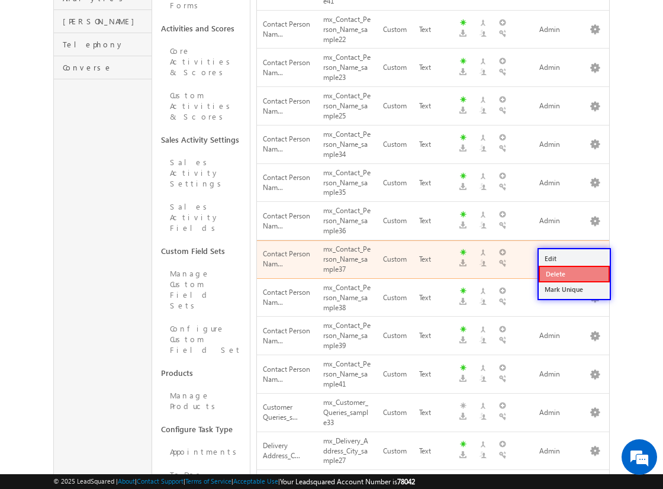
click at [574, 272] on link "Delete" at bounding box center [574, 274] width 71 height 17
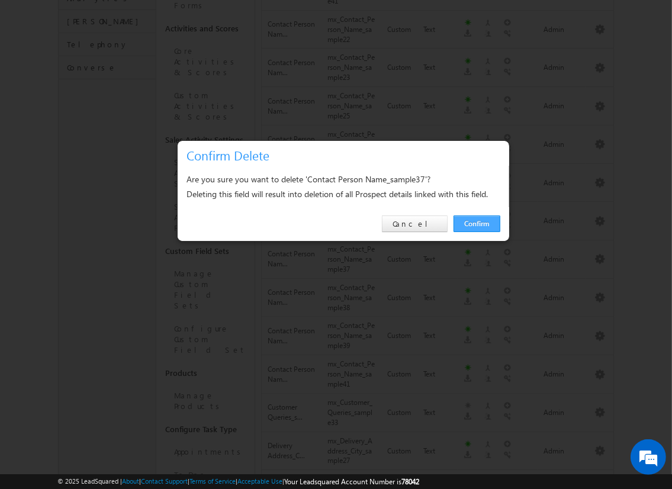
click at [476, 223] on link "Confirm" at bounding box center [477, 224] width 47 height 17
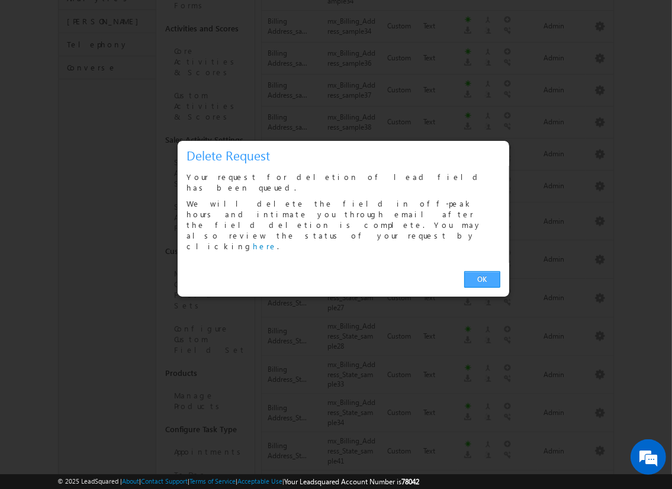
click at [468, 271] on link "OK" at bounding box center [482, 279] width 36 height 17
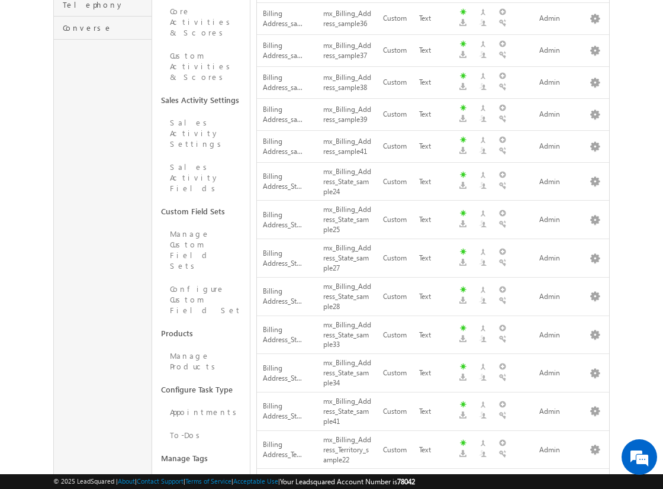
scroll to position [710, 0]
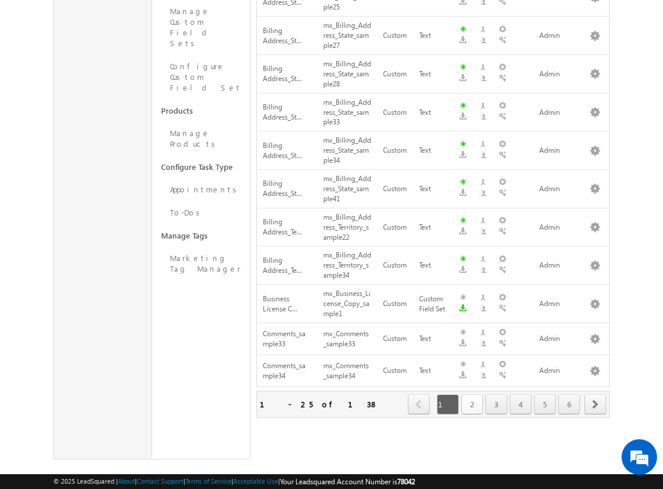
click at [477, 394] on link "2" at bounding box center [472, 404] width 22 height 20
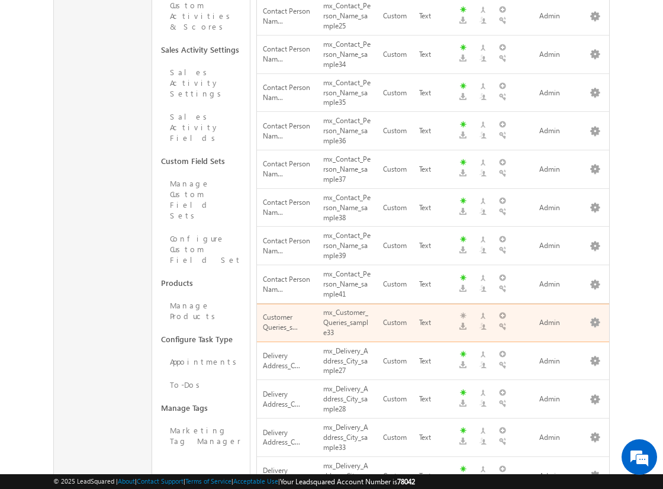
scroll to position [573, 0]
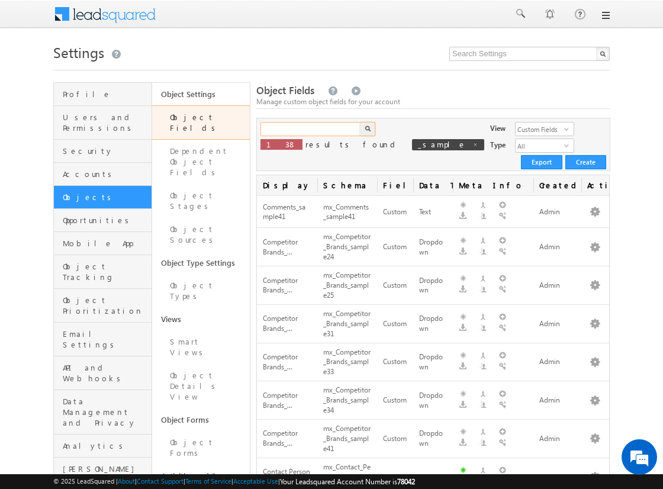
click at [311, 129] on input "text" at bounding box center [311, 129] width 101 height 14
type input "_sample"
click at [367, 129] on img "button" at bounding box center [368, 129] width 6 height 6
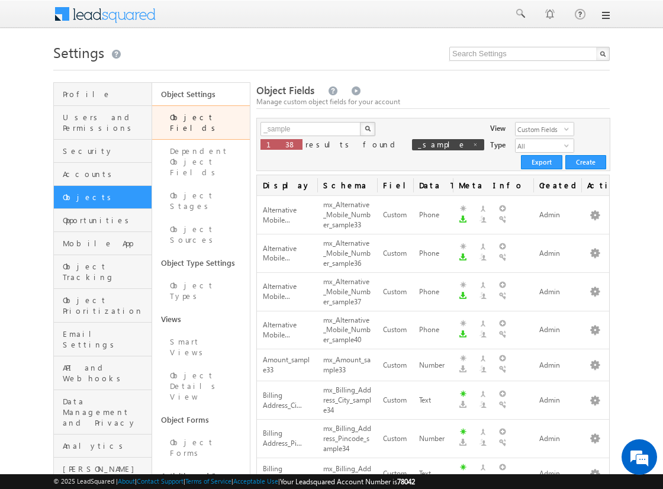
scroll to position [600, 0]
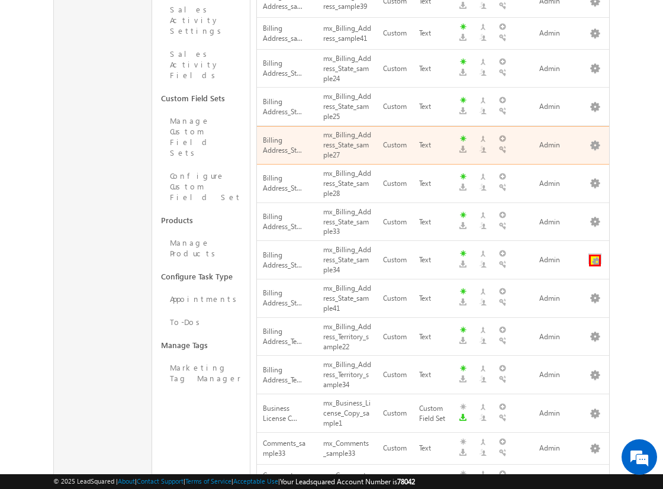
click at [595, 255] on button "button" at bounding box center [595, 261] width 12 height 12
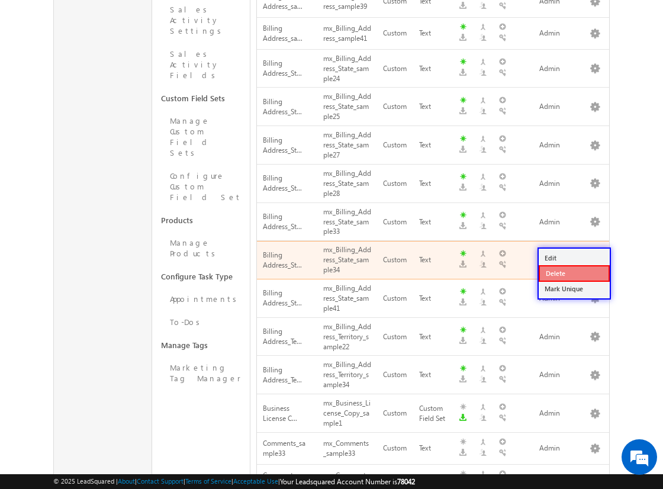
click at [574, 272] on link "Delete" at bounding box center [574, 273] width 71 height 17
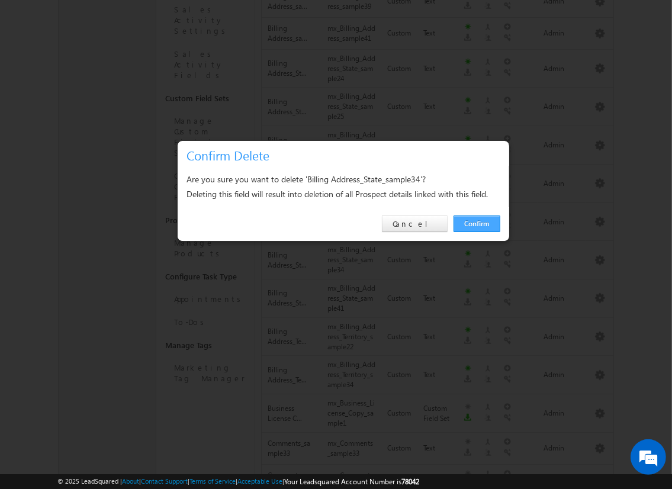
click at [476, 223] on link "Confirm" at bounding box center [477, 224] width 47 height 17
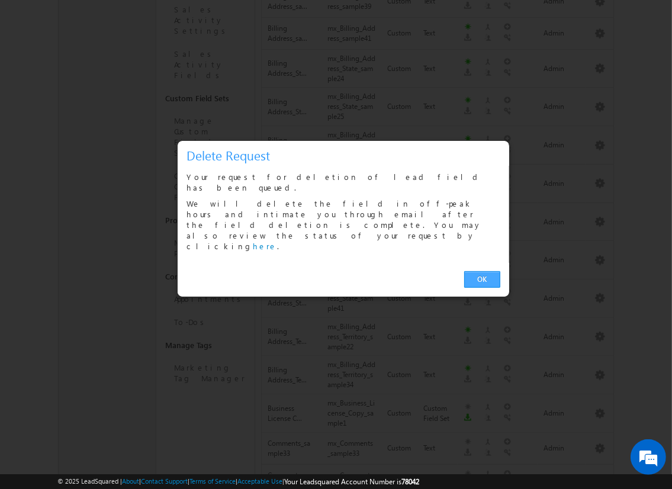
click at [482, 271] on link "OK" at bounding box center [482, 279] width 36 height 17
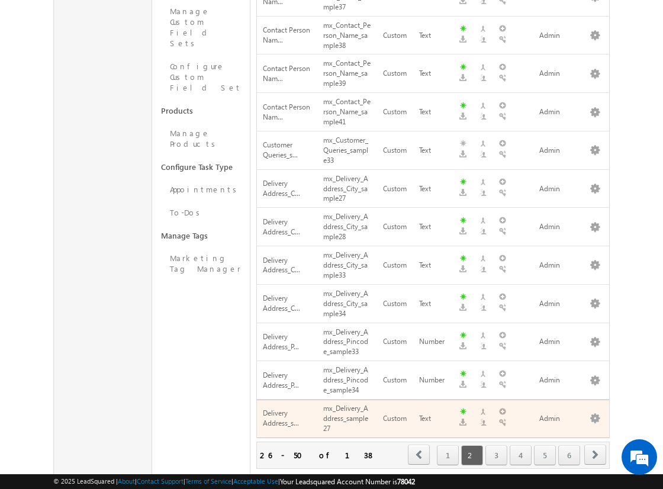
scroll to position [258, 0]
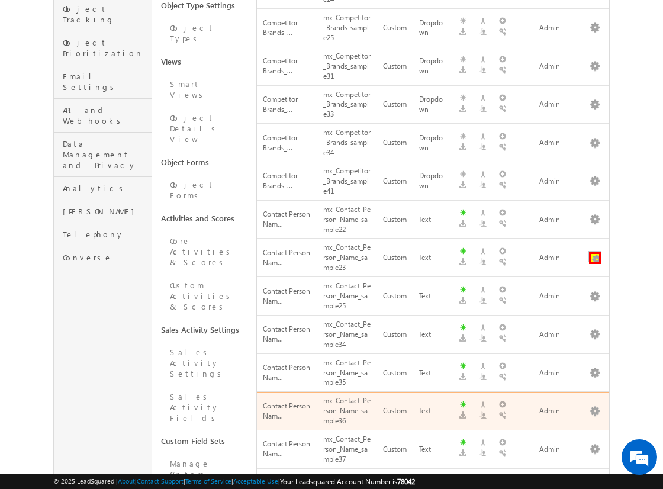
click at [595, 252] on button "button" at bounding box center [595, 258] width 12 height 12
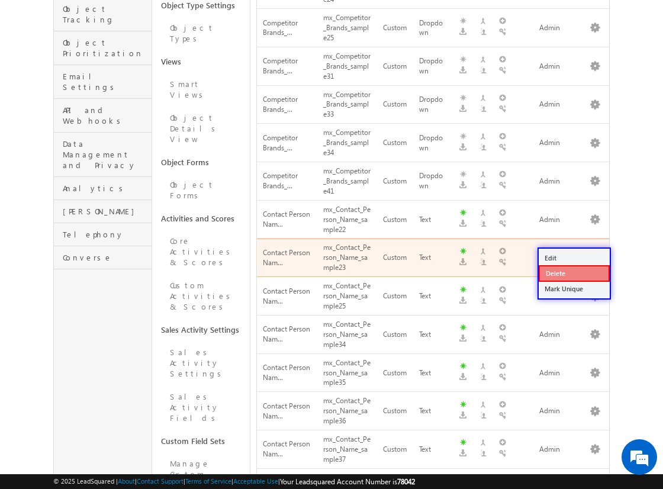
click at [574, 273] on link "Delete" at bounding box center [574, 273] width 71 height 17
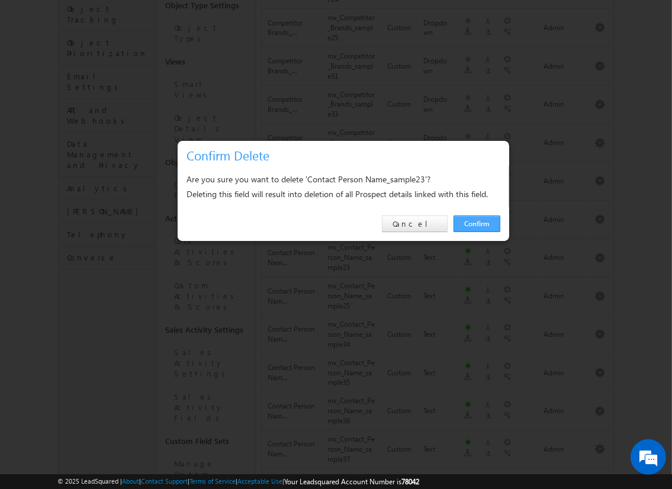
click at [476, 223] on link "Confirm" at bounding box center [477, 224] width 47 height 17
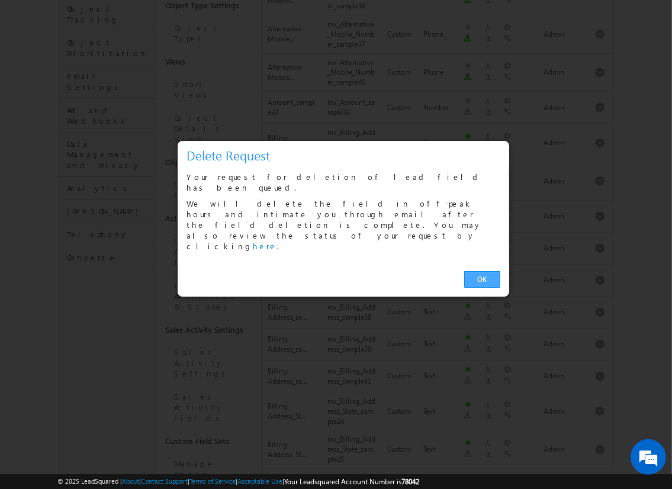
click at [482, 271] on link "OK" at bounding box center [482, 279] width 36 height 17
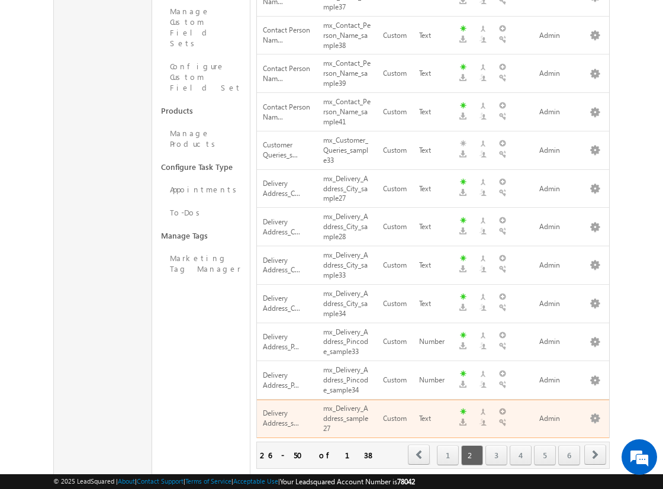
scroll to position [448, 0]
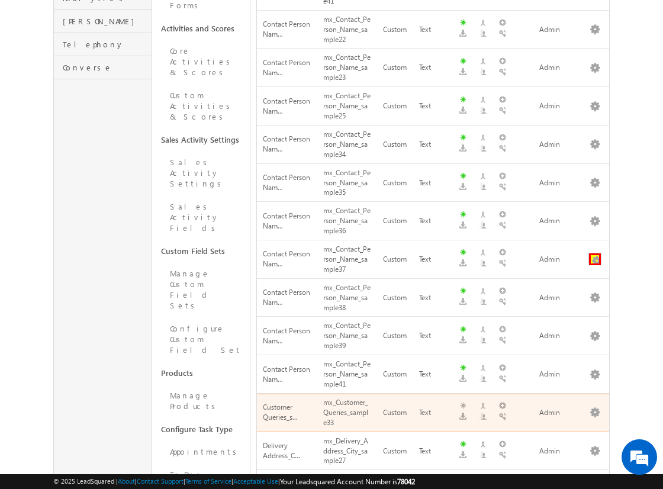
click at [595, 253] on button "button" at bounding box center [595, 259] width 12 height 12
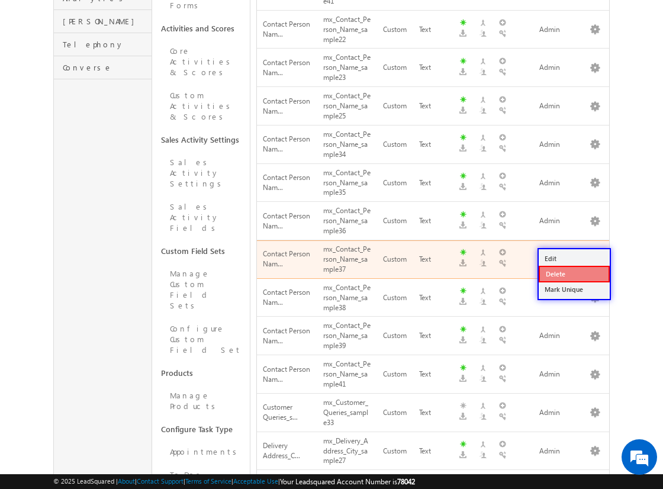
click at [574, 272] on link "Delete" at bounding box center [574, 274] width 71 height 17
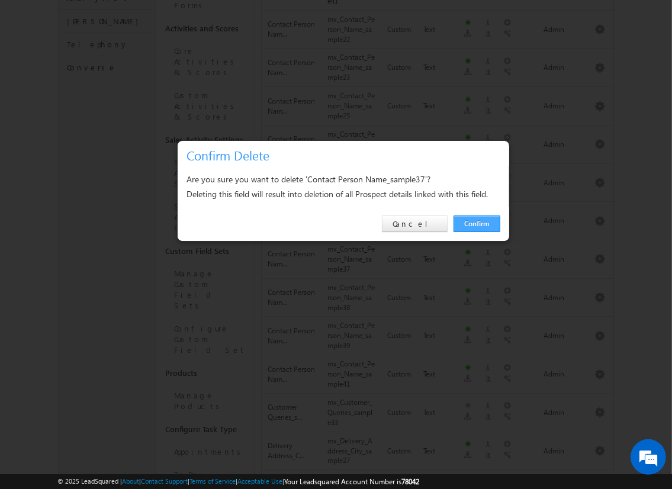
click at [476, 223] on link "Confirm" at bounding box center [477, 224] width 47 height 17
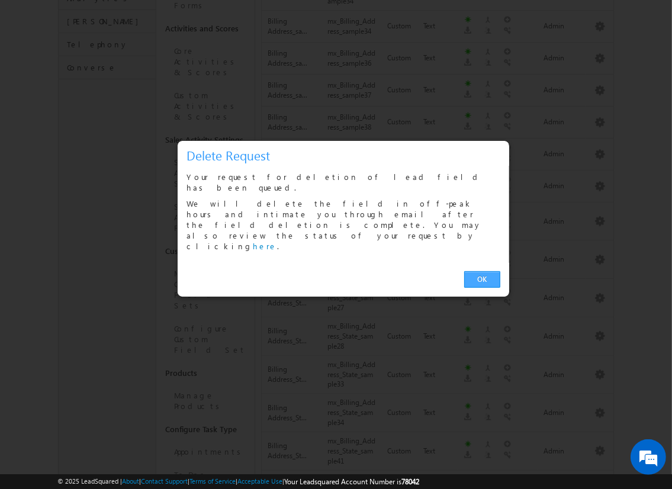
click at [482, 271] on link "OK" at bounding box center [482, 279] width 36 height 17
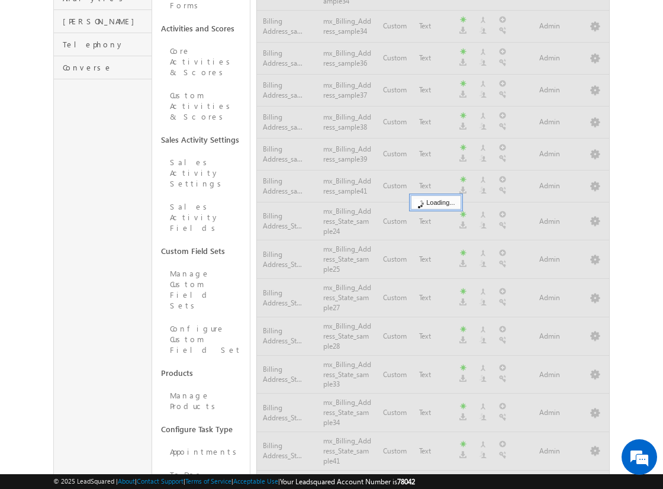
scroll to position [710, 0]
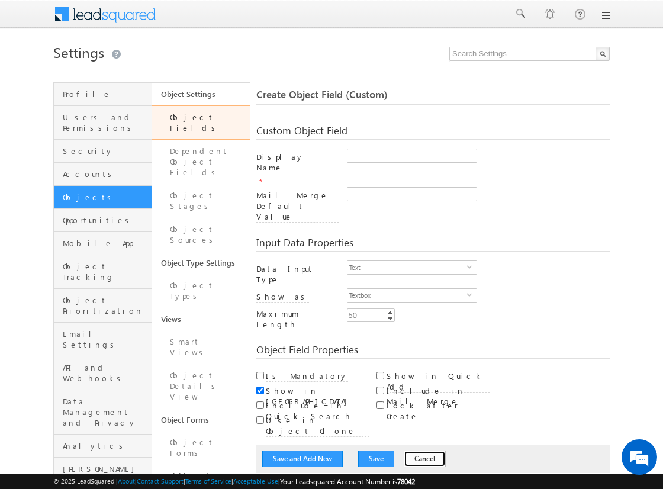
click at [412, 451] on button "Cancel" at bounding box center [425, 459] width 42 height 17
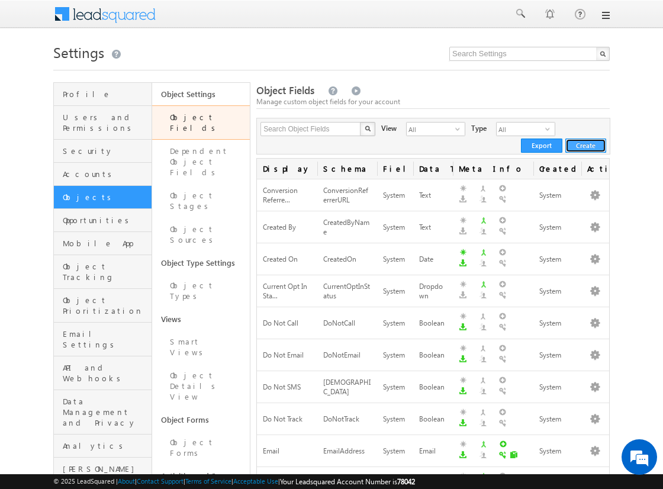
click at [586, 145] on button "Create" at bounding box center [585, 146] width 41 height 14
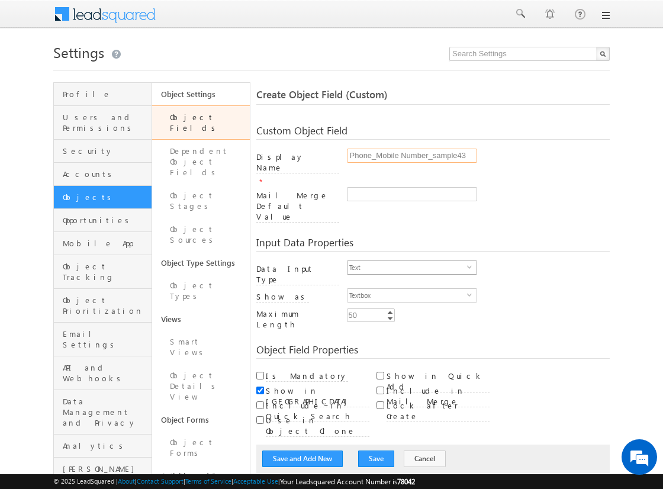
type input "Phone_Mobile Number_sample43"
click at [407, 261] on span "Text" at bounding box center [408, 267] width 120 height 13
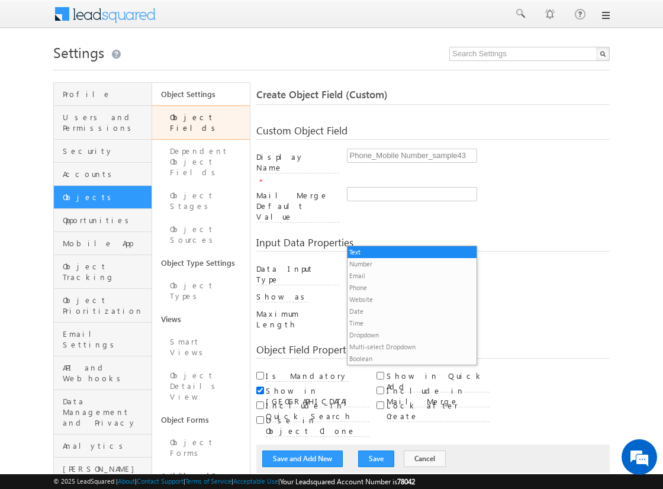
click at [407, 287] on li "Phone" at bounding box center [412, 288] width 129 height 12
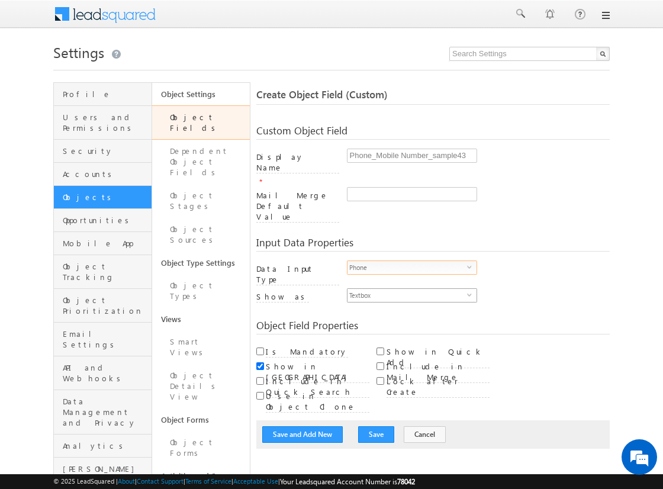
click at [407, 289] on span "Textbox" at bounding box center [408, 295] width 120 height 13
click at [412, 283] on li "Phone Control" at bounding box center [412, 284] width 129 height 12
checkbox input "true"
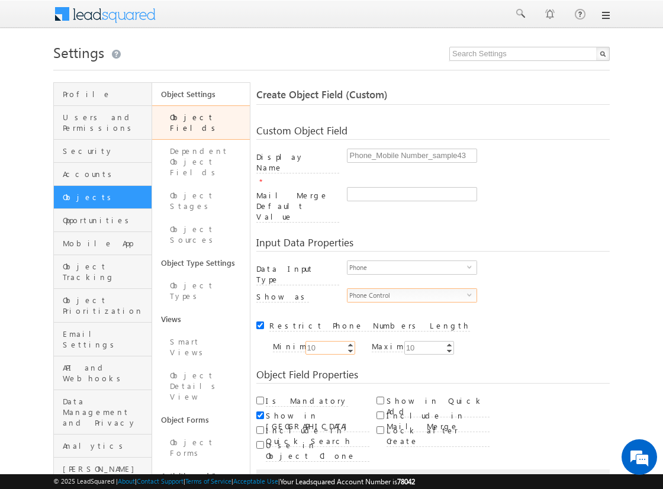
type input "10"
click at [260, 397] on input "Is Mandatory" at bounding box center [260, 401] width 8 height 8
checkbox input "true"
click at [303, 475] on button "Save and Add New" at bounding box center [302, 483] width 81 height 17
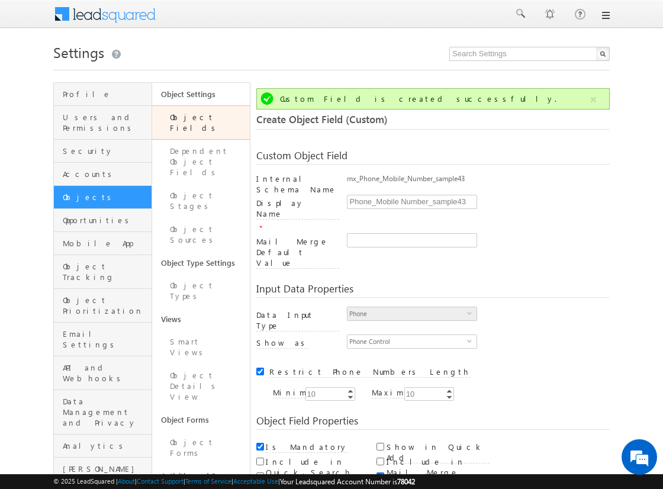
scroll to position [88, 0]
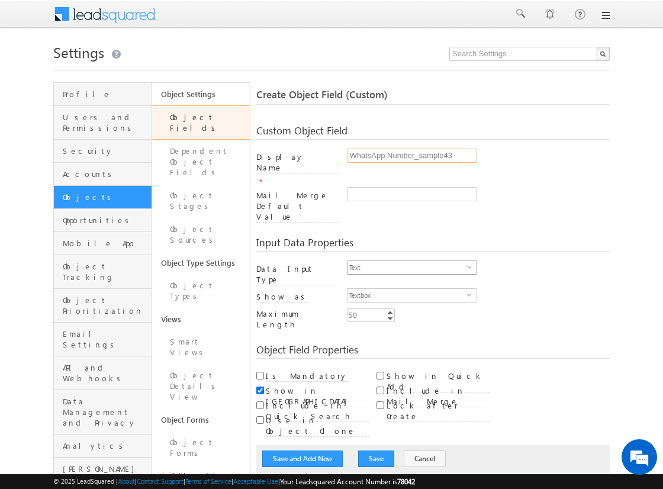
type input "WhatsApp Number_sample43"
click at [407, 261] on span "Text" at bounding box center [408, 267] width 120 height 13
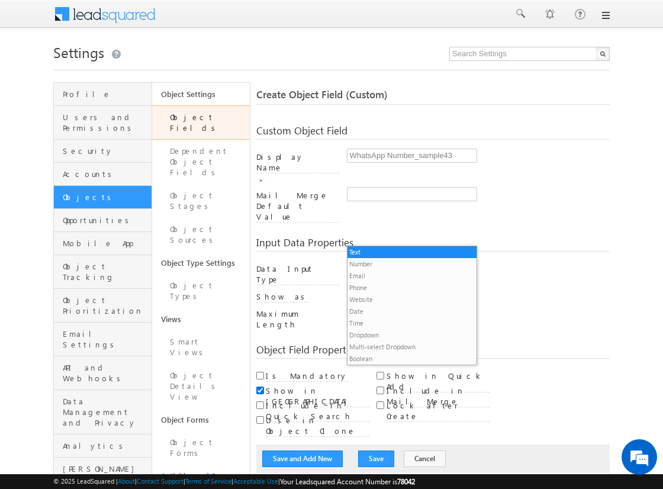
click at [407, 287] on li "Phone" at bounding box center [412, 288] width 129 height 12
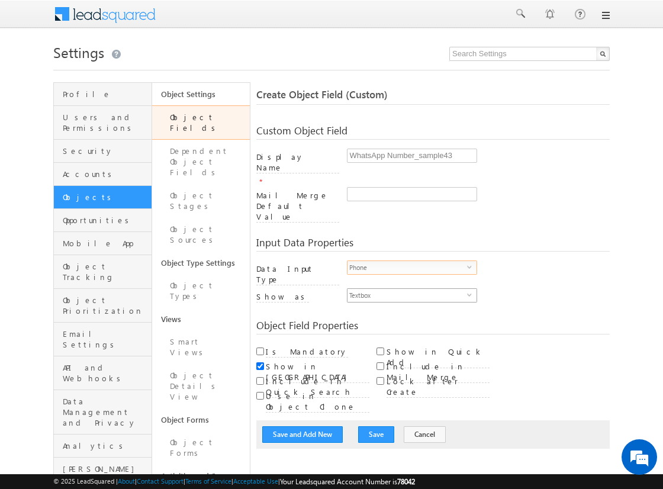
click at [407, 289] on span "Textbox" at bounding box center [408, 295] width 120 height 13
click at [412, 283] on li "Phone Control" at bounding box center [412, 284] width 129 height 12
checkbox input "true"
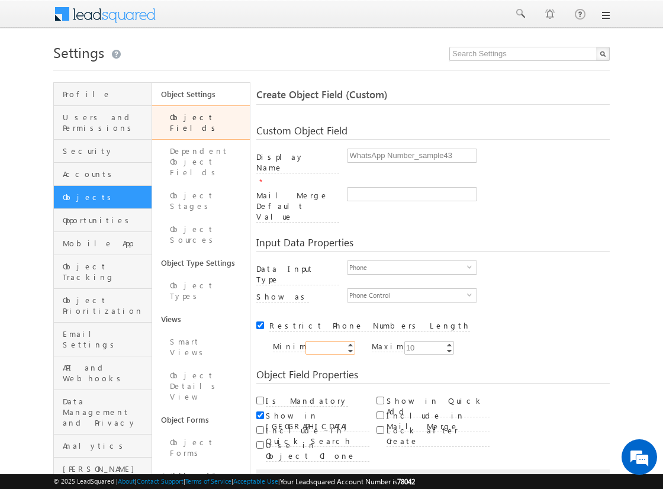
type input "10"
click at [303, 475] on button "Save and Add New" at bounding box center [302, 483] width 81 height 17
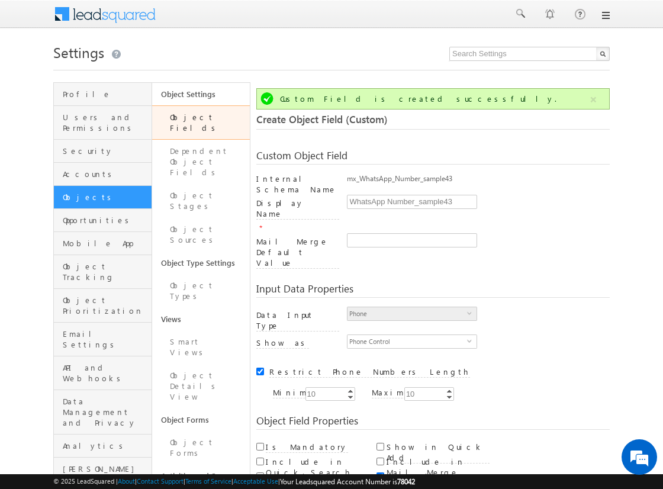
scroll to position [88, 0]
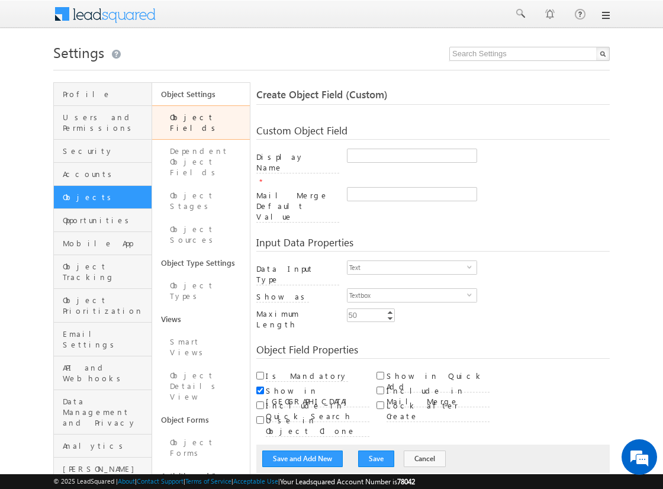
click at [215, 121] on link "Object Fields" at bounding box center [201, 122] width 98 height 34
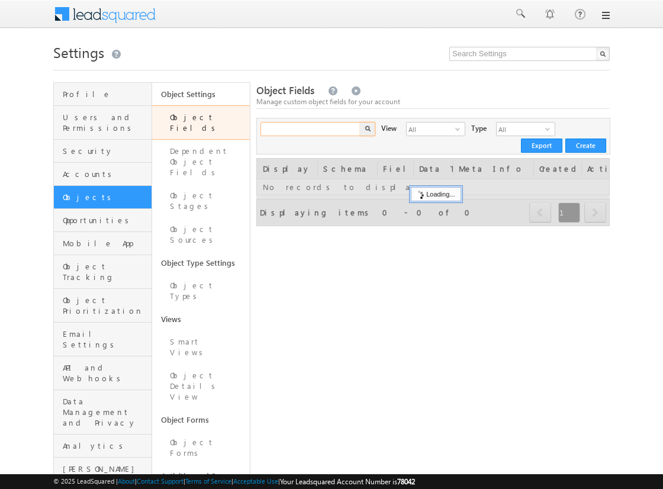
click at [310, 133] on input "text" at bounding box center [311, 129] width 101 height 14
paste input "Email_sample43"
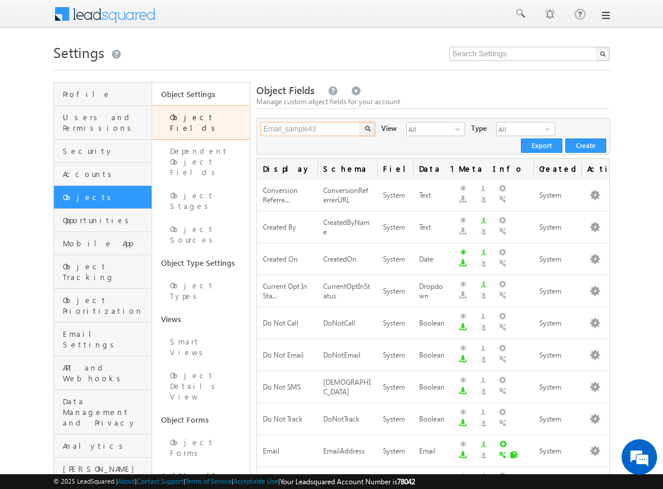
type input "Email_sample43"
click at [360, 122] on button "button" at bounding box center [367, 129] width 15 height 14
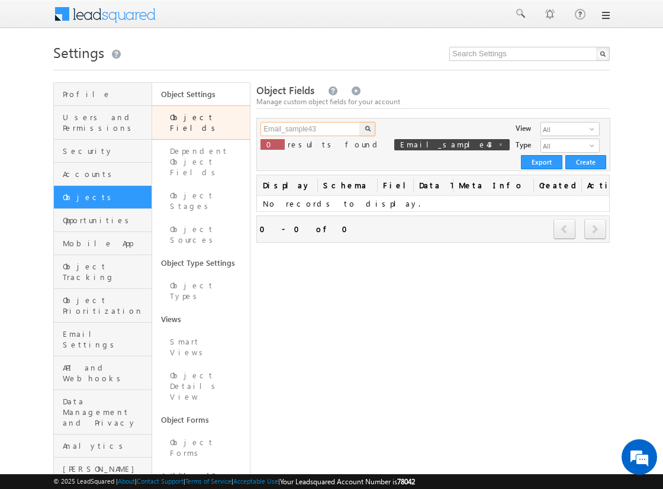
click at [325, 131] on input "Email_sample43" at bounding box center [311, 129] width 101 height 14
paste input "Billing Address_Territory"
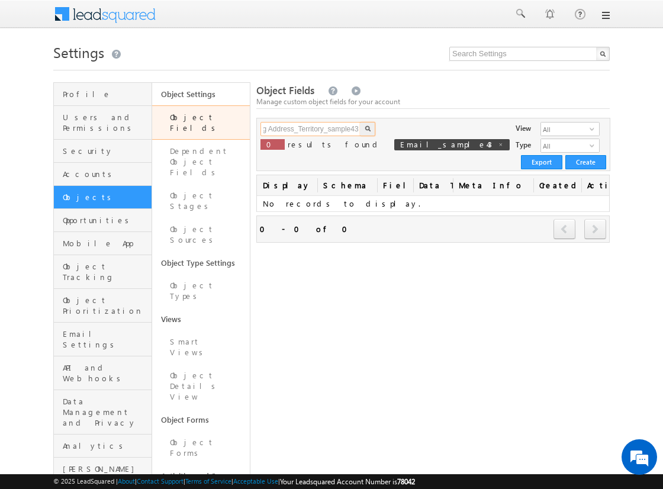
type input "Billing Address_Territory_sample43"
click at [360, 122] on button "button" at bounding box center [367, 129] width 15 height 14
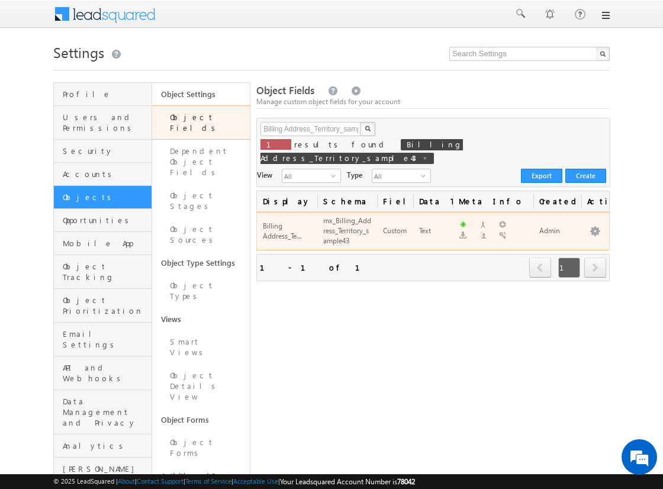
scroll to position [0, 0]
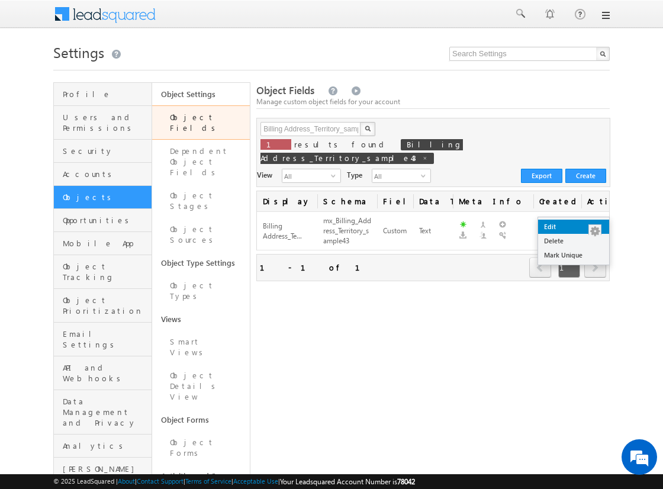
click at [589, 223] on link "Edit" at bounding box center [573, 227] width 71 height 14
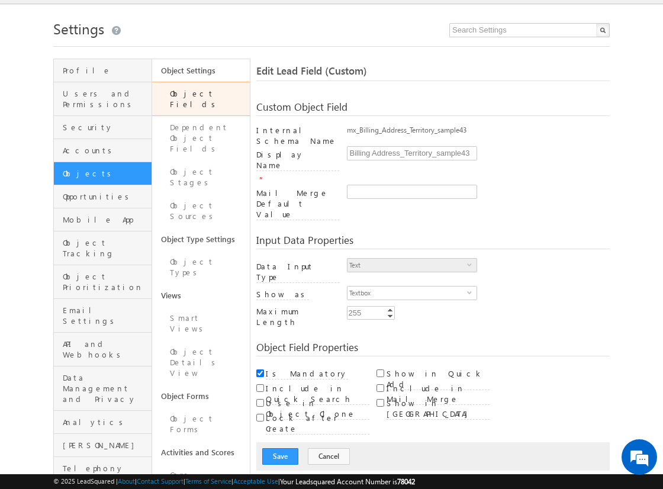
scroll to position [21, 0]
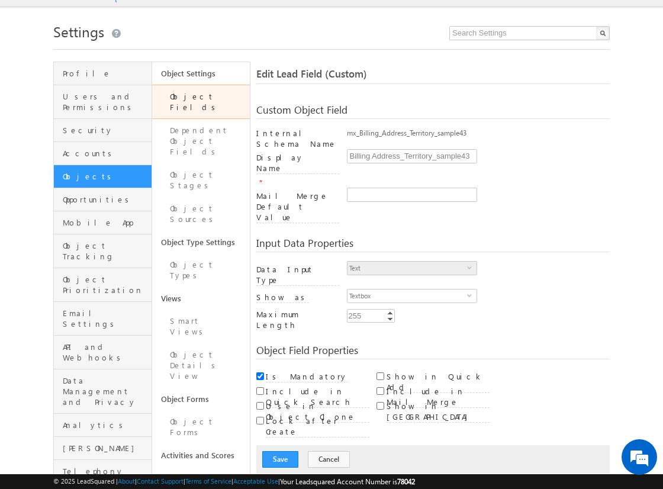
click at [223, 94] on link "Object Fields" at bounding box center [201, 102] width 98 height 34
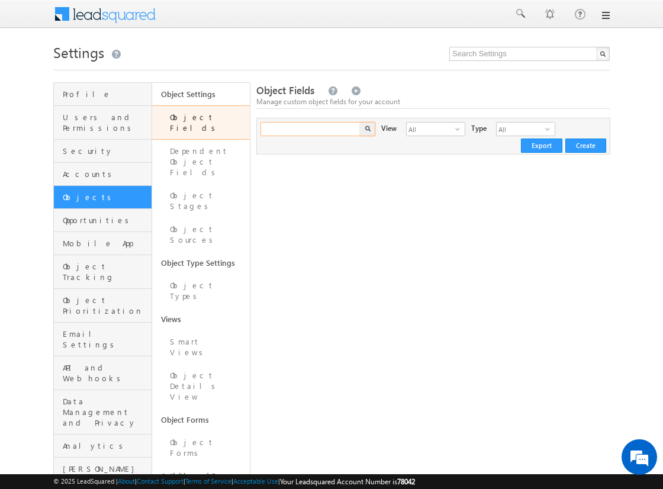
click at [297, 129] on input "text" at bounding box center [311, 129] width 101 height 14
paste input "Delivery Address_sample43"
type input "Delivery Address_sample43"
click at [360, 122] on button "button" at bounding box center [367, 129] width 15 height 14
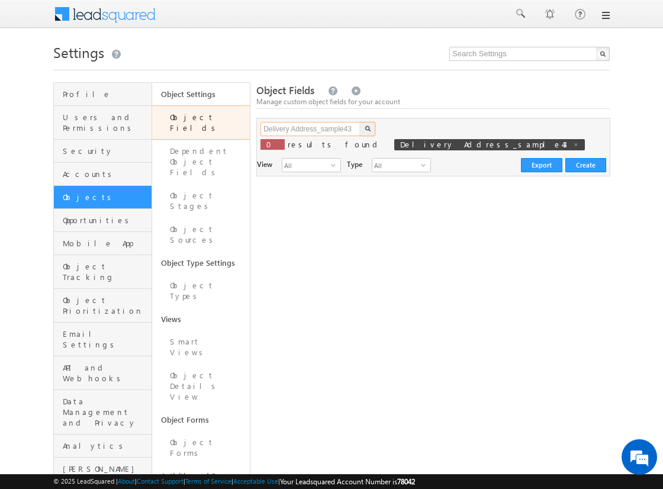
click at [299, 128] on input "Delivery Address_sample43" at bounding box center [311, 129] width 101 height 14
click at [360, 122] on button "button" at bounding box center [367, 129] width 15 height 14
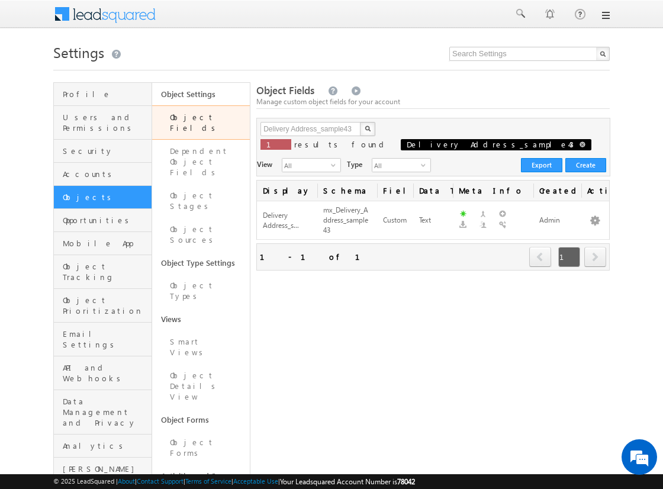
click at [580, 143] on span at bounding box center [583, 145] width 6 height 6
type input "Search Object Fields"
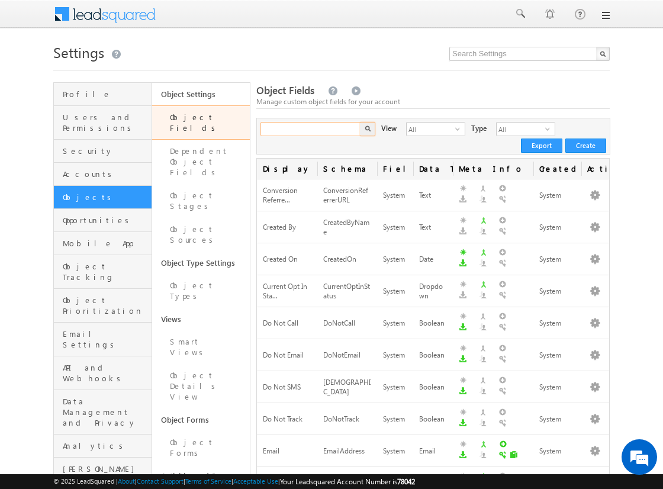
click at [322, 136] on input "text" at bounding box center [311, 129] width 101 height 14
paste input "Delivery Address_sample43"
type input "Delivery Address_sample43"
click at [365, 131] on img "button" at bounding box center [368, 129] width 6 height 6
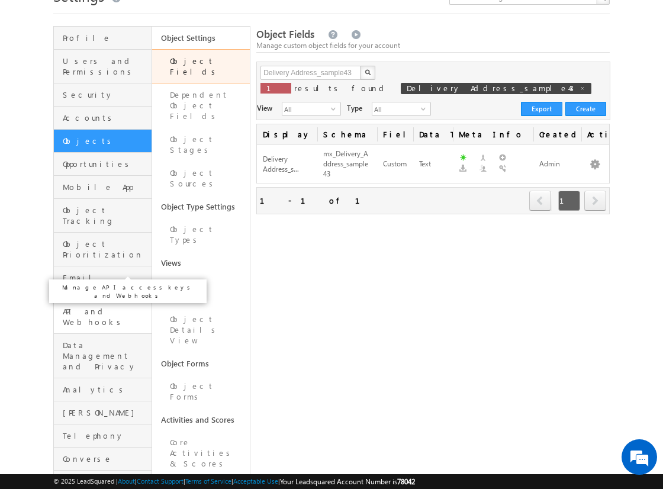
scroll to position [54, 0]
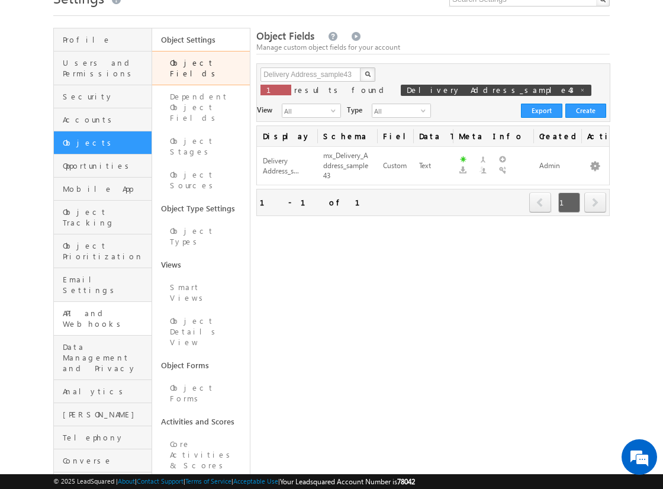
click at [101, 308] on span "API and Webhooks" at bounding box center [106, 318] width 86 height 21
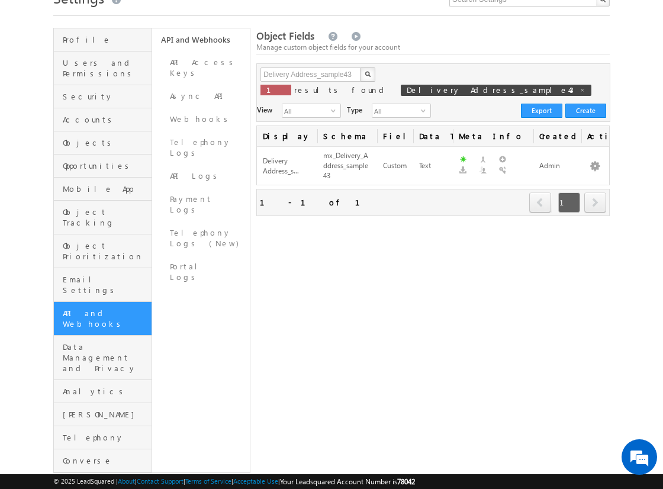
scroll to position [20, 0]
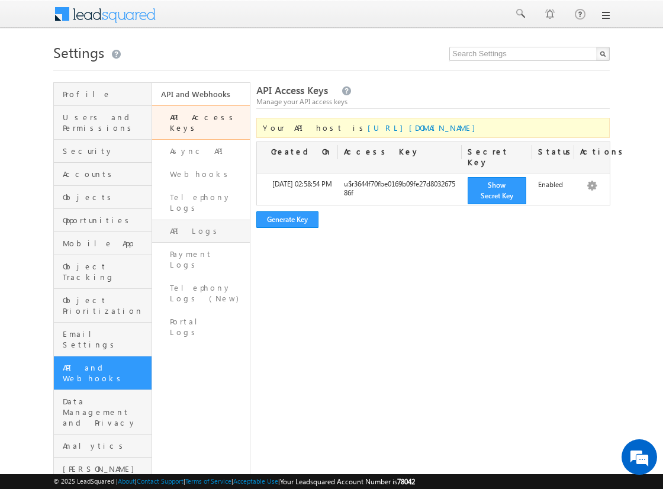
click at [216, 220] on link "API Logs" at bounding box center [201, 231] width 98 height 23
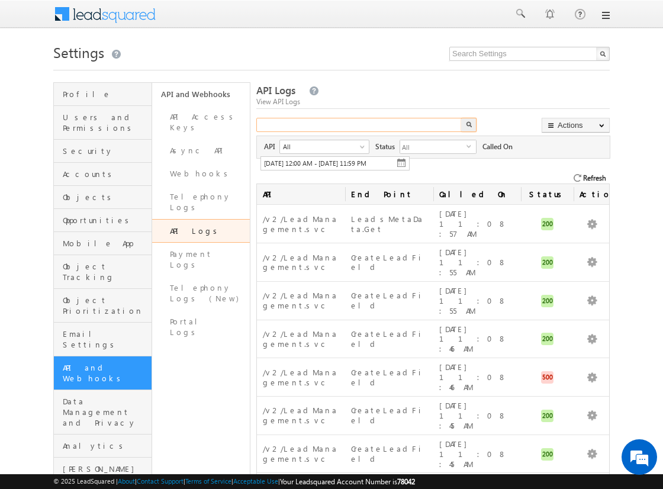
drag, startPoint x: 0, startPoint y: 0, endPoint x: 338, endPoint y: 128, distance: 361.7
click at [338, 128] on input "text" at bounding box center [359, 125] width 207 height 14
paste input "Email_sample43"
type input "Email_sample43"
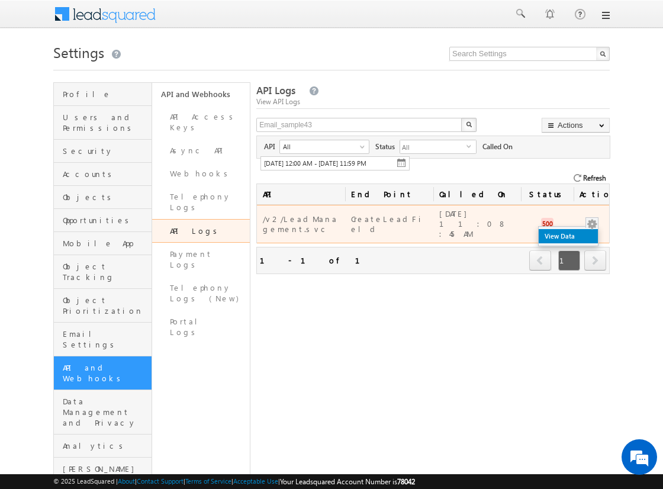
click at [582, 230] on link "View Data" at bounding box center [568, 236] width 59 height 14
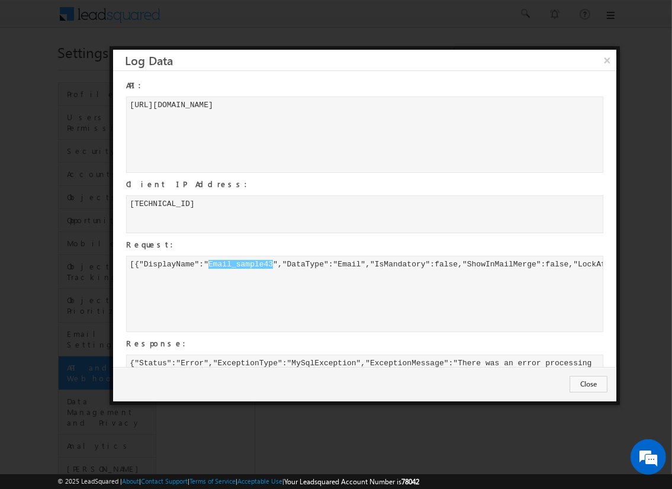
scroll to position [72, 0]
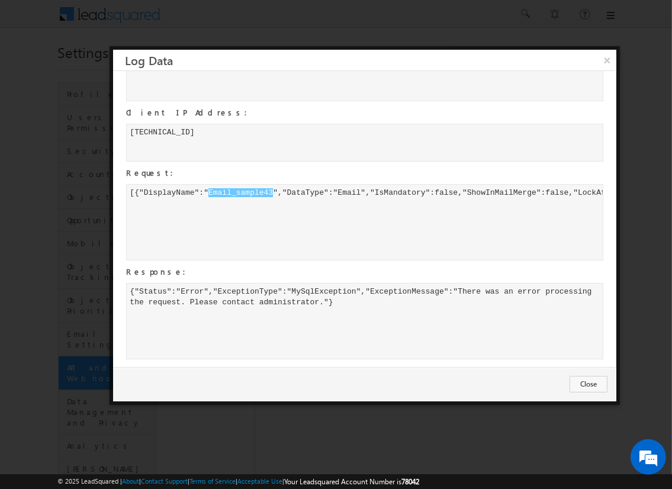
click at [384, 311] on div "{"Status":"Error","ExceptionType":"MySqlException","ExceptionMessage":"There wa…" at bounding box center [364, 321] width 477 height 76
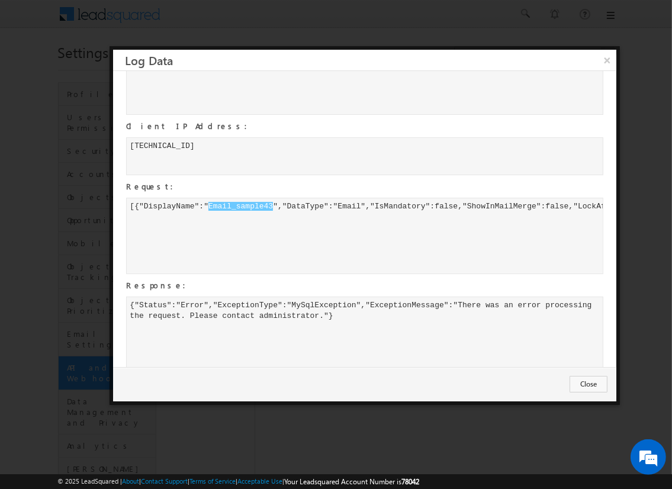
click at [416, 192] on div "Request:" at bounding box center [365, 186] width 478 height 17
click at [419, 202] on div "[{"DisplayName":" Email_sample43 ","DataType":"Email","IsMandatory":false,"Show…" at bounding box center [364, 236] width 477 height 76
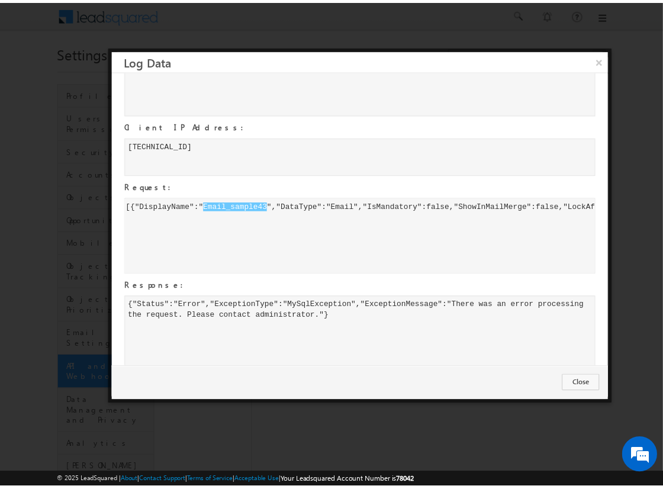
scroll to position [0, 0]
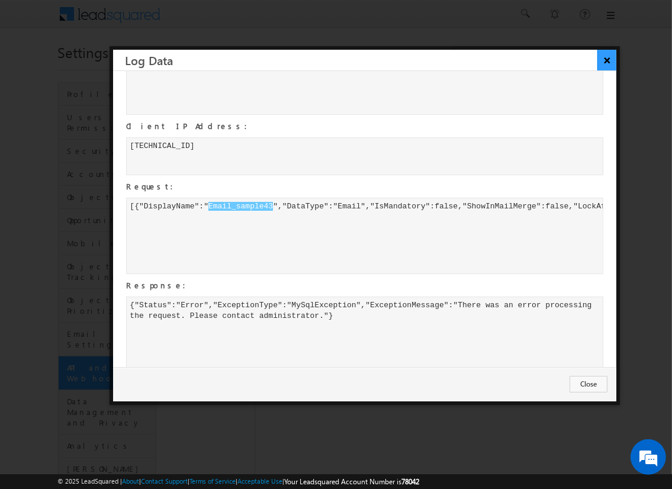
click at [600, 61] on button "×" at bounding box center [607, 60] width 20 height 21
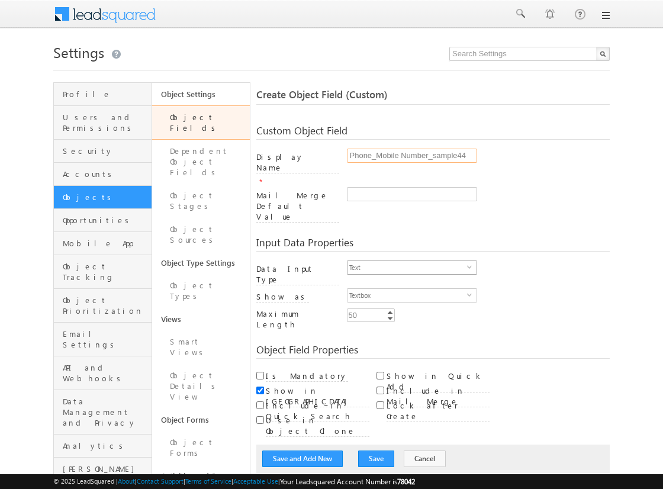
type input "Phone_Mobile Number_sample44"
click at [407, 261] on span "Text" at bounding box center [408, 267] width 120 height 13
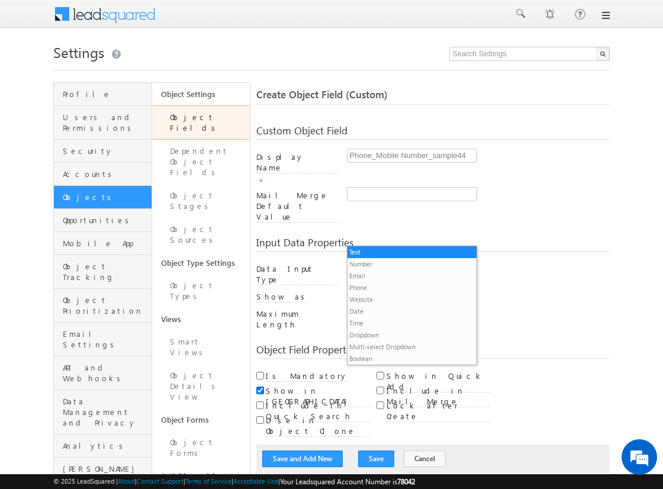
click at [407, 287] on li "Phone" at bounding box center [412, 288] width 129 height 12
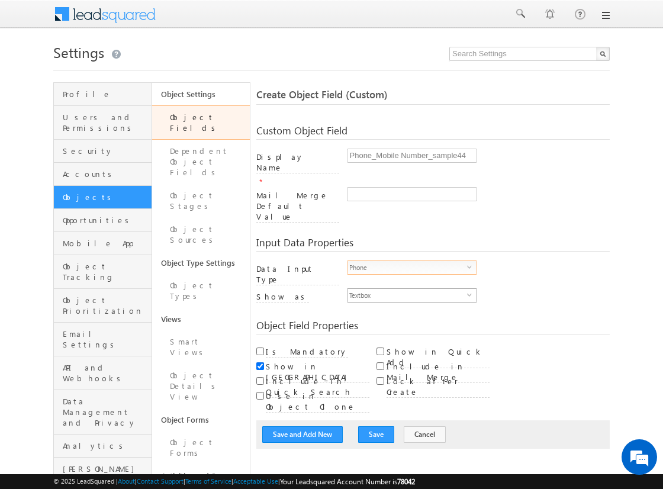
click at [407, 289] on span "Textbox" at bounding box center [408, 295] width 120 height 13
click at [412, 283] on li "Phone Control" at bounding box center [412, 284] width 129 height 12
checkbox input "true"
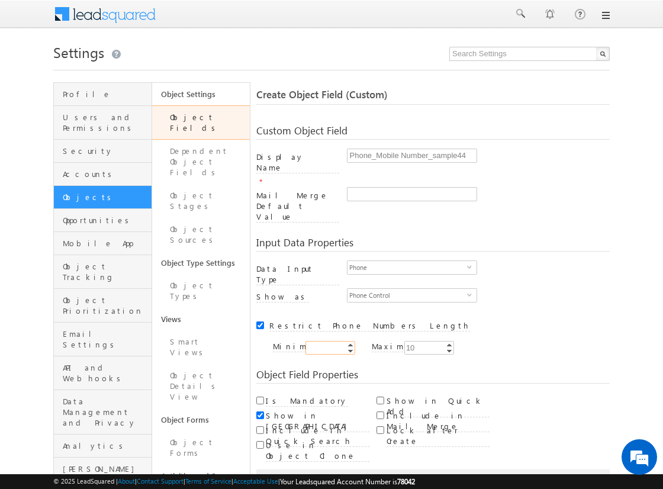
type input "10"
click at [260, 397] on input "Is Mandatory" at bounding box center [260, 401] width 8 height 8
checkbox input "true"
click at [303, 475] on button "Save and Add New" at bounding box center [302, 483] width 81 height 17
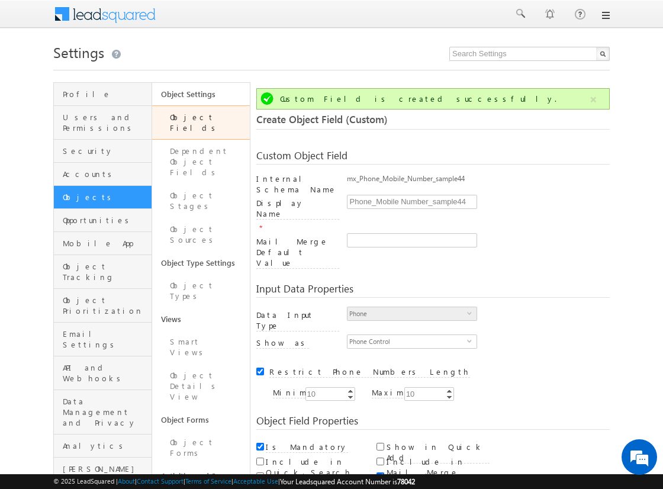
scroll to position [88, 0]
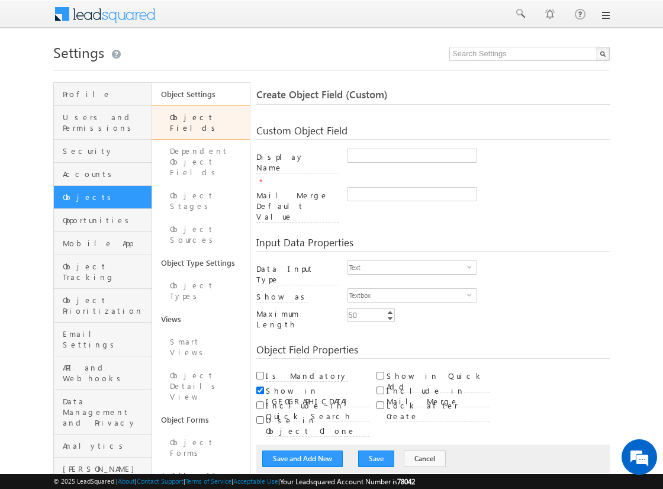
click at [208, 115] on link "Object Fields" at bounding box center [201, 122] width 98 height 34
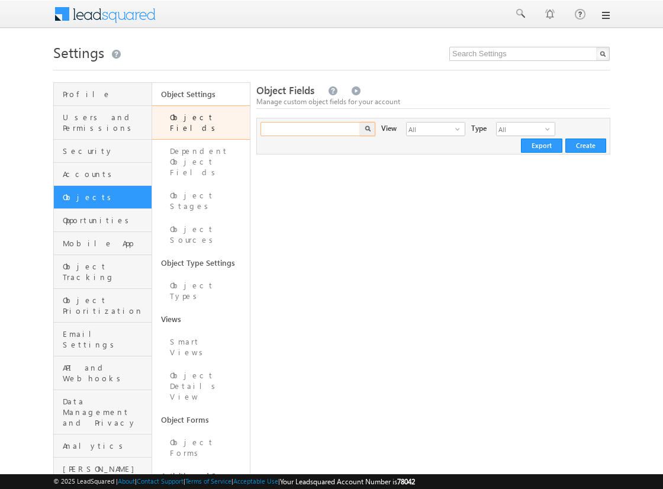
click at [307, 133] on input "text" at bounding box center [311, 129] width 101 height 14
paste input "Email_sample44"
type input "Email_sample44"
click at [360, 122] on button "button" at bounding box center [367, 129] width 15 height 14
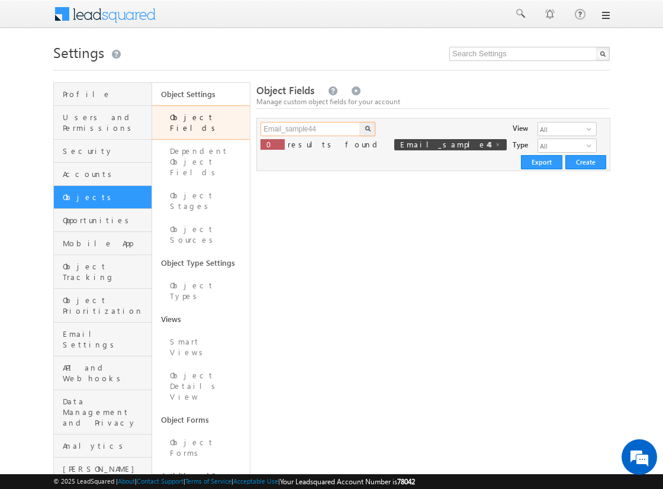
click at [324, 131] on input "Email_sample44" at bounding box center [311, 129] width 101 height 14
click at [360, 122] on button "button" at bounding box center [367, 129] width 15 height 14
click at [365, 133] on button "button" at bounding box center [367, 129] width 15 height 14
click at [340, 131] on input "Email_sample44" at bounding box center [311, 129] width 101 height 14
click at [360, 122] on button "button" at bounding box center [367, 129] width 15 height 14
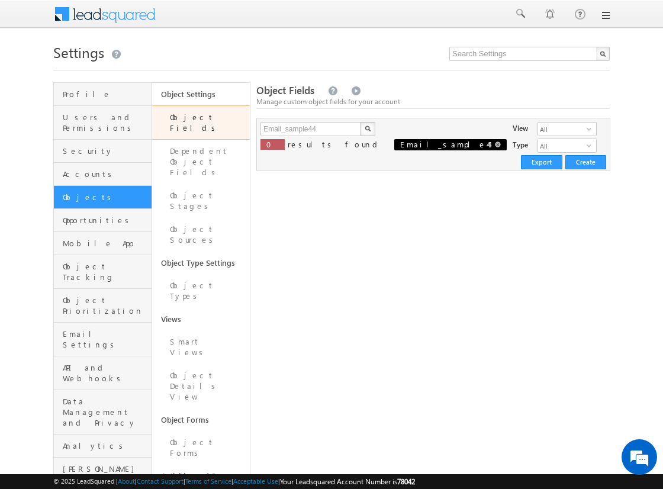
click at [400, 149] on span "Email_sample44" at bounding box center [450, 144] width 112 height 11
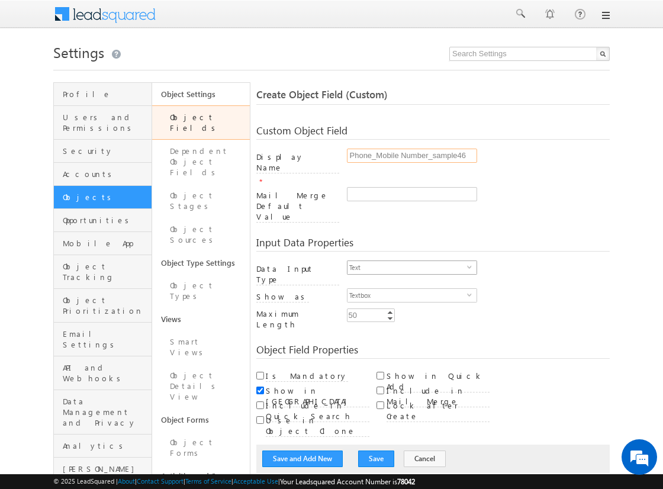
type input "Phone_Mobile Number_sample46"
click at [407, 261] on span "Text" at bounding box center [408, 267] width 120 height 13
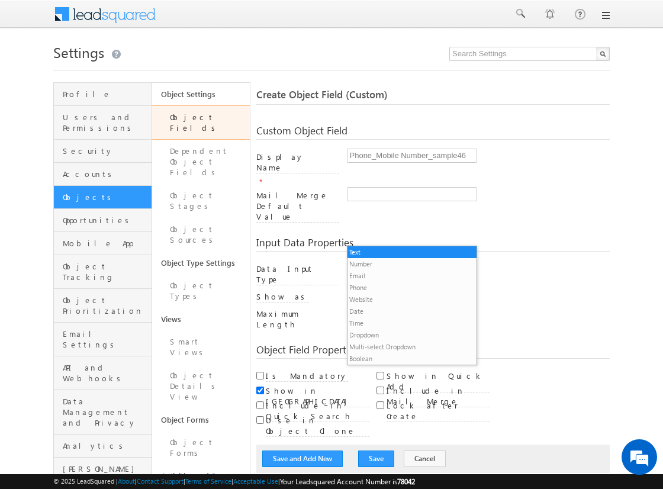
click at [407, 287] on li "Phone" at bounding box center [412, 288] width 129 height 12
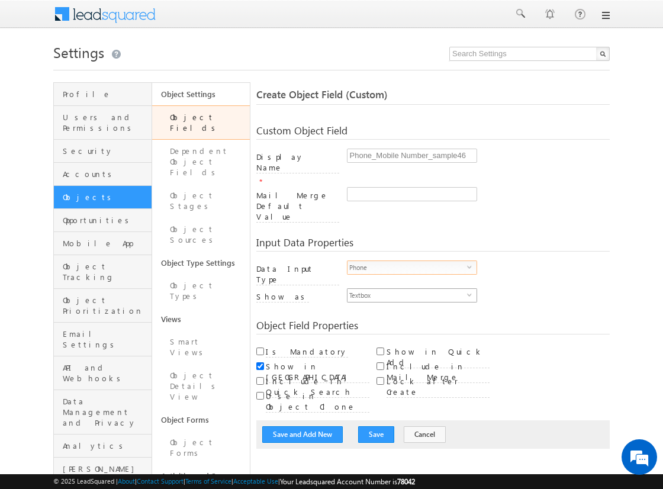
click at [407, 289] on span "Textbox" at bounding box center [408, 295] width 120 height 13
click at [412, 283] on li "Phone Control" at bounding box center [412, 284] width 129 height 12
checkbox input "true"
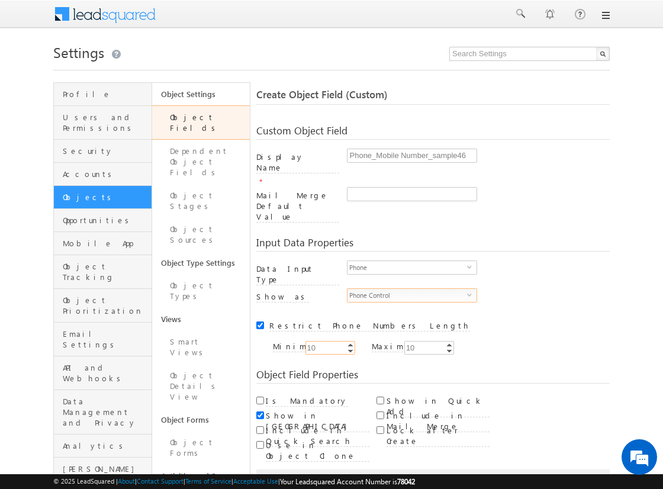
type input "10"
click at [260, 397] on input "Is Mandatory" at bounding box center [260, 401] width 8 height 8
checkbox input "true"
click at [303, 475] on button "Save and Add New" at bounding box center [302, 483] width 81 height 17
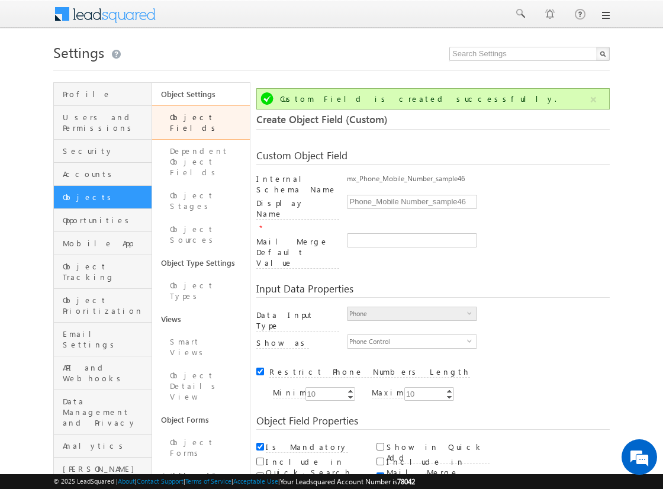
scroll to position [88, 0]
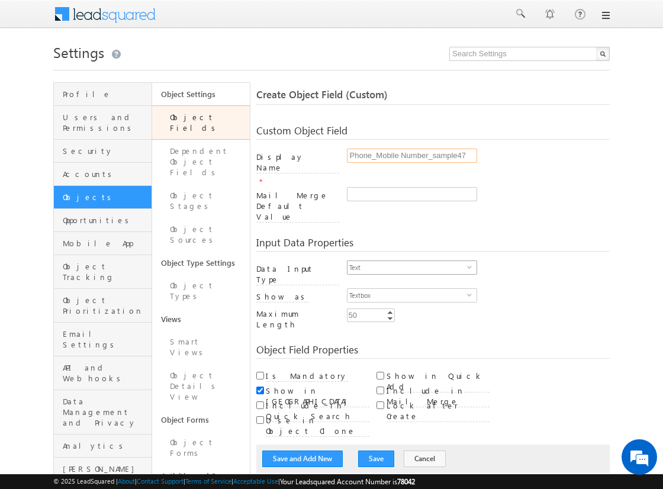
type input "Phone_Mobile Number_sample47"
click at [407, 261] on span "Text" at bounding box center [408, 267] width 120 height 13
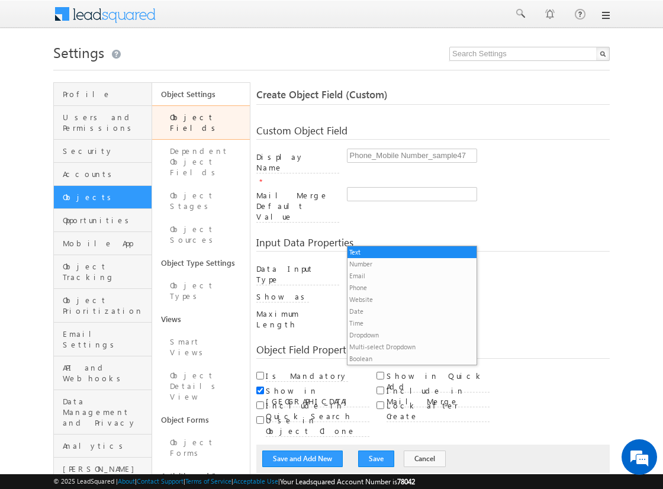
click at [407, 287] on li "Phone" at bounding box center [412, 288] width 129 height 12
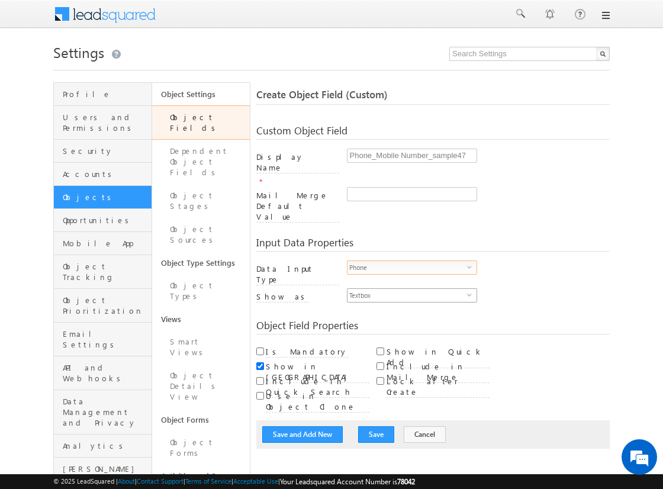
click at [407, 289] on span "Textbox" at bounding box center [408, 295] width 120 height 13
click at [412, 283] on li "Phone Control" at bounding box center [412, 284] width 129 height 12
checkbox input "true"
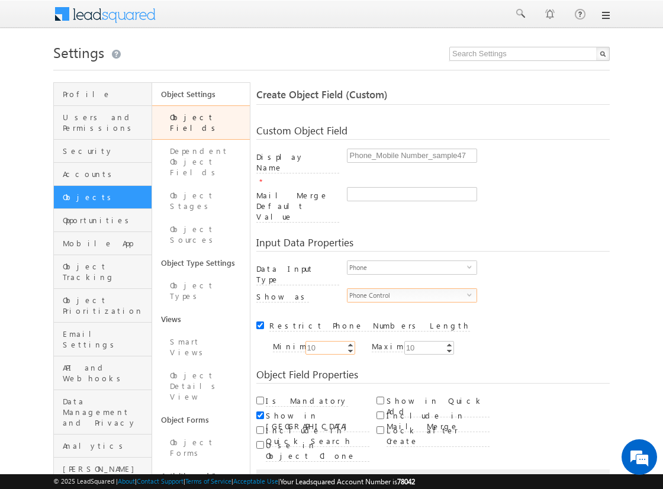
type input "10"
click at [260, 397] on input "Is Mandatory" at bounding box center [260, 401] width 8 height 8
checkbox input "true"
click at [303, 475] on button "Save and Add New" at bounding box center [302, 483] width 81 height 17
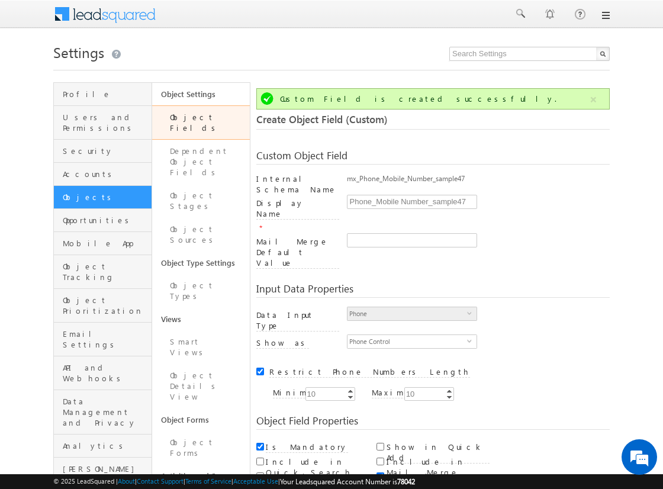
scroll to position [88, 0]
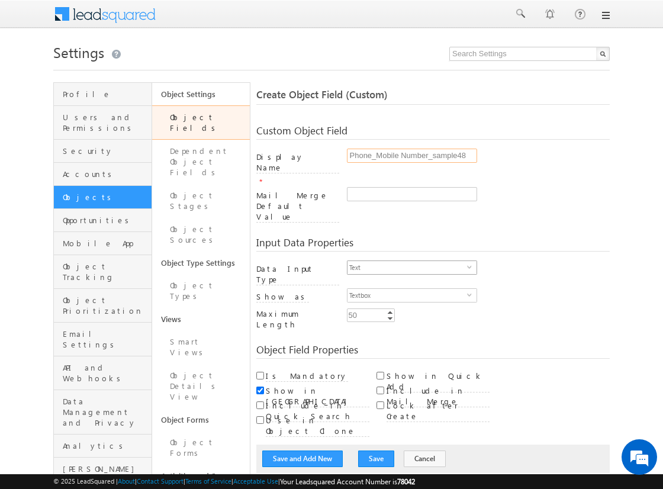
type input "Phone_Mobile Number_sample48"
click at [407, 261] on span "Text" at bounding box center [408, 267] width 120 height 13
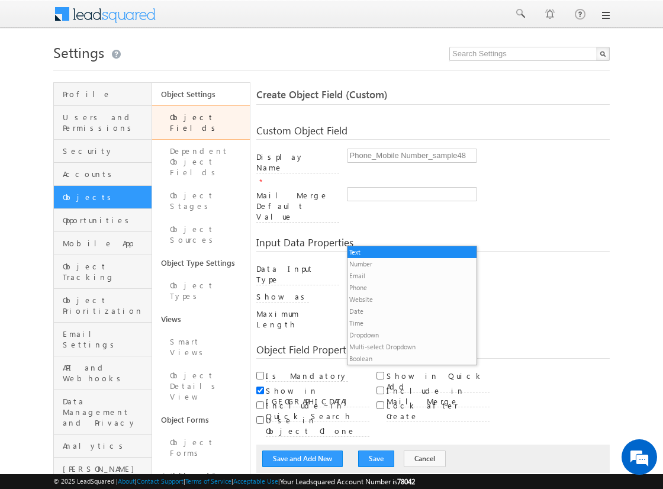
click at [407, 287] on li "Phone" at bounding box center [412, 288] width 129 height 12
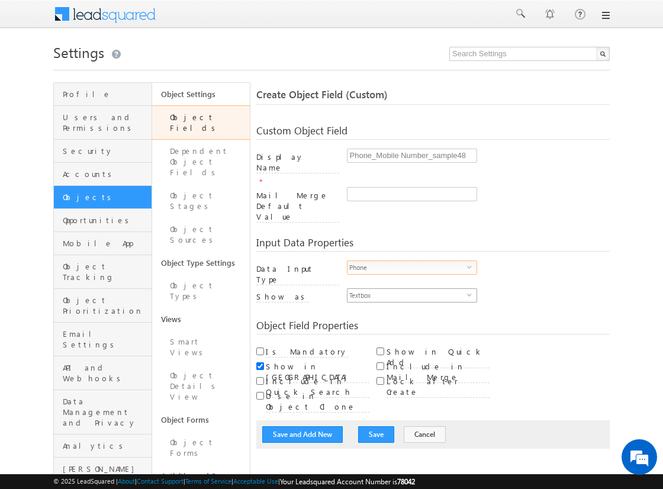
click at [407, 289] on span "Textbox" at bounding box center [408, 295] width 120 height 13
click at [412, 283] on li "Phone Control" at bounding box center [412, 284] width 129 height 12
checkbox input "true"
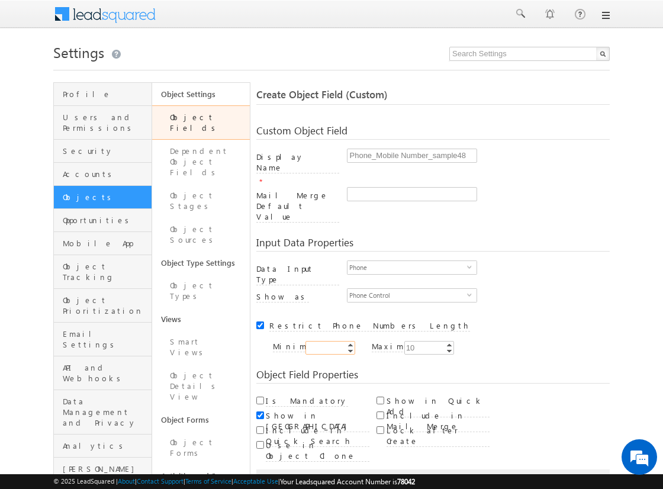
type input "10"
click at [260, 397] on input "Is Mandatory" at bounding box center [260, 401] width 8 height 8
checkbox input "true"
click at [303, 475] on button "Save and Add New" at bounding box center [302, 483] width 81 height 17
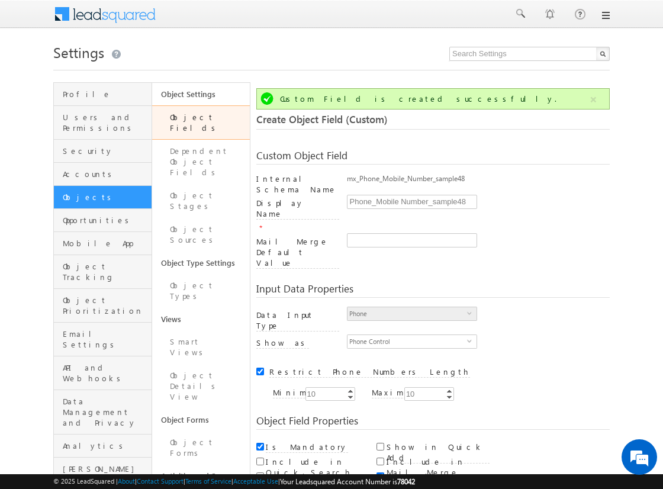
scroll to position [88, 0]
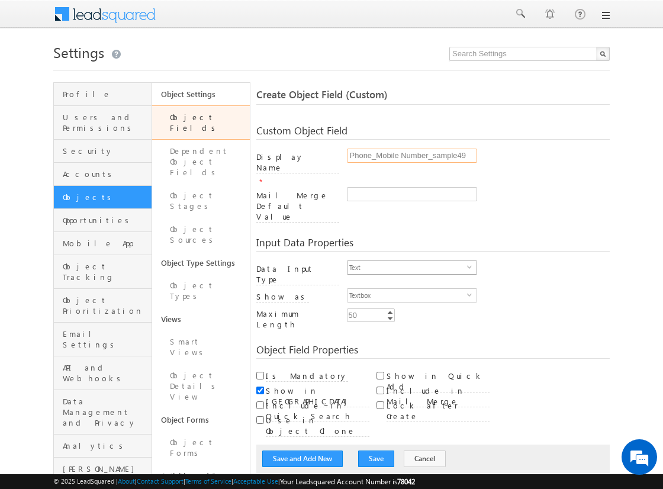
type input "Phone_Mobile Number_sample49"
click at [407, 261] on span "Text" at bounding box center [408, 267] width 120 height 13
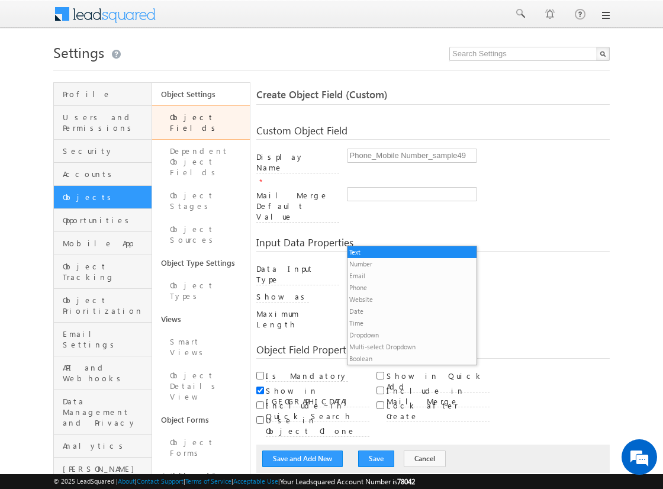
click at [407, 287] on li "Phone" at bounding box center [412, 288] width 129 height 12
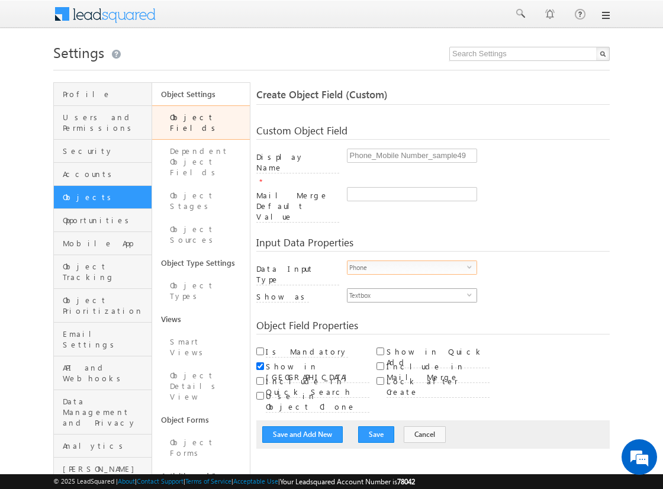
click at [407, 289] on span "Textbox" at bounding box center [408, 295] width 120 height 13
click at [412, 283] on li "Phone Control" at bounding box center [412, 284] width 129 height 12
checkbox input "true"
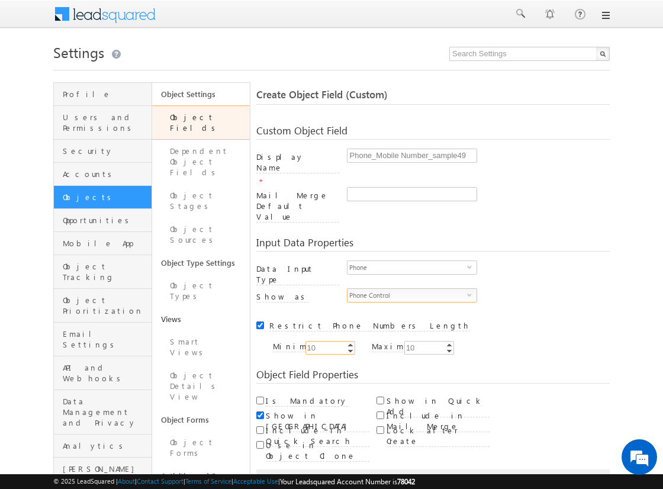
type input "10"
click at [260, 397] on input "Is Mandatory" at bounding box center [260, 401] width 8 height 8
checkbox input "true"
click at [303, 475] on button "Save and Add New" at bounding box center [302, 483] width 81 height 17
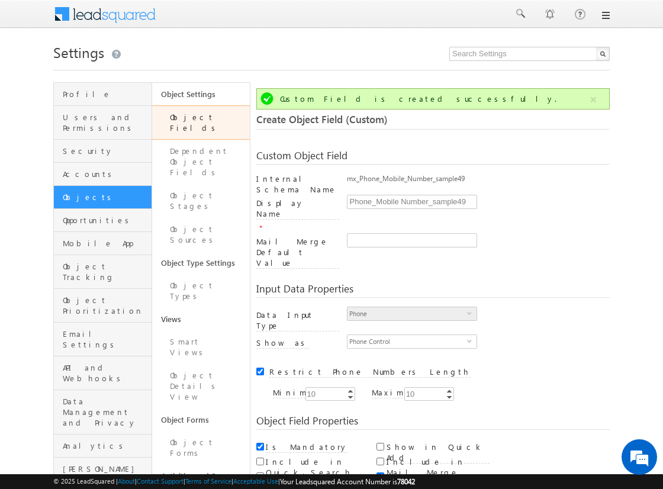
scroll to position [88, 0]
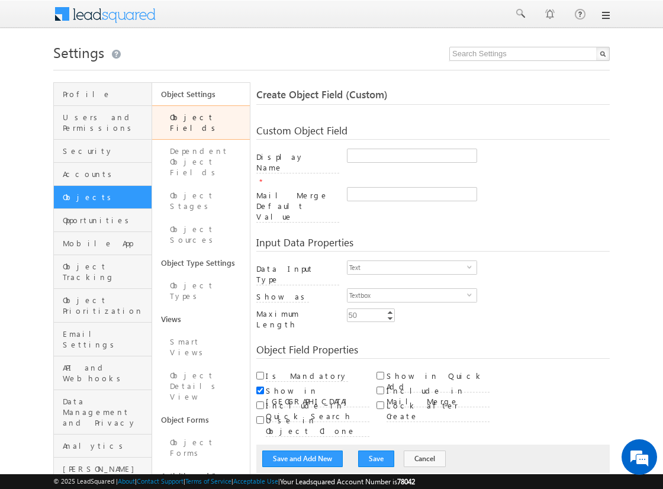
click at [192, 119] on link "Object Fields" at bounding box center [201, 122] width 98 height 34
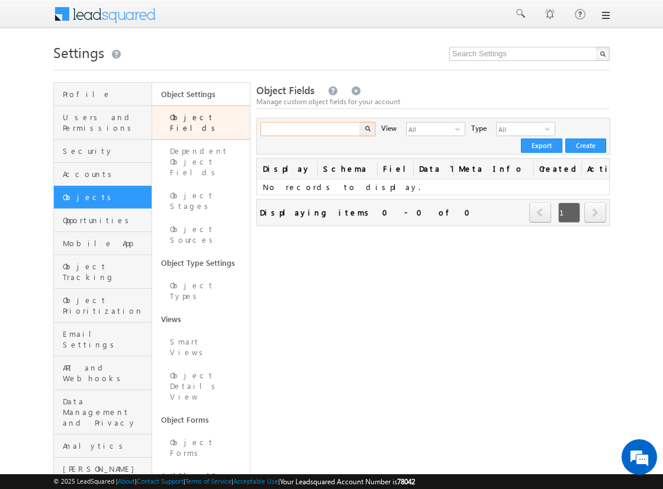
drag, startPoint x: 0, startPoint y: 0, endPoint x: 287, endPoint y: 132, distance: 316.1
click at [287, 132] on input "text" at bounding box center [311, 129] width 101 height 14
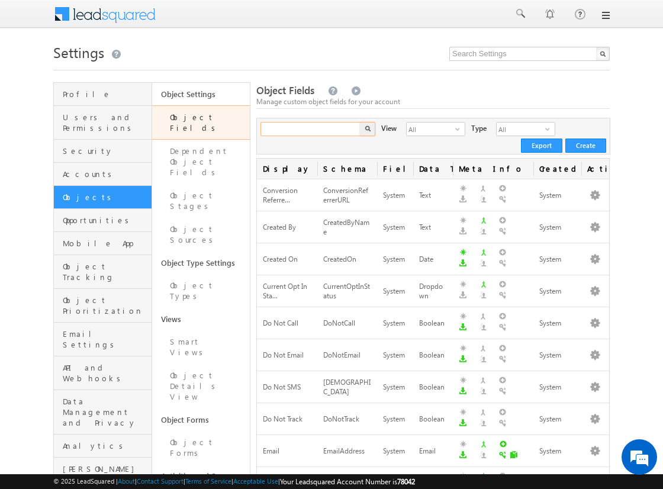
paste input "Email_sample49"
type input "Email_sample49"
click at [360, 122] on button "button" at bounding box center [367, 129] width 15 height 14
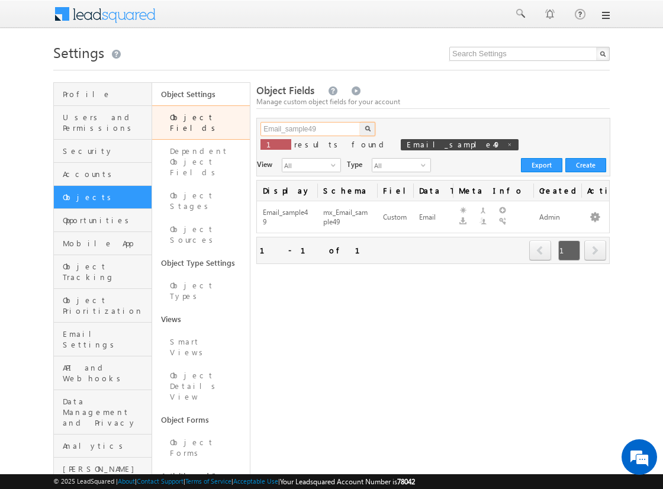
click at [298, 133] on input "Email_sample49" at bounding box center [311, 129] width 101 height 14
paste input "Billing Address"
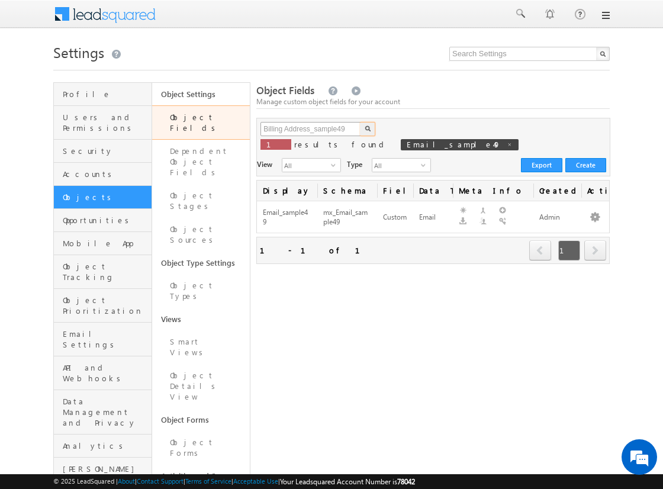
click at [360, 122] on button "button" at bounding box center [367, 129] width 15 height 14
click at [342, 128] on input "Billing Address_sample49" at bounding box center [311, 129] width 101 height 14
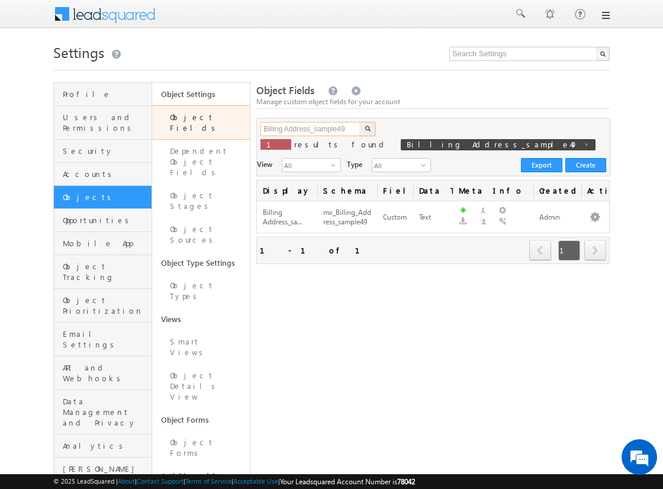
paste input "Territory_"
click at [360, 122] on button "button" at bounding box center [367, 129] width 15 height 14
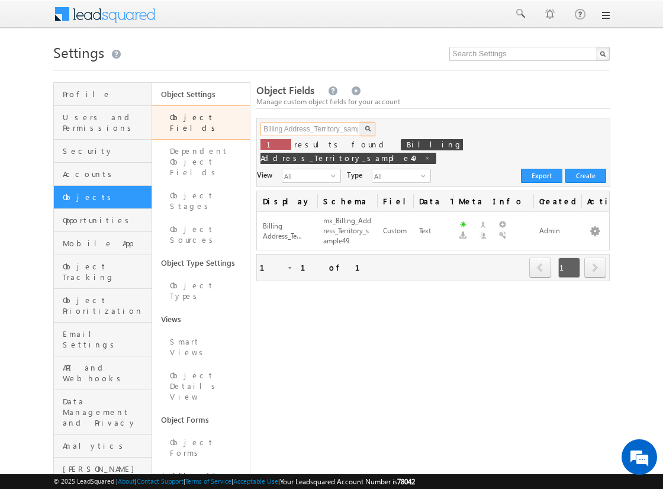
click at [344, 129] on input "Billing Address_Territory_sample49" at bounding box center [311, 129] width 101 height 14
paste input "State"
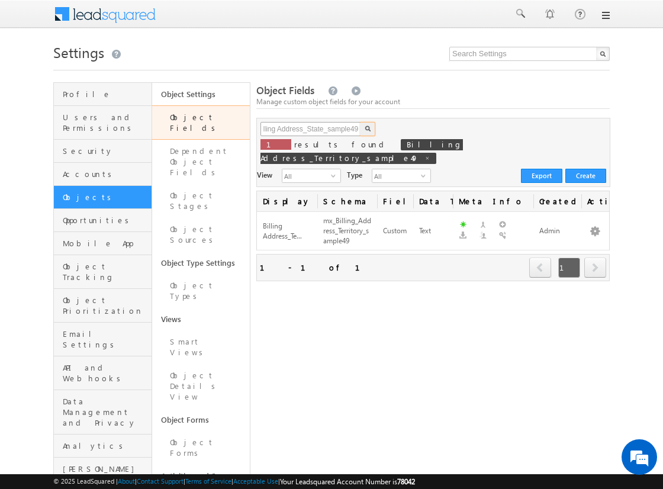
click at [360, 122] on button "button" at bounding box center [367, 129] width 15 height 14
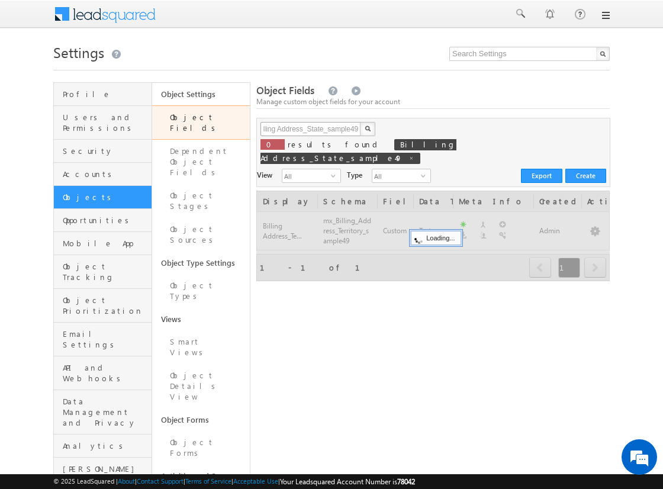
scroll to position [0, 0]
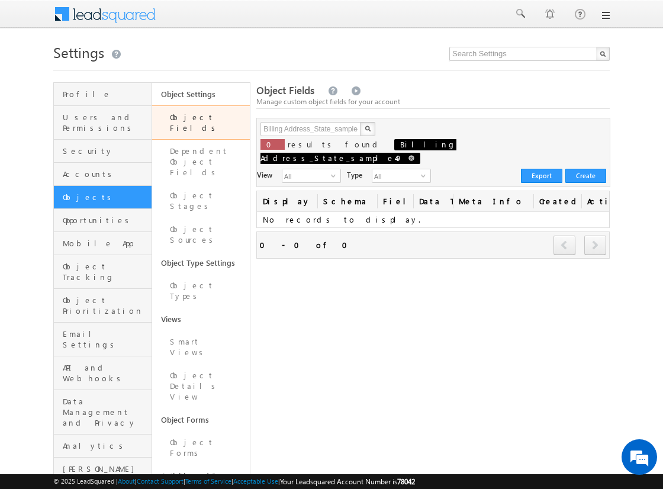
click at [414, 155] on span at bounding box center [412, 158] width 6 height 6
type input "Search Object Fields"
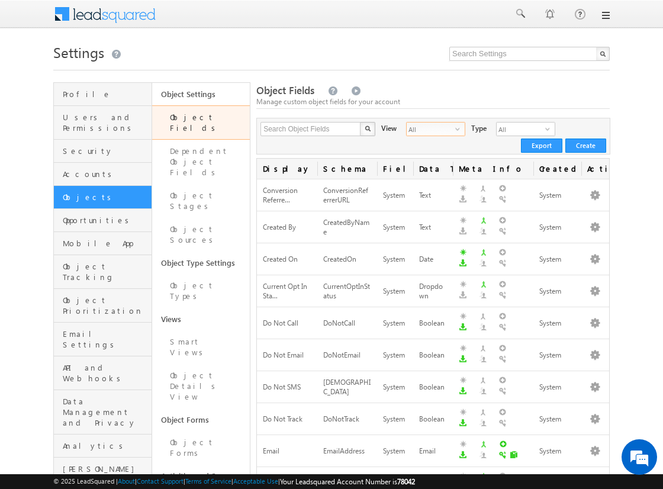
drag, startPoint x: 439, startPoint y: 133, endPoint x: 430, endPoint y: 132, distance: 8.3
click at [430, 132] on span "All" at bounding box center [431, 129] width 49 height 13
click at [432, 130] on span "All" at bounding box center [431, 129] width 49 height 13
click at [433, 166] on li "Custom Fields" at bounding box center [428, 167] width 58 height 12
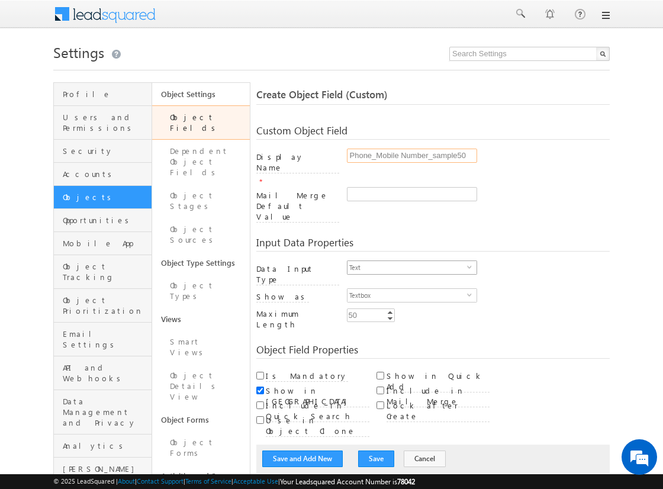
type input "Phone_Mobile Number_sample50"
click at [407, 261] on span "Text" at bounding box center [408, 267] width 120 height 13
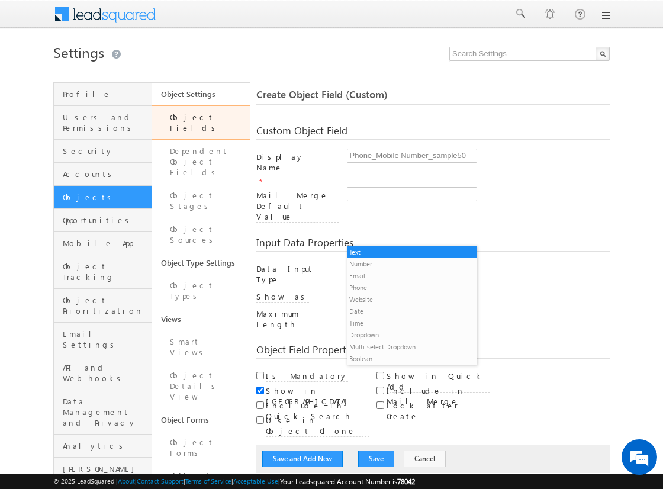
click at [407, 287] on li "Phone" at bounding box center [412, 288] width 129 height 12
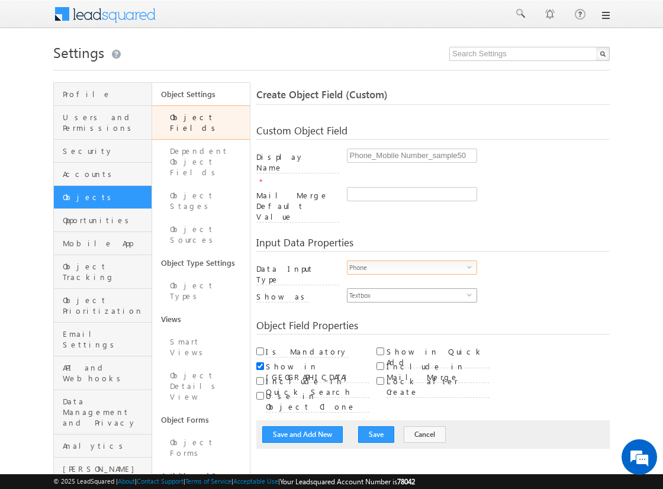
click at [407, 289] on span "Textbox" at bounding box center [408, 295] width 120 height 13
click at [412, 283] on li "Phone Control" at bounding box center [412, 284] width 129 height 12
checkbox input "true"
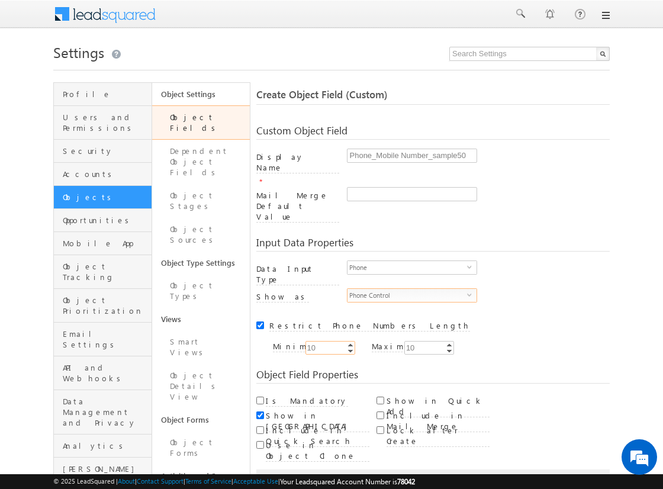
type input "10"
click at [260, 397] on input "Is Mandatory" at bounding box center [260, 401] width 8 height 8
checkbox input "true"
click at [303, 475] on button "Save and Add New" at bounding box center [302, 483] width 81 height 17
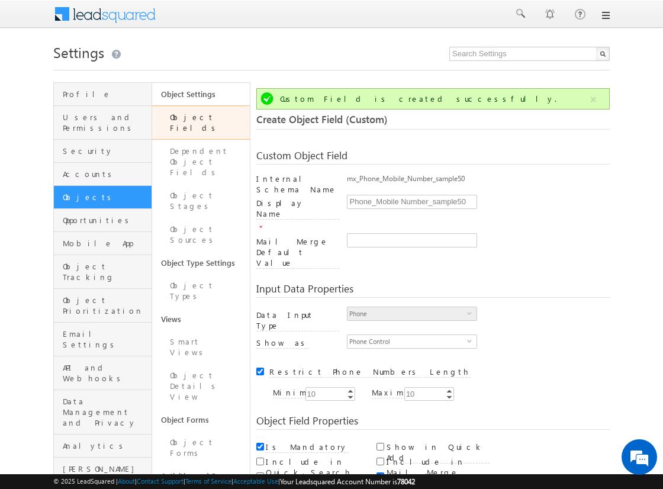
scroll to position [88, 0]
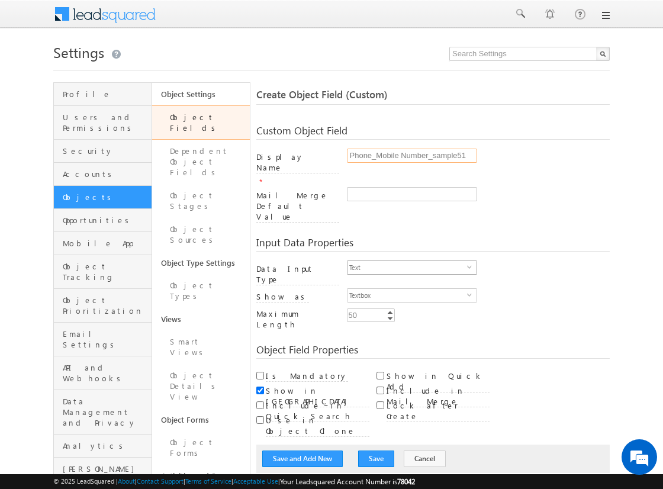
type input "Phone_Mobile Number_sample51"
click at [407, 261] on span "Text" at bounding box center [408, 267] width 120 height 13
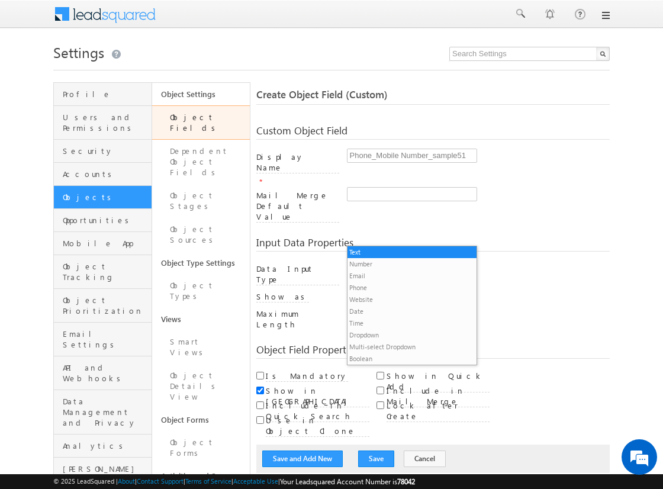
click at [407, 287] on li "Phone" at bounding box center [412, 288] width 129 height 12
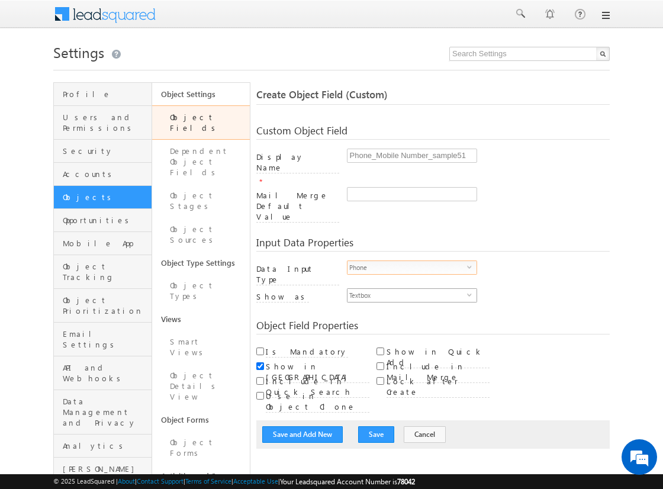
click at [407, 289] on span "Textbox" at bounding box center [408, 295] width 120 height 13
click at [412, 283] on li "Phone Control" at bounding box center [412, 284] width 129 height 12
checkbox input "true"
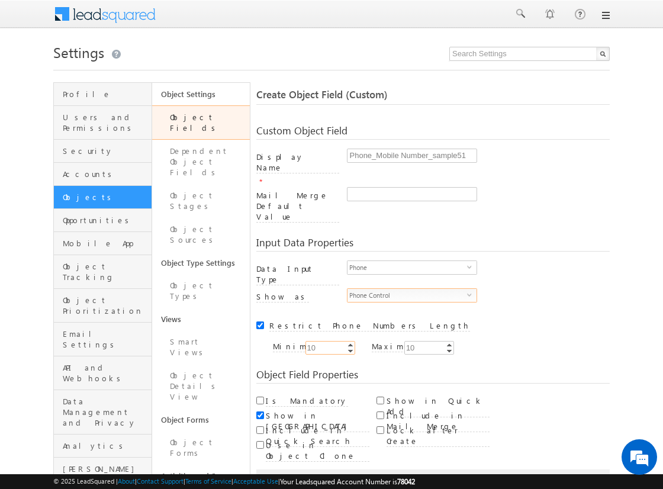
type input "10"
click at [260, 397] on input "Is Mandatory" at bounding box center [260, 401] width 8 height 8
checkbox input "true"
click at [303, 475] on button "Save and Add New" at bounding box center [302, 483] width 81 height 17
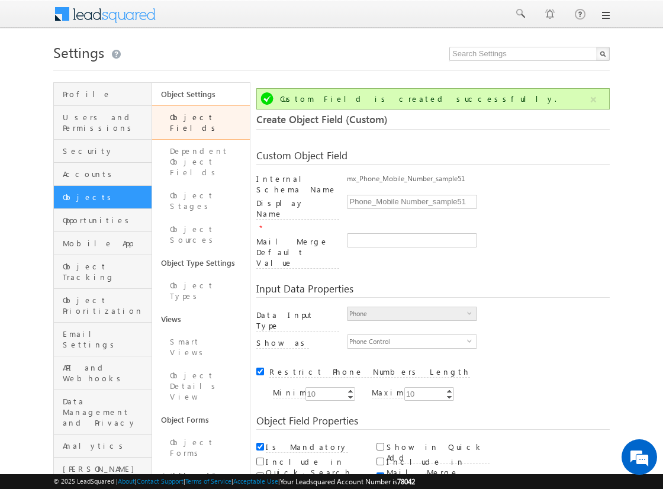
scroll to position [88, 0]
